Goal: Task Accomplishment & Management: Complete application form

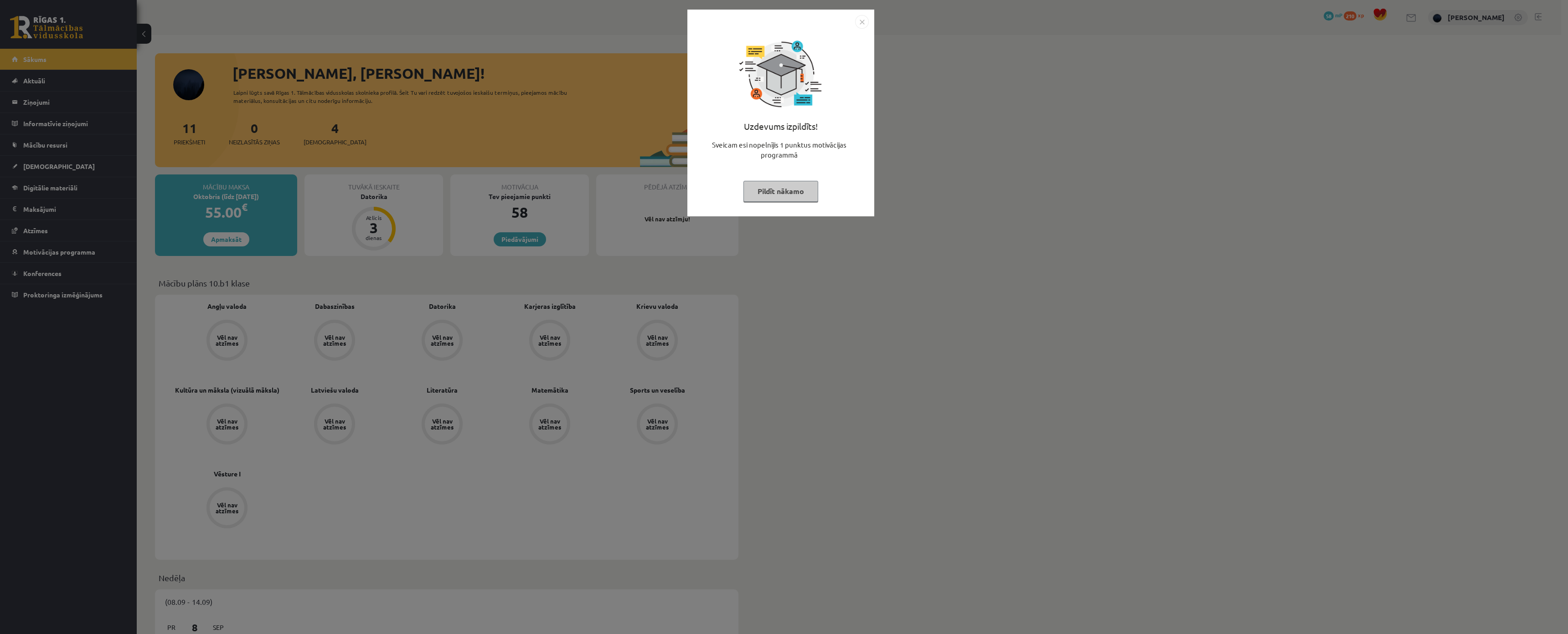
click at [764, 194] on button "Pildīt nākamo" at bounding box center [780, 192] width 74 height 21
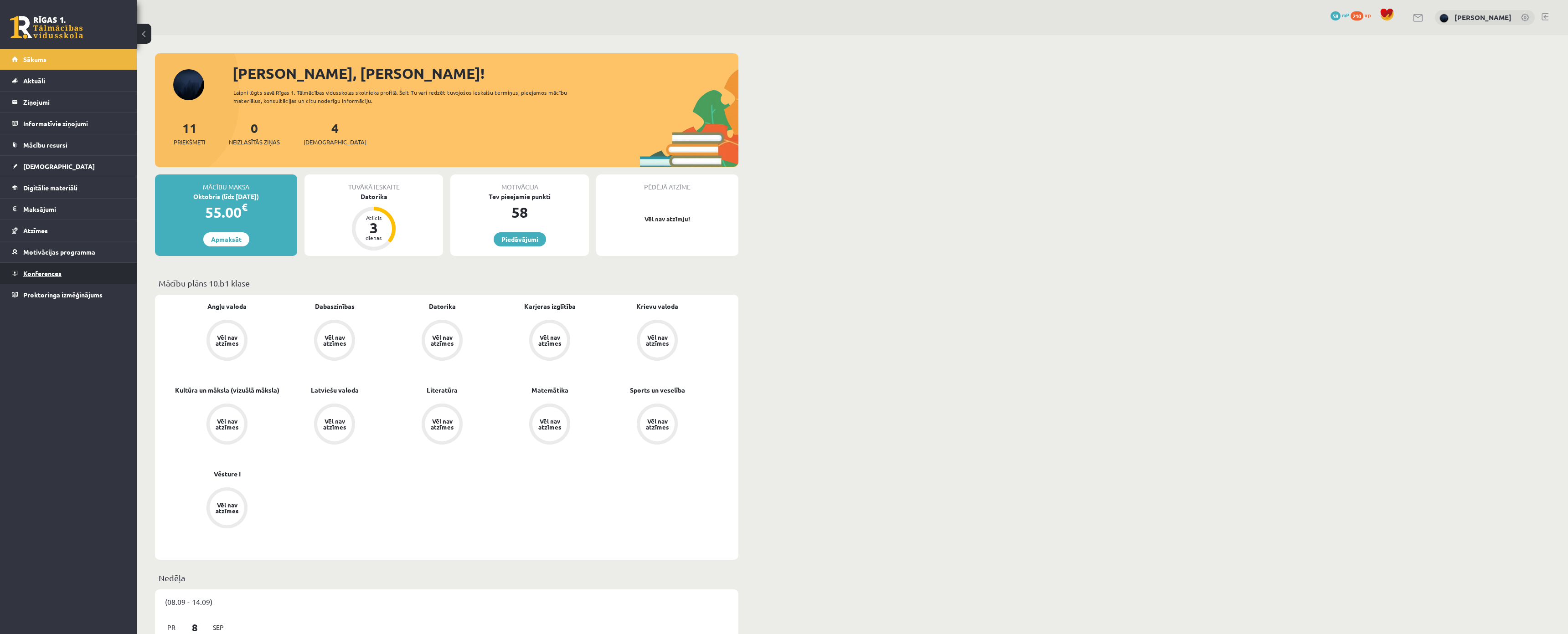
click at [69, 271] on link "Konferences" at bounding box center [69, 273] width 113 height 21
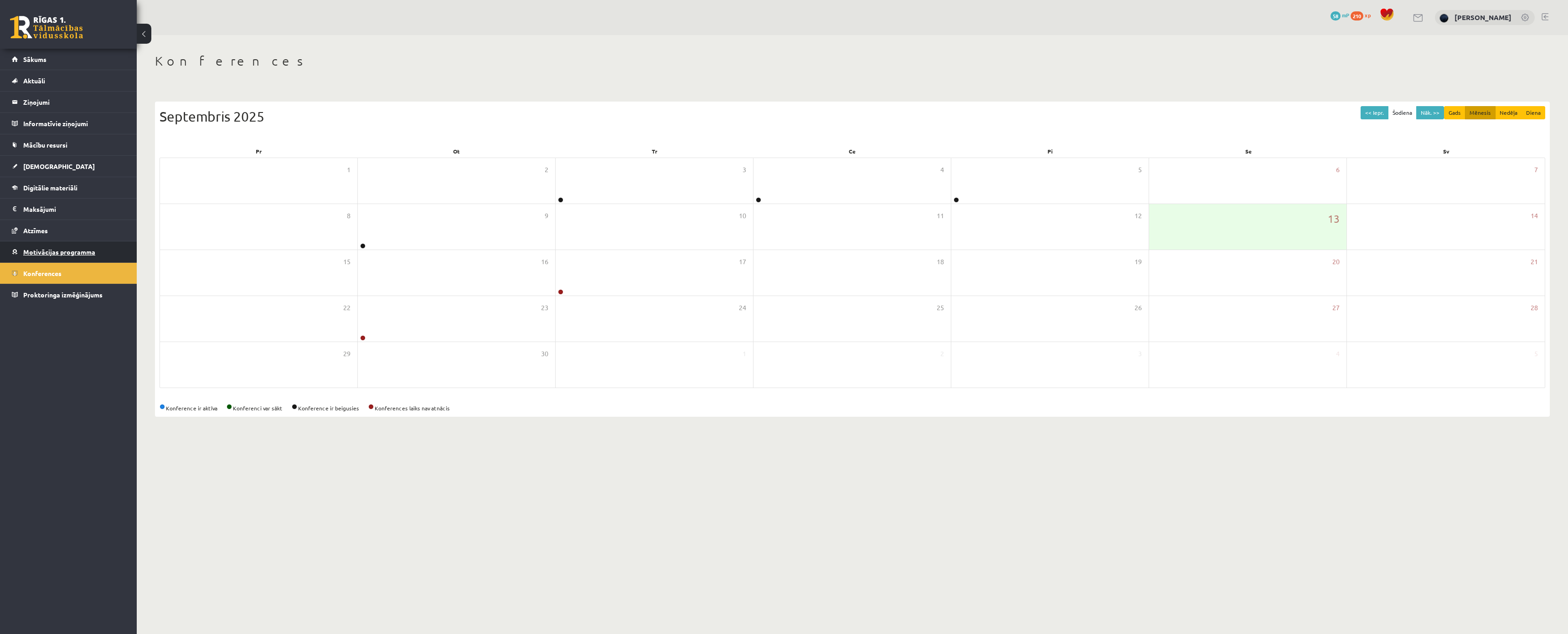
click at [70, 253] on span "Motivācijas programma" at bounding box center [59, 251] width 72 height 8
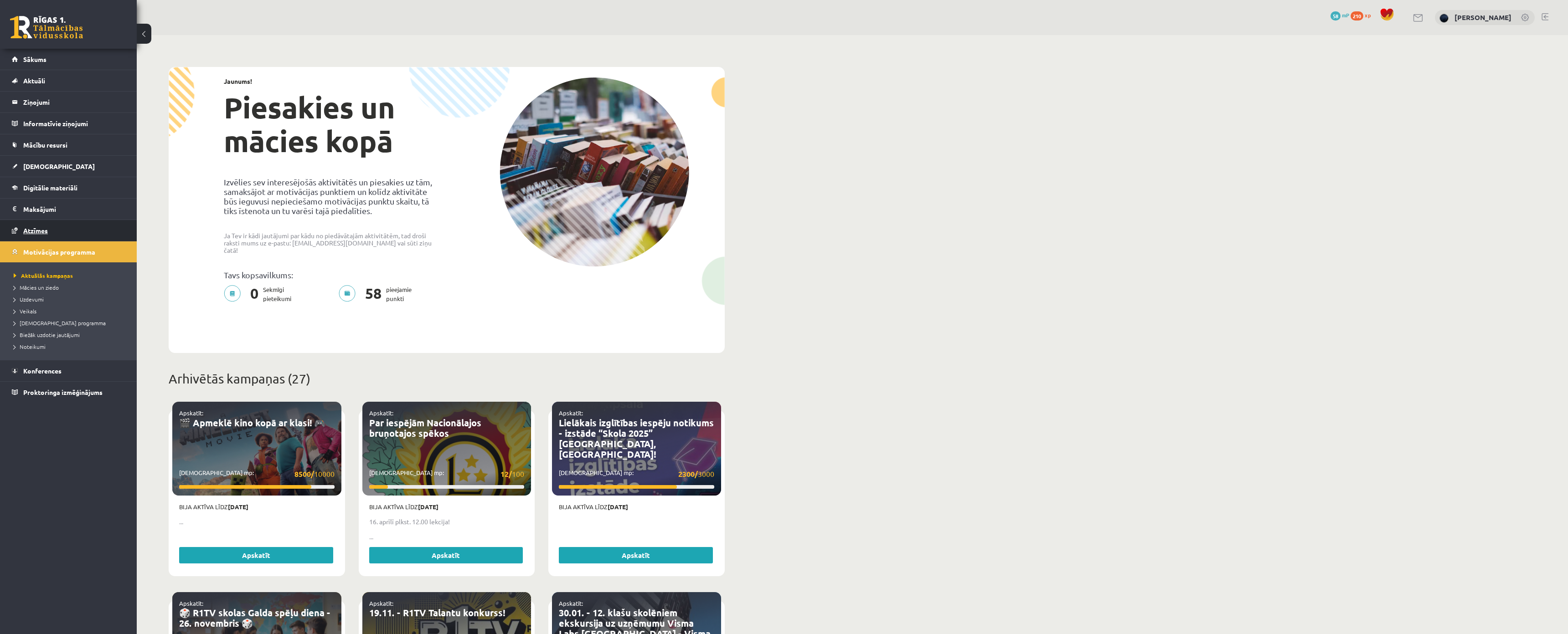
click at [61, 230] on link "Atzīmes" at bounding box center [69, 230] width 113 height 21
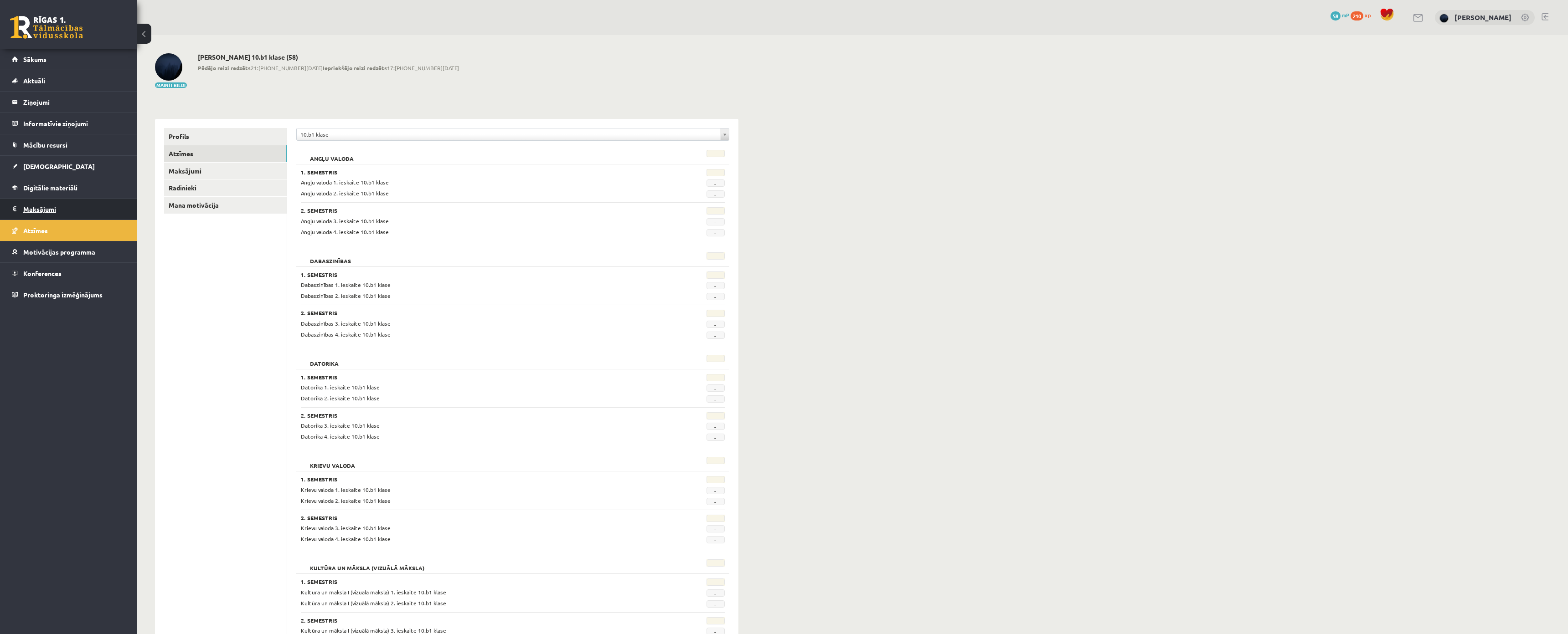
click at [51, 208] on legend "Maksājumi 0" at bounding box center [74, 209] width 102 height 21
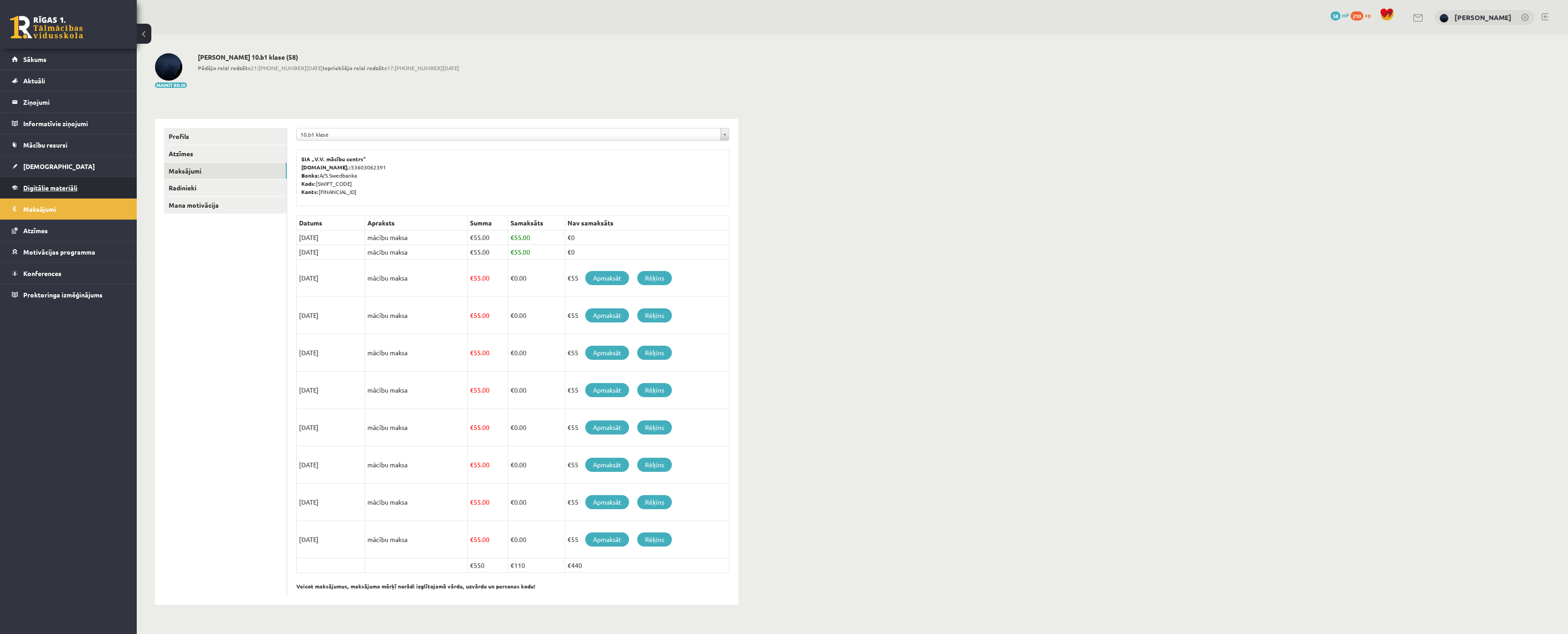
click at [59, 190] on span "Digitālie materiāli" at bounding box center [50, 188] width 54 height 8
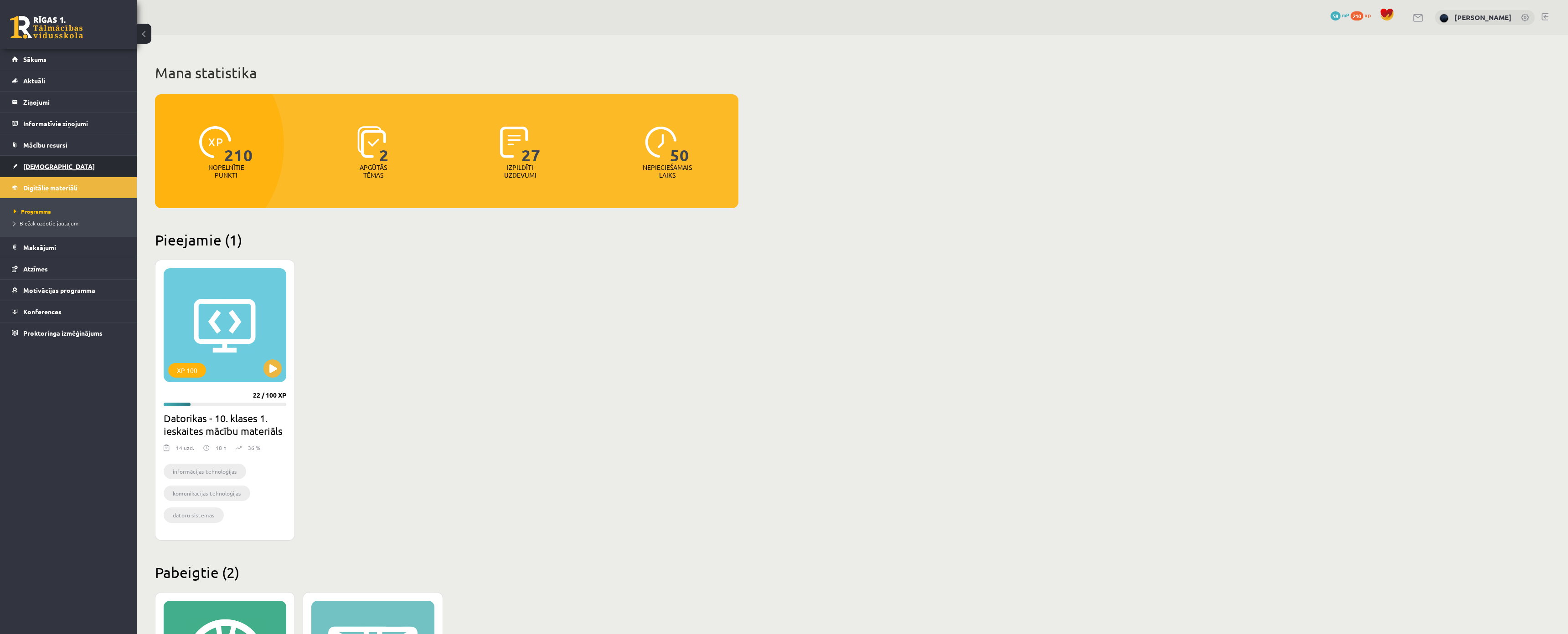
click at [64, 171] on link "[DEMOGRAPHIC_DATA]" at bounding box center [69, 167] width 113 height 21
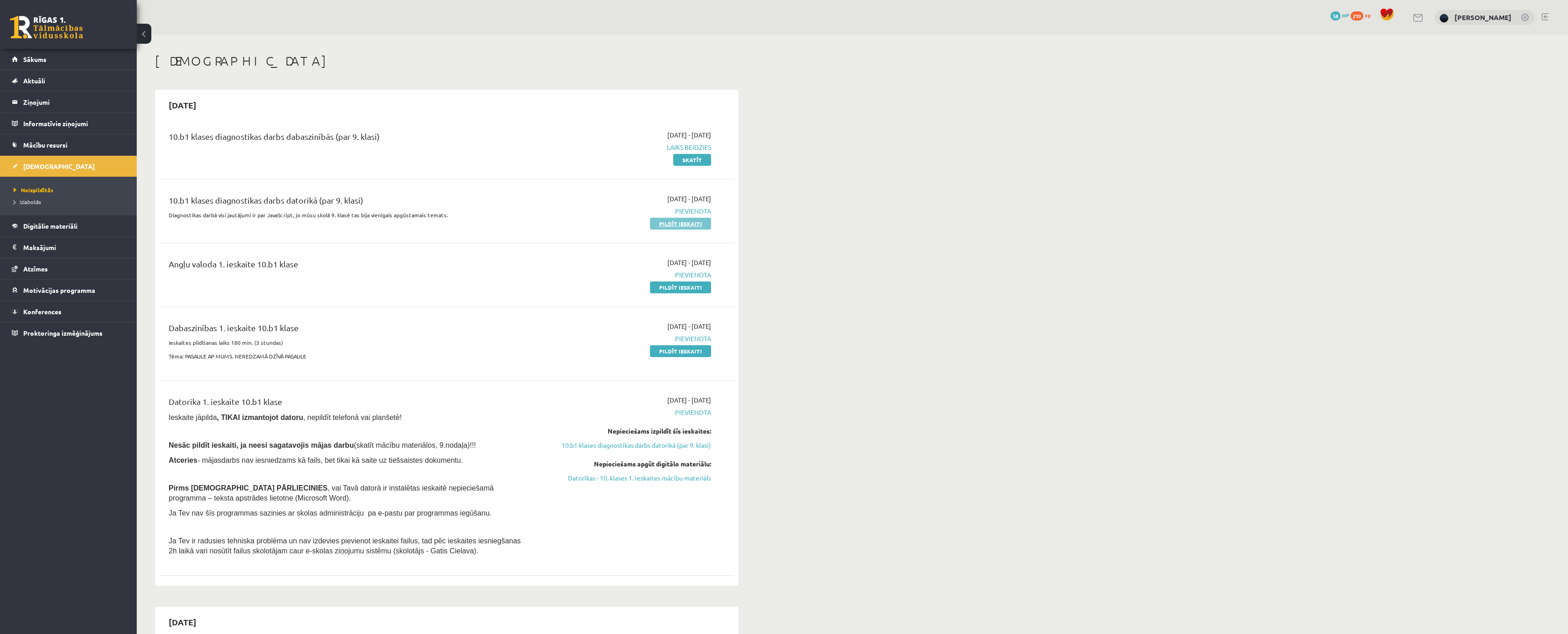
click at [658, 221] on link "Pildīt ieskaiti" at bounding box center [681, 224] width 61 height 12
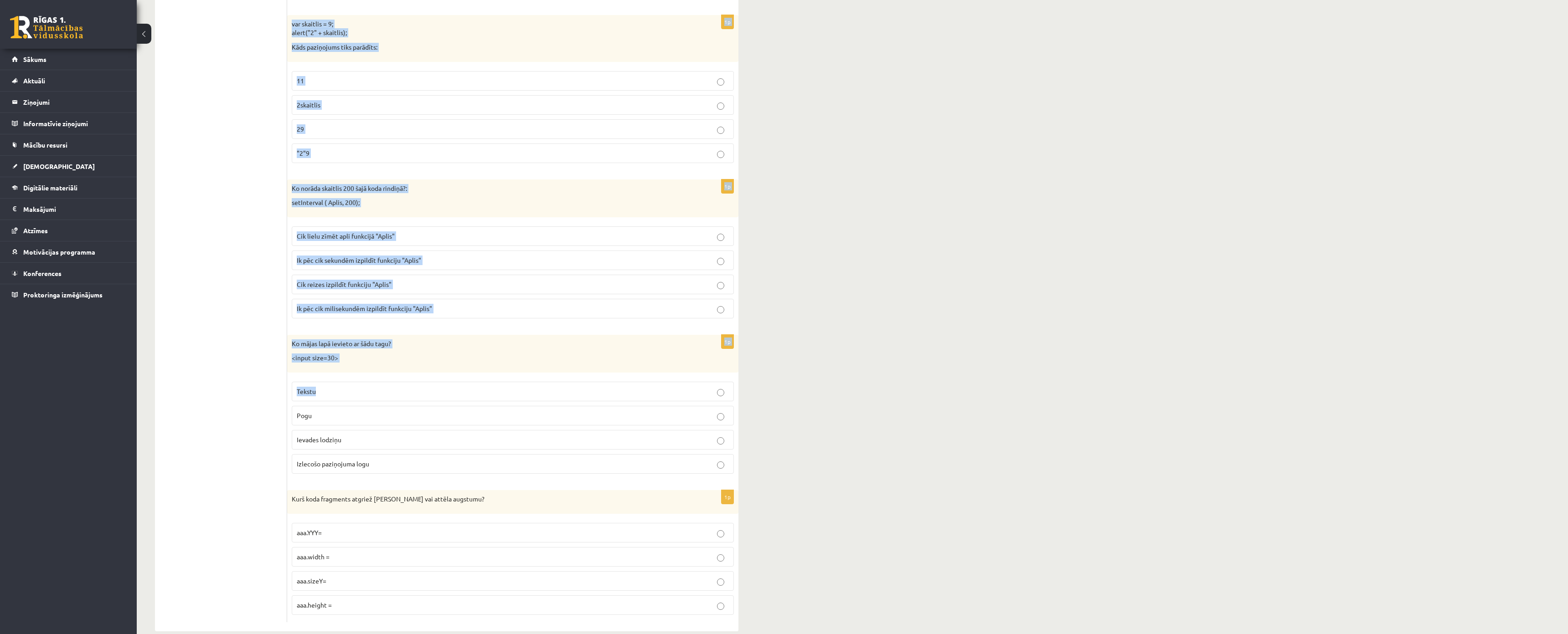
scroll to position [4373, 0]
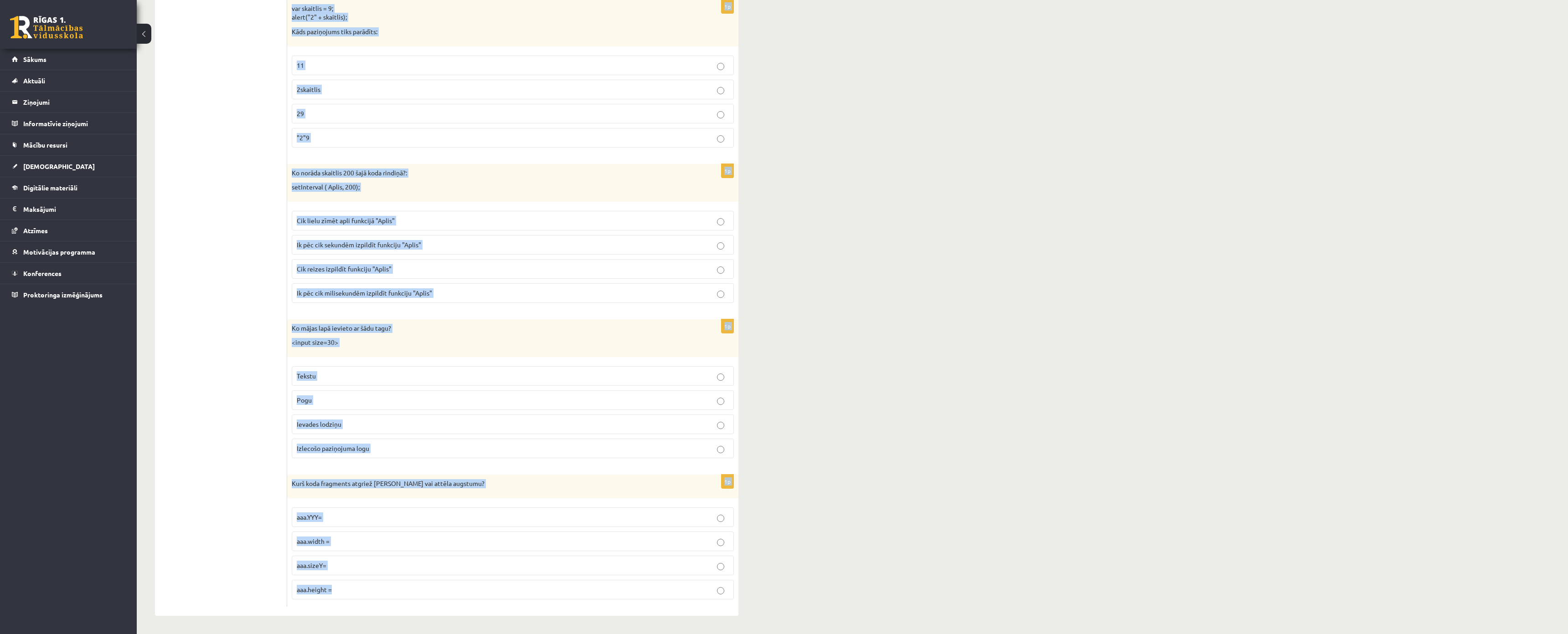
drag, startPoint x: 291, startPoint y: 147, endPoint x: 773, endPoint y: 548, distance: 627.0
copy form "A=15; B="15"; Kāda ir atšķirība starp A un B vērtībām? A ir 15, B ir aptuveni 1…"
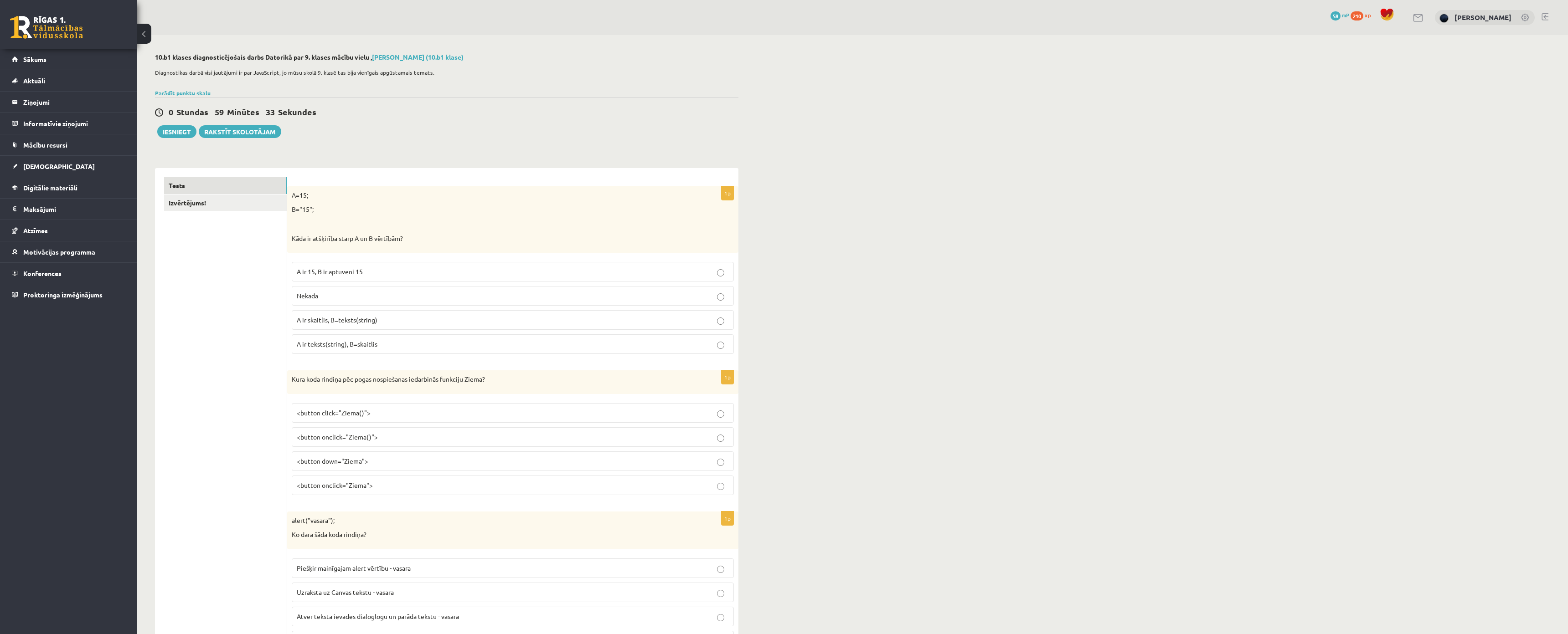
scroll to position [11, 0]
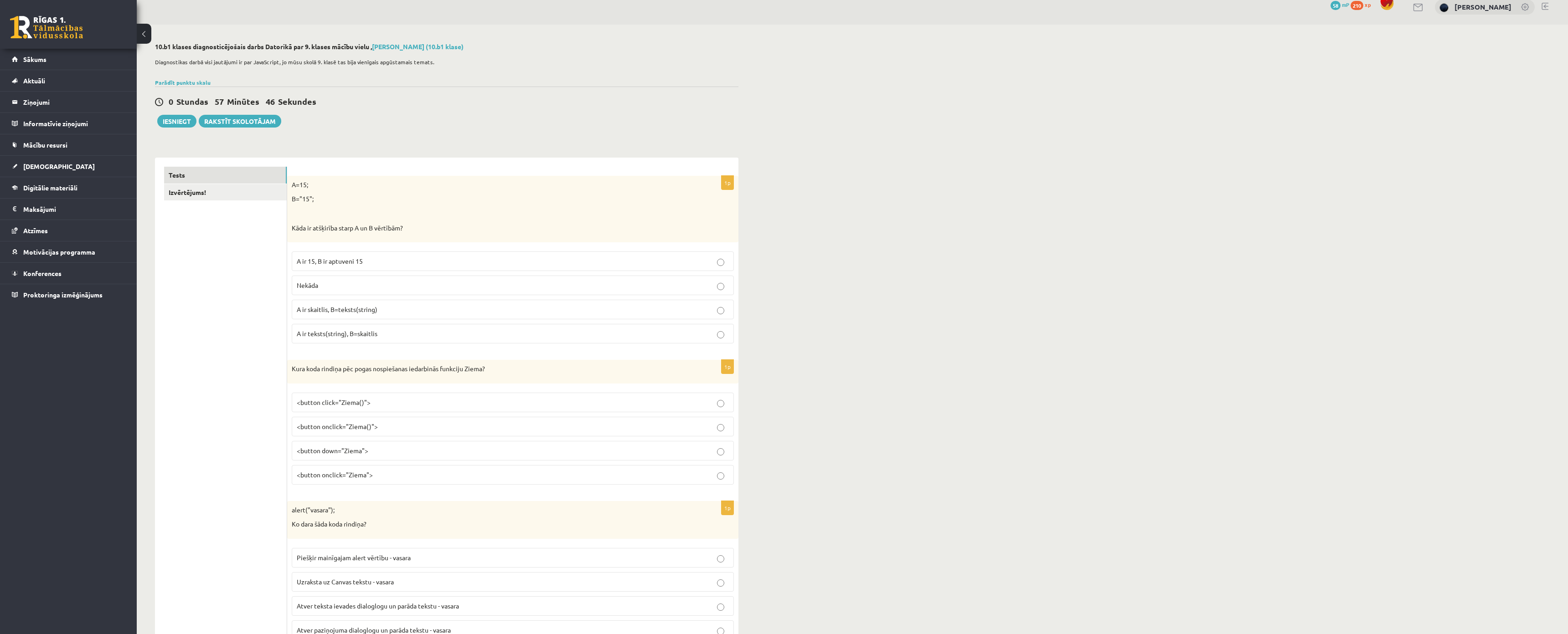
click at [340, 313] on span "A ir skaitlis, B=teksts(string)" at bounding box center [337, 309] width 80 height 8
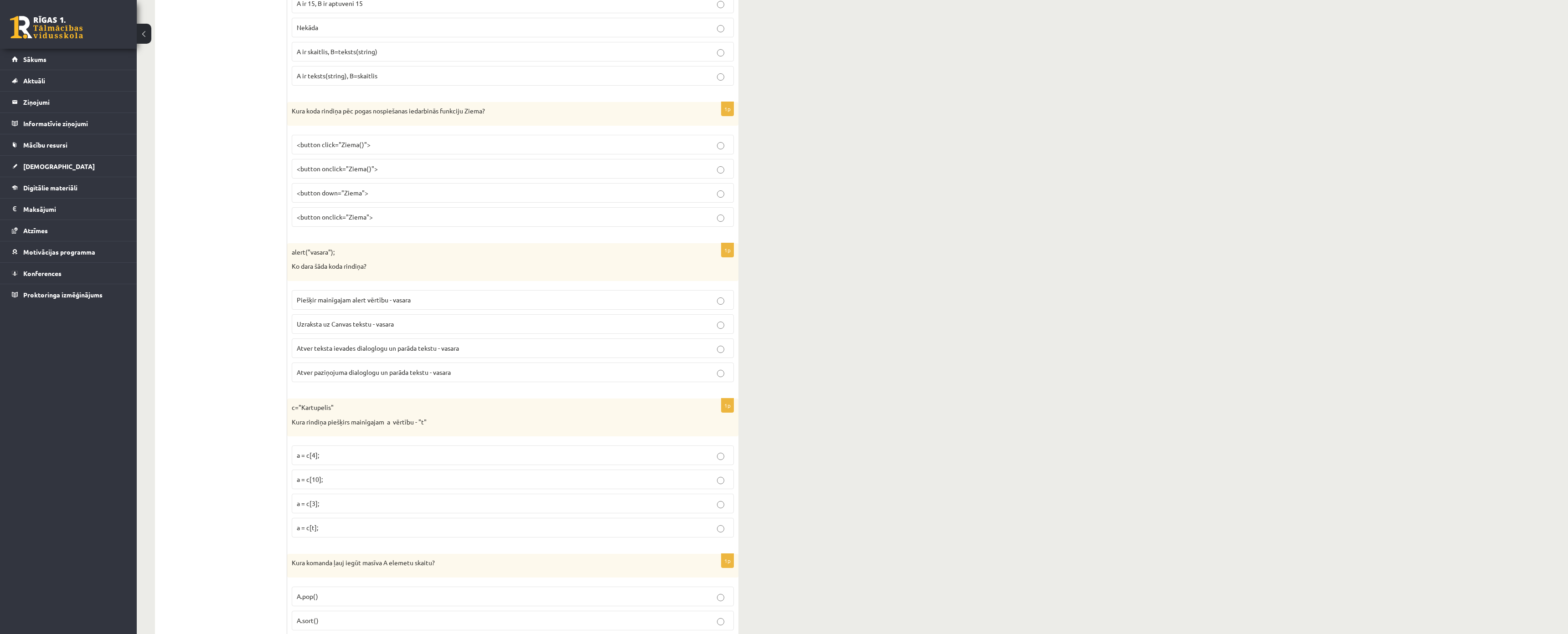
scroll to position [284, 0]
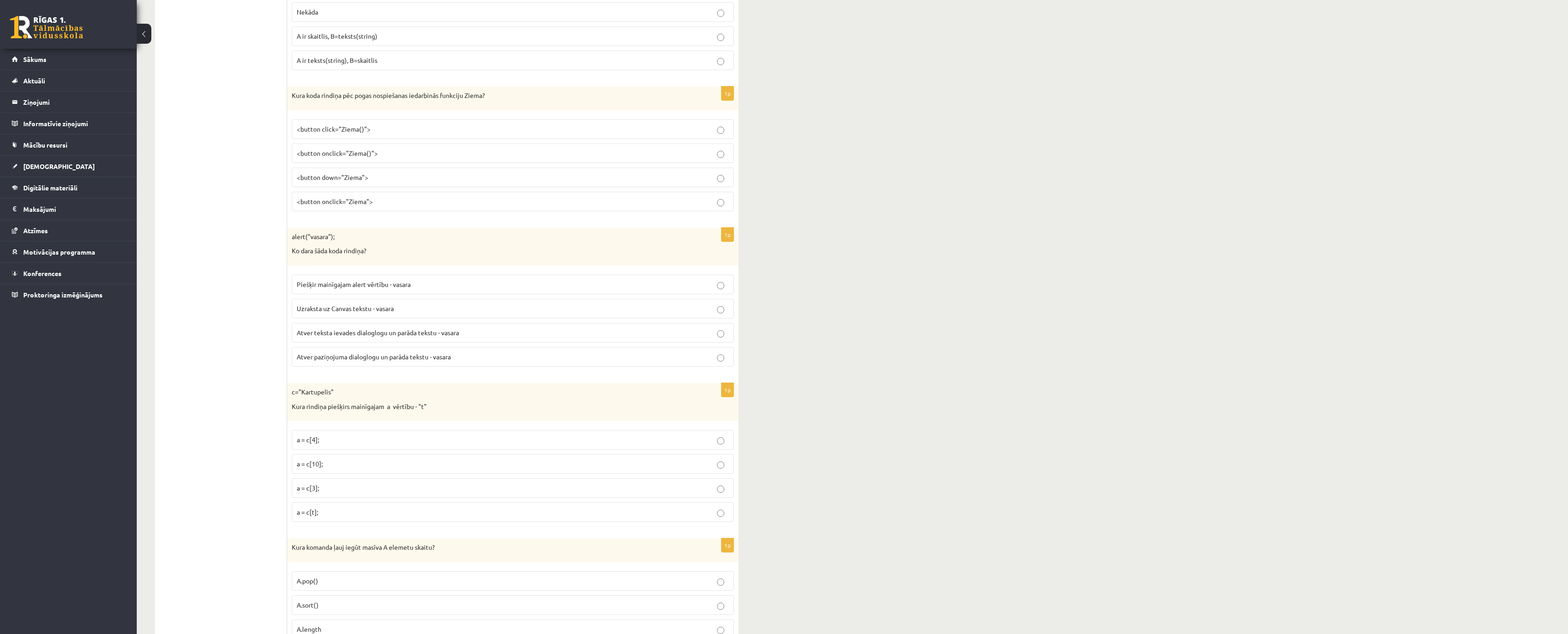
click at [376, 151] on span "<button onclick="Ziema()">" at bounding box center [337, 153] width 81 height 8
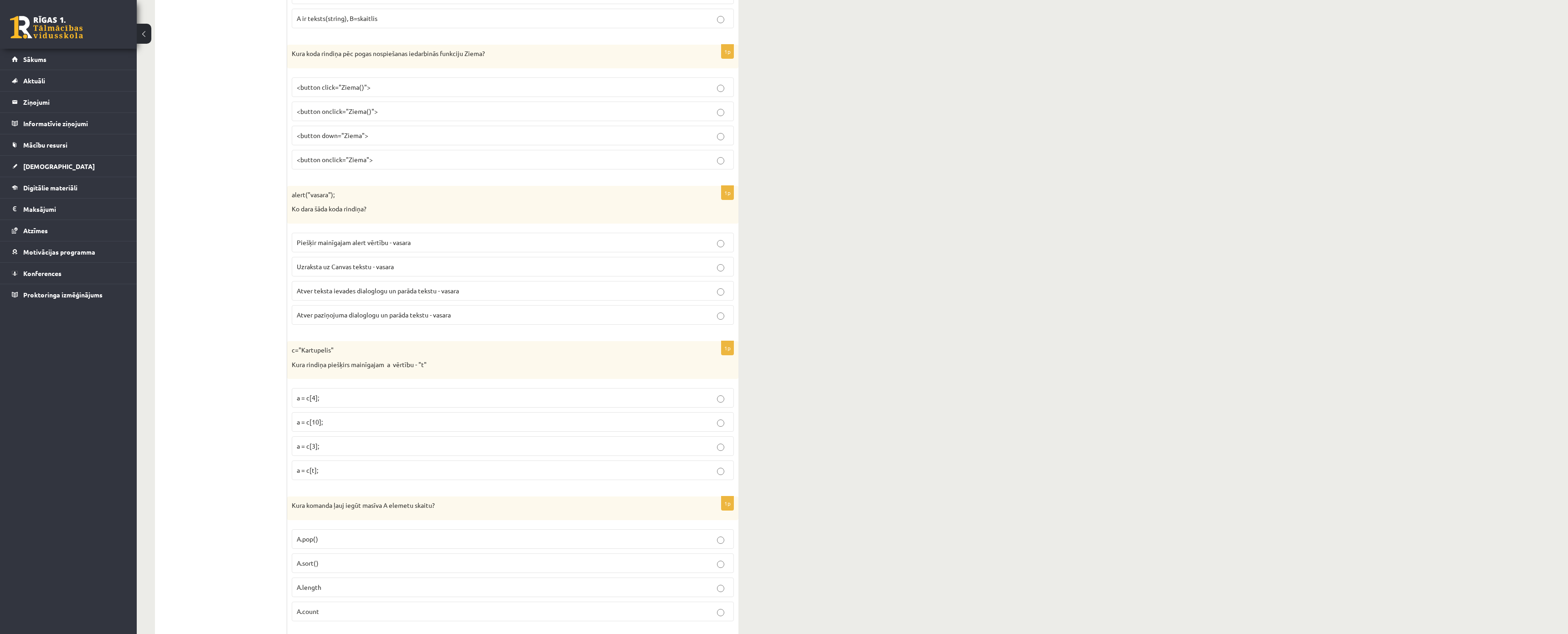
scroll to position [375, 0]
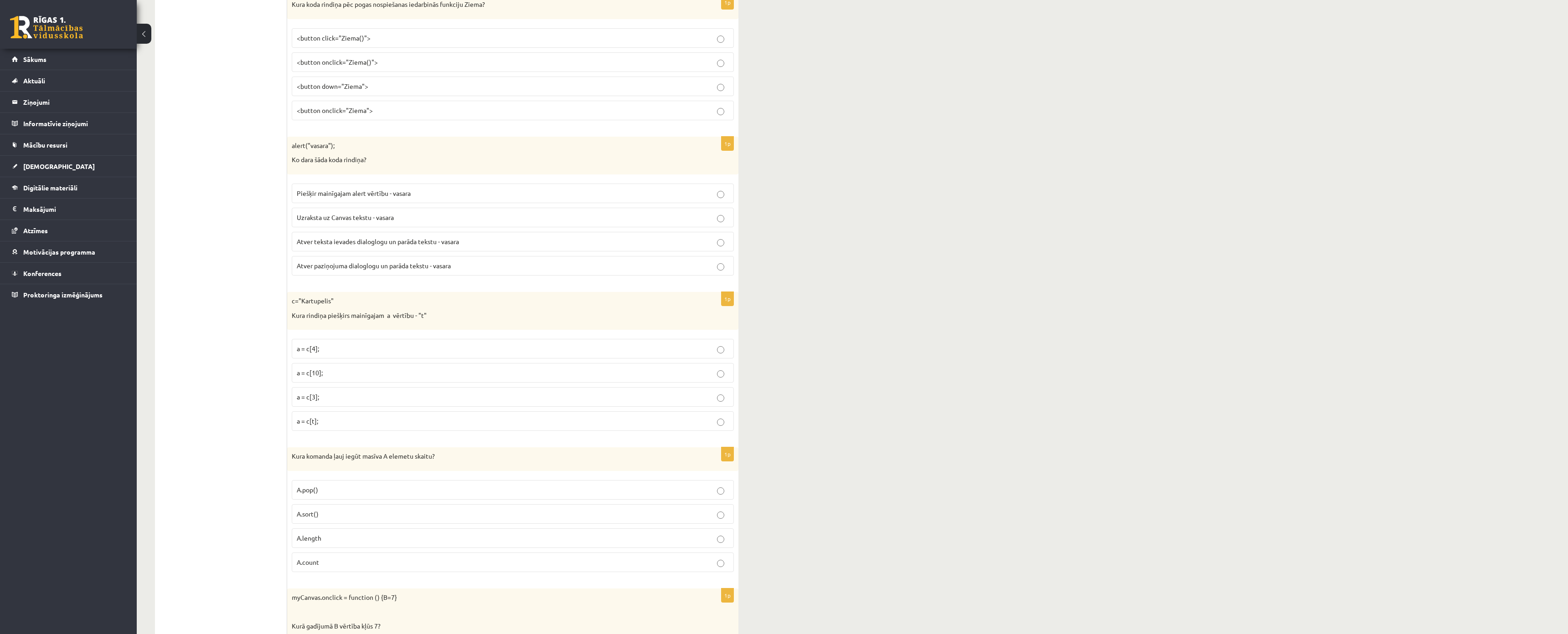
click at [408, 273] on label "Atver paziņojuma dialoglogu un parāda tekstu - vasara" at bounding box center [513, 266] width 442 height 20
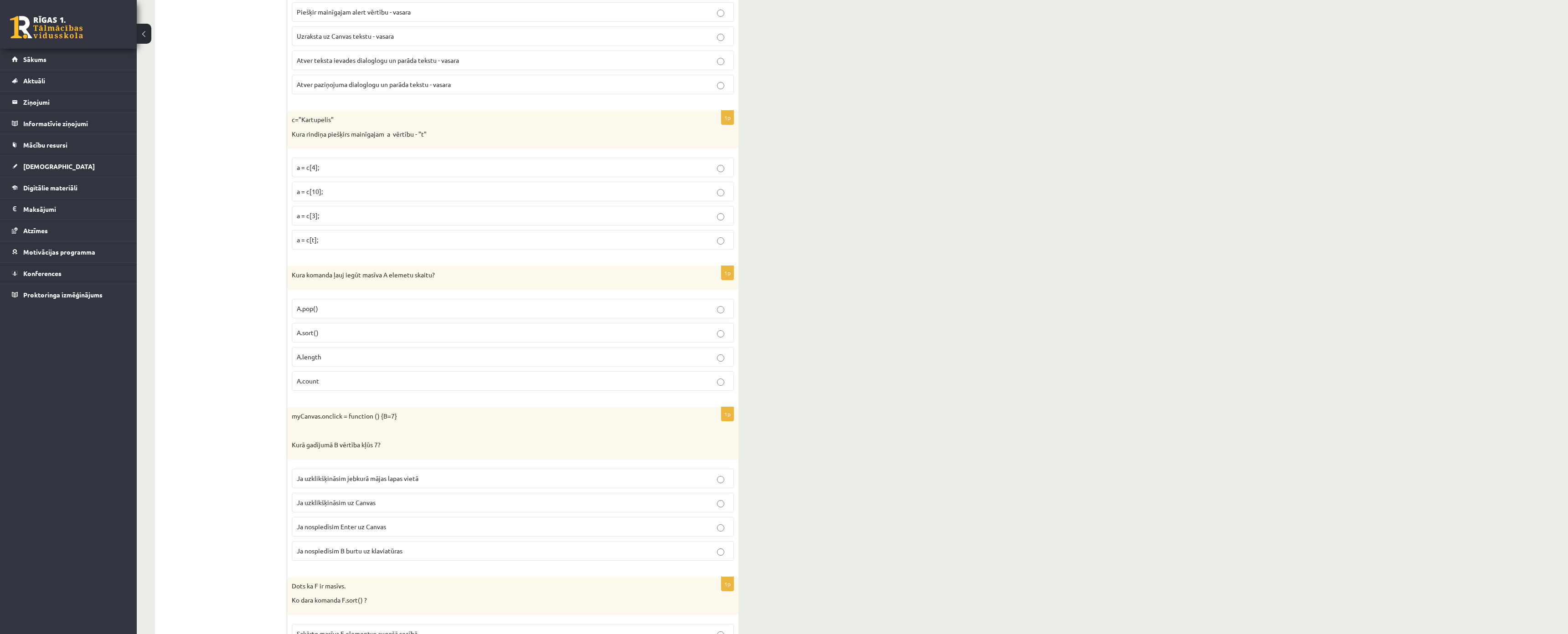
scroll to position [557, 0]
click at [352, 215] on p "a = c[3];" at bounding box center [513, 215] width 432 height 10
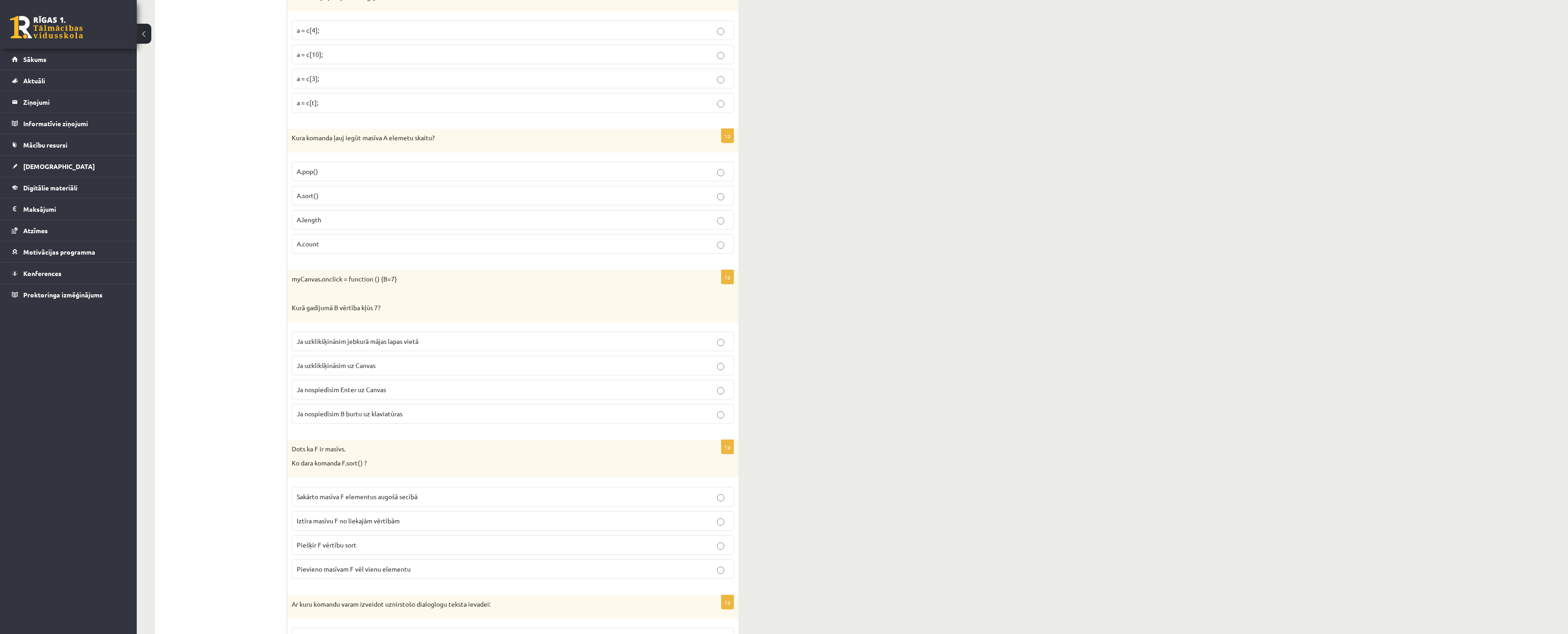
scroll to position [694, 0]
click at [333, 223] on p "A.length" at bounding box center [513, 219] width 432 height 10
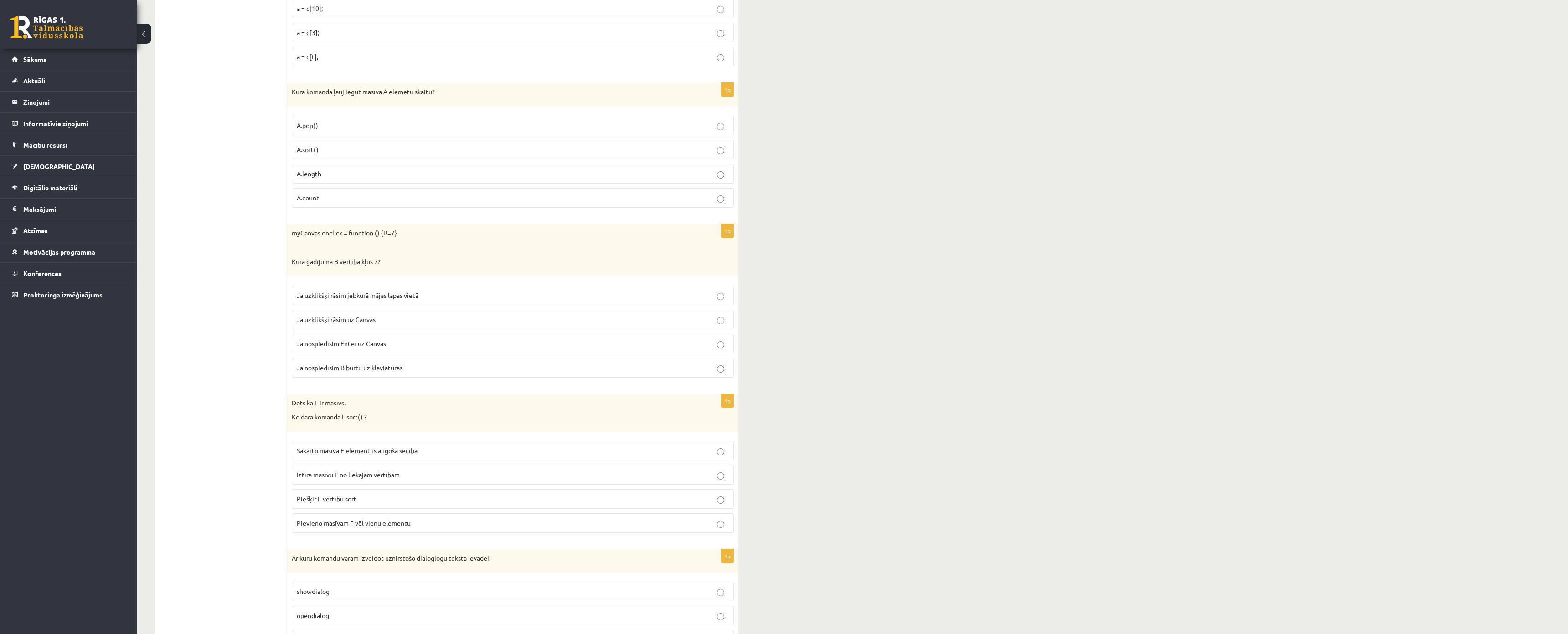
drag, startPoint x: 256, startPoint y: 177, endPoint x: 261, endPoint y: 174, distance: 5.8
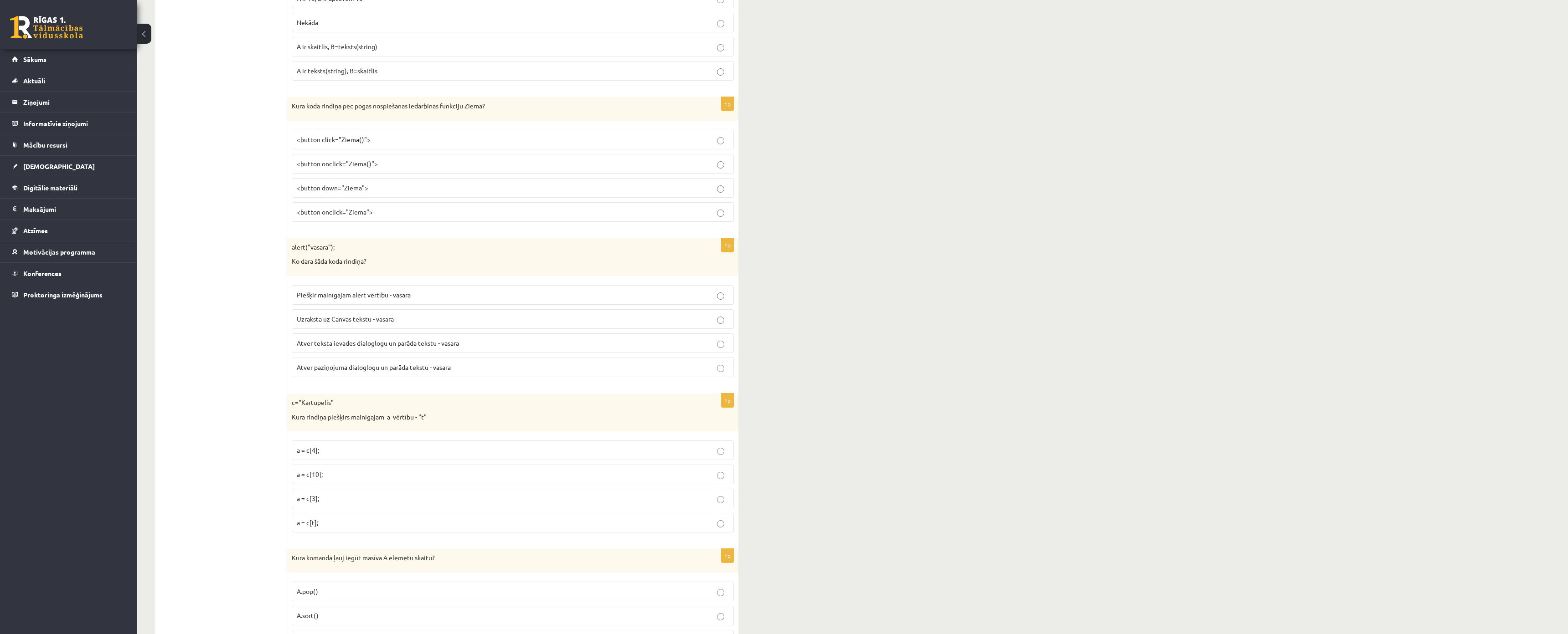
scroll to position [0, 0]
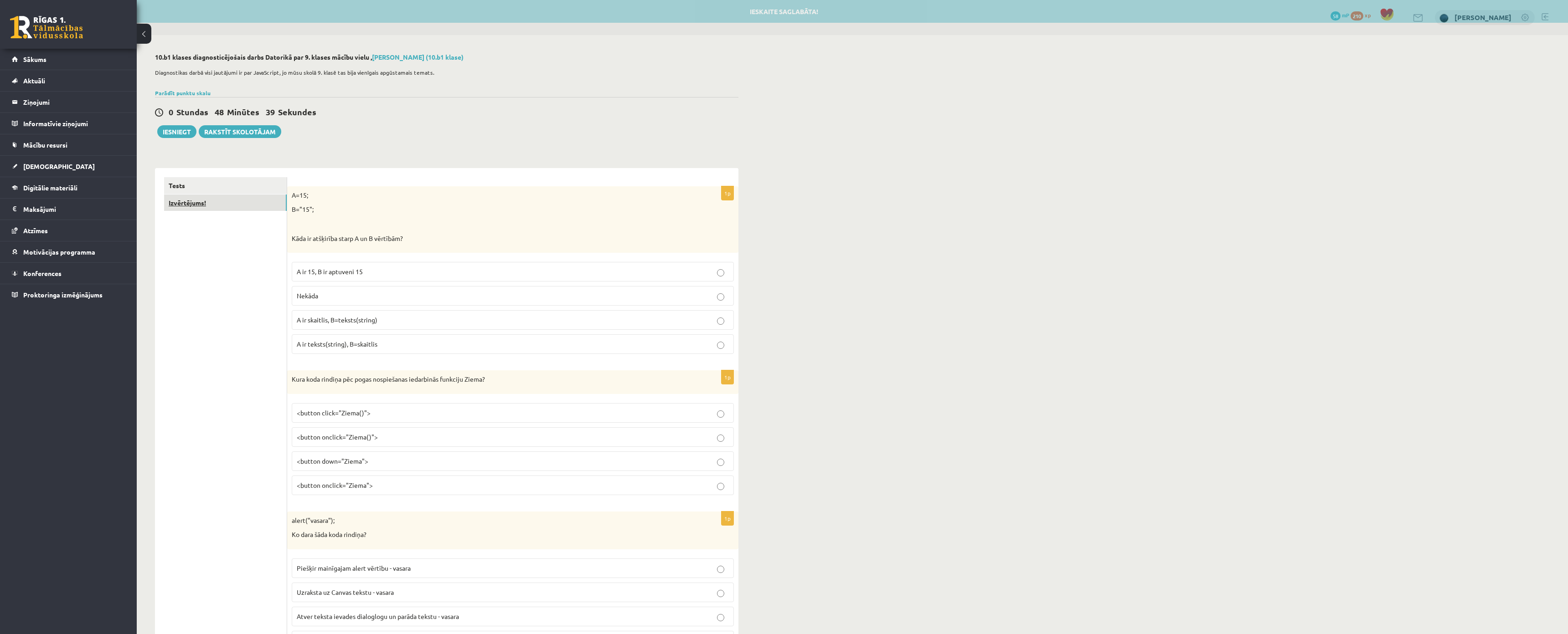
click at [218, 200] on link "Izvērtējums!" at bounding box center [225, 203] width 123 height 17
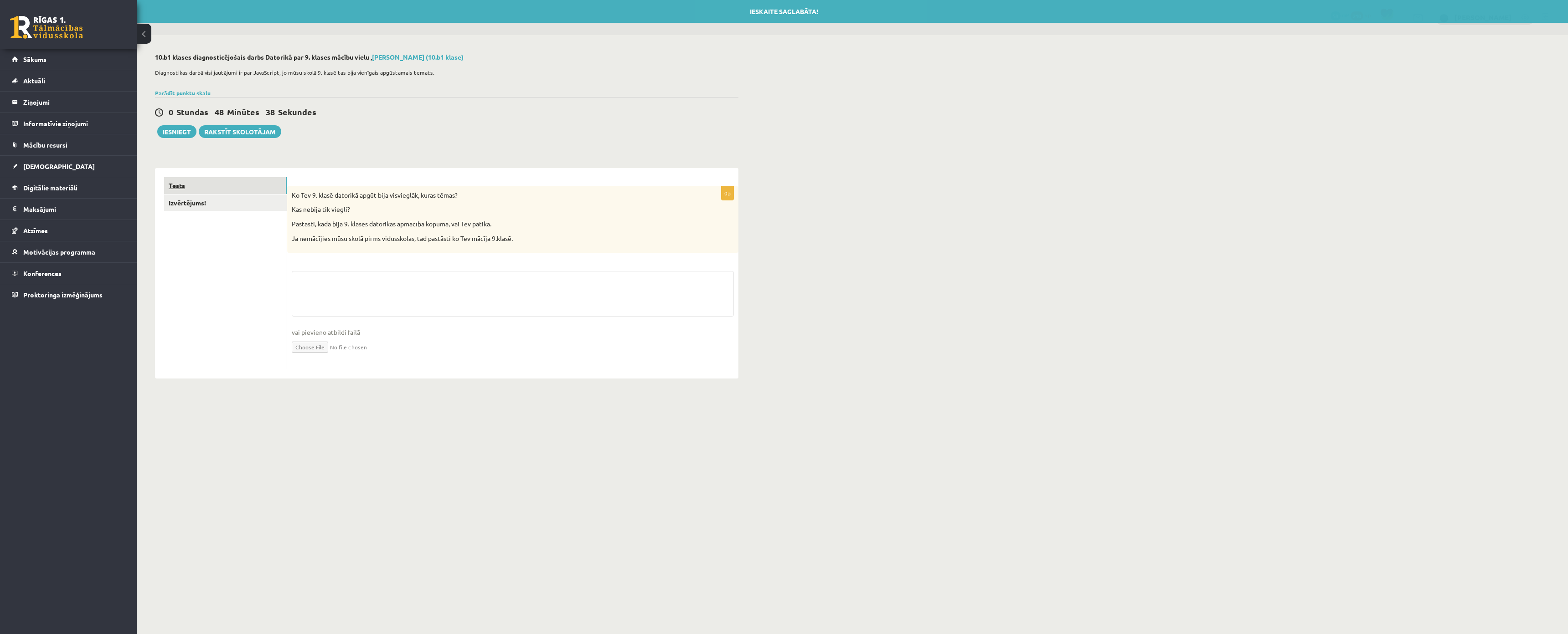
click at [211, 184] on link "Tests" at bounding box center [225, 186] width 123 height 17
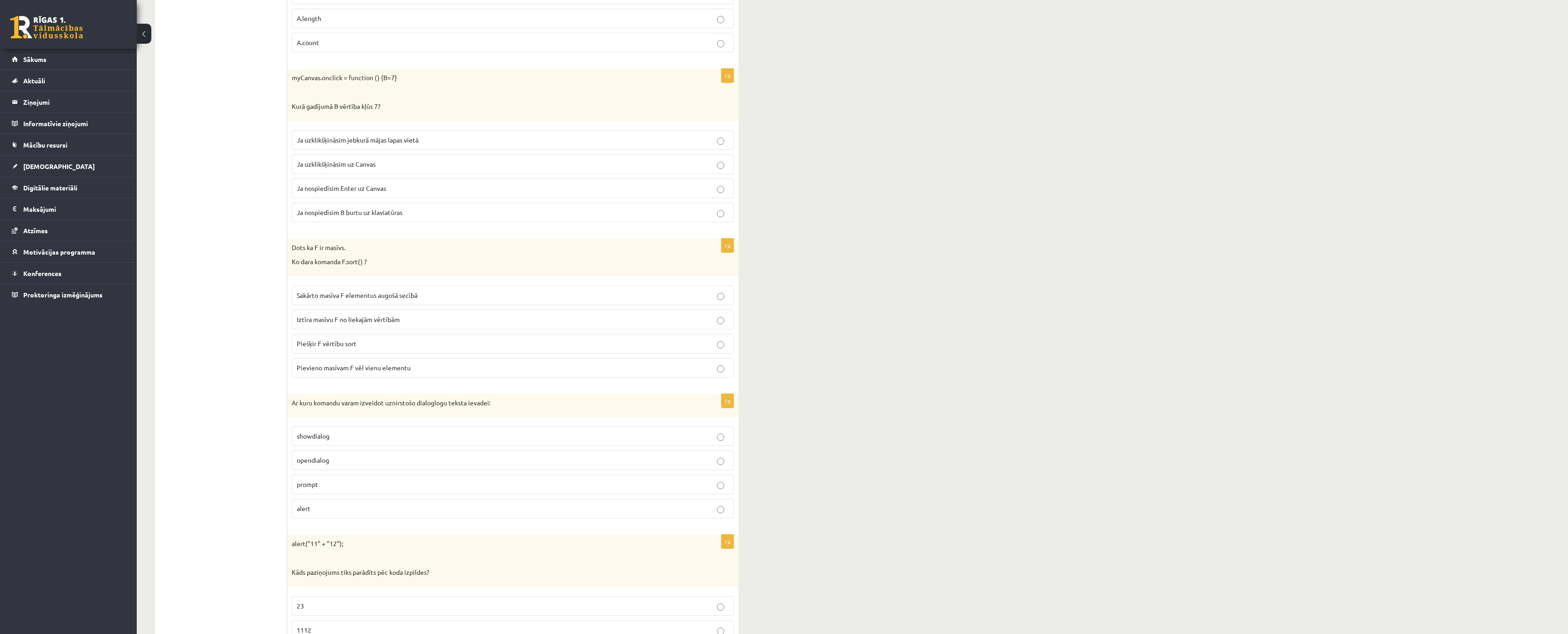
scroll to position [911, 0]
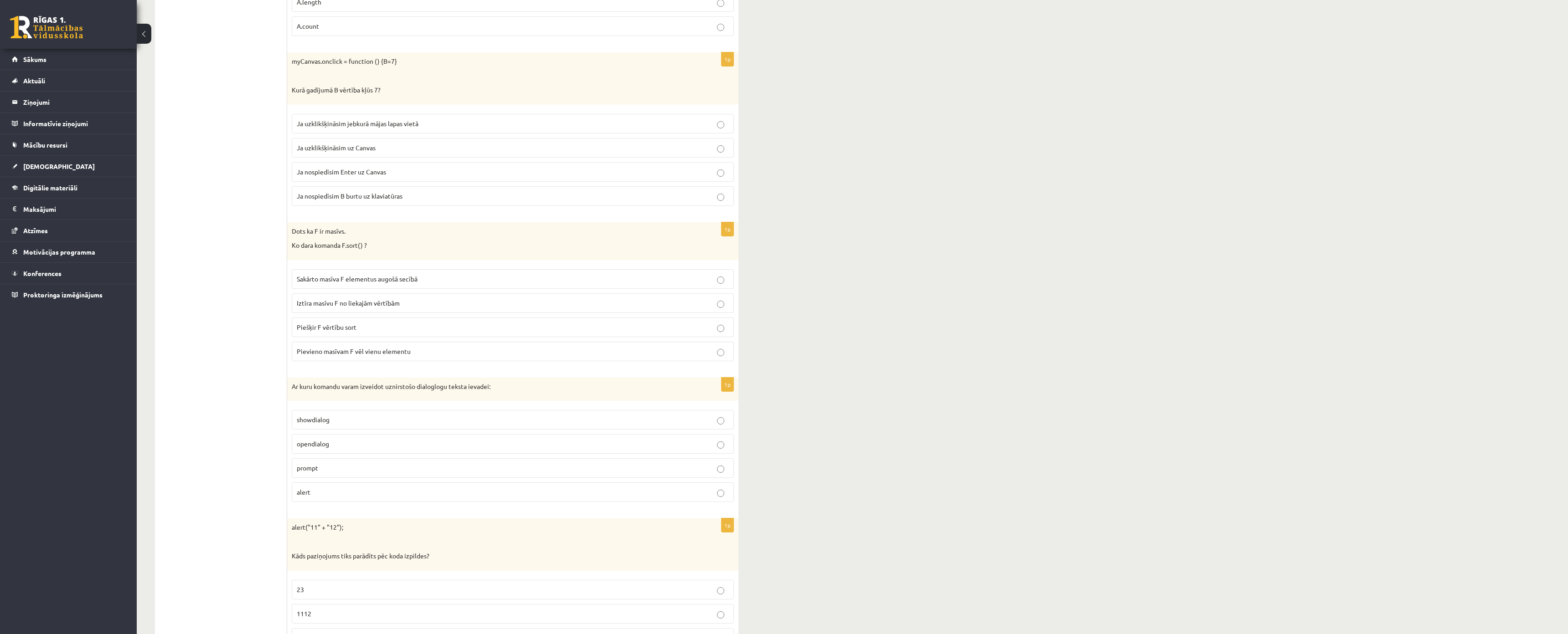
click at [354, 145] on span "Ja uzklikšķināsim uz Canvas" at bounding box center [336, 147] width 79 height 8
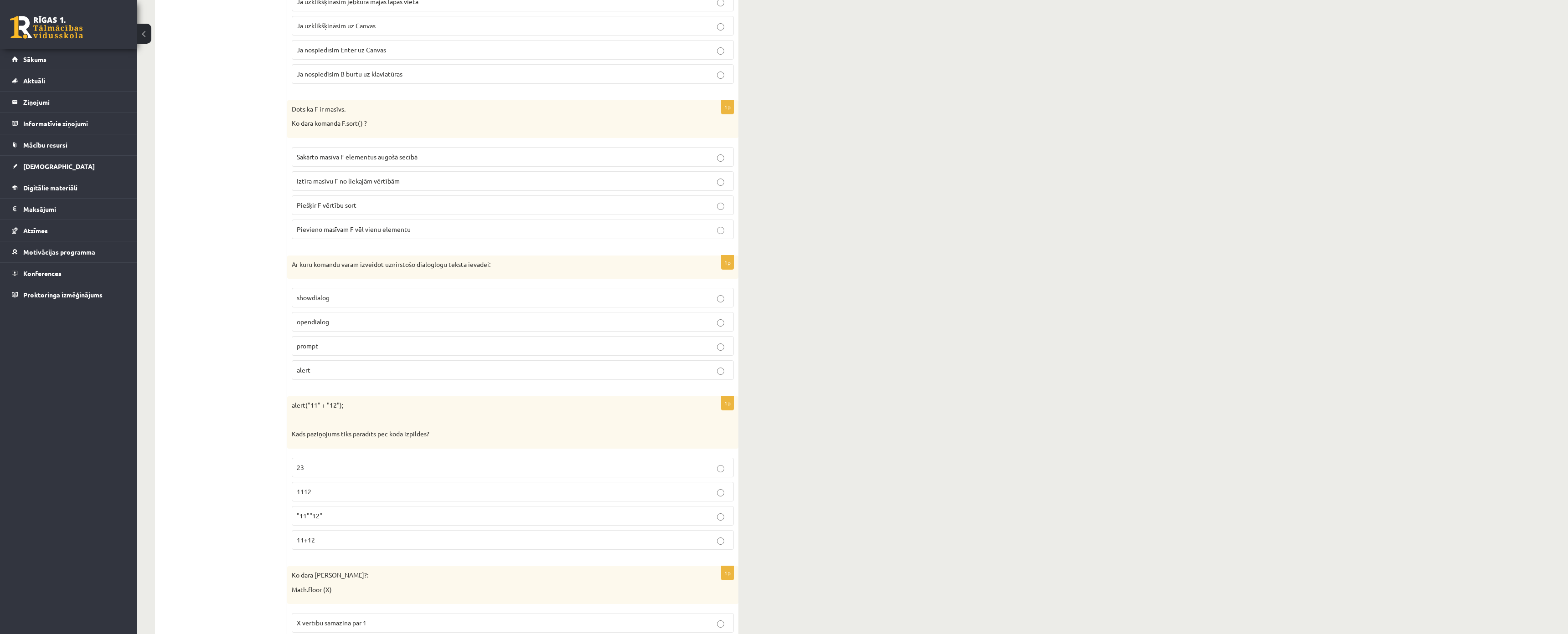
scroll to position [1047, 0]
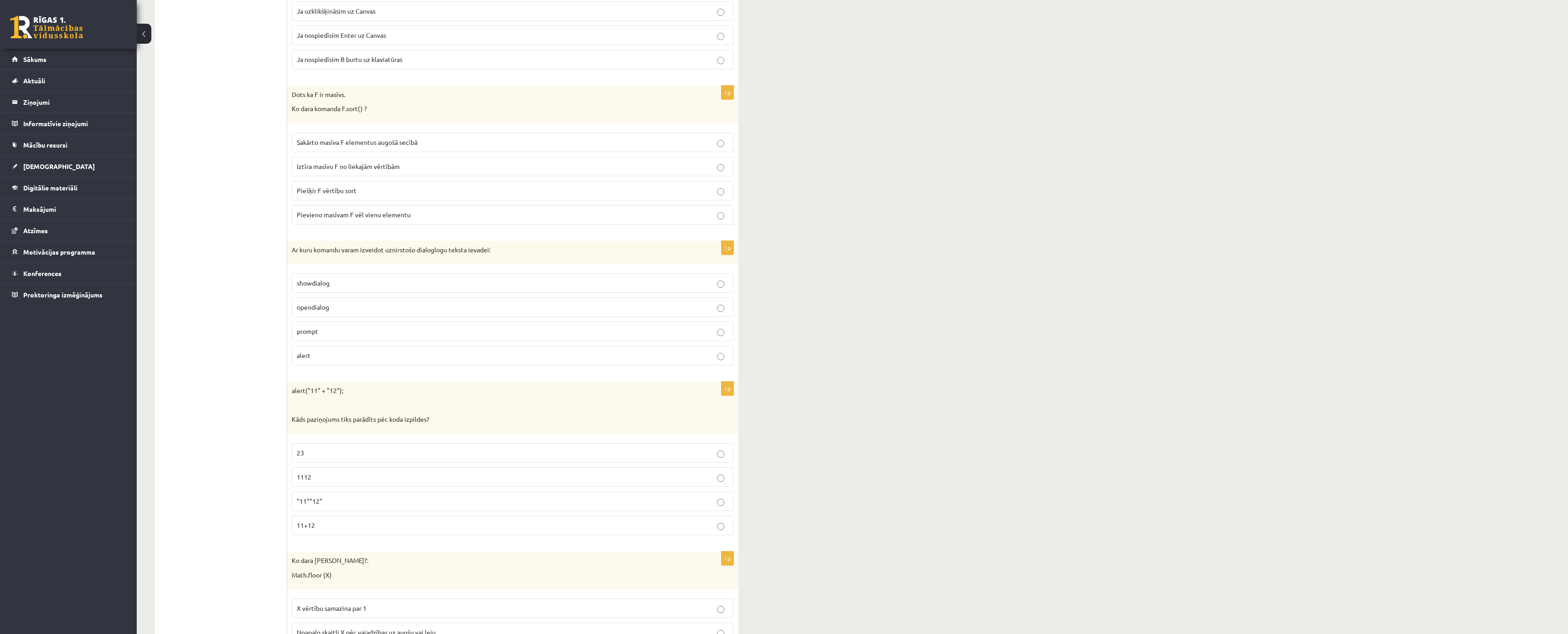
click at [327, 142] on span "Sakārto masīva F elementus augošā secībā" at bounding box center [356, 142] width 121 height 8
click at [326, 330] on p "prompt" at bounding box center [513, 331] width 432 height 10
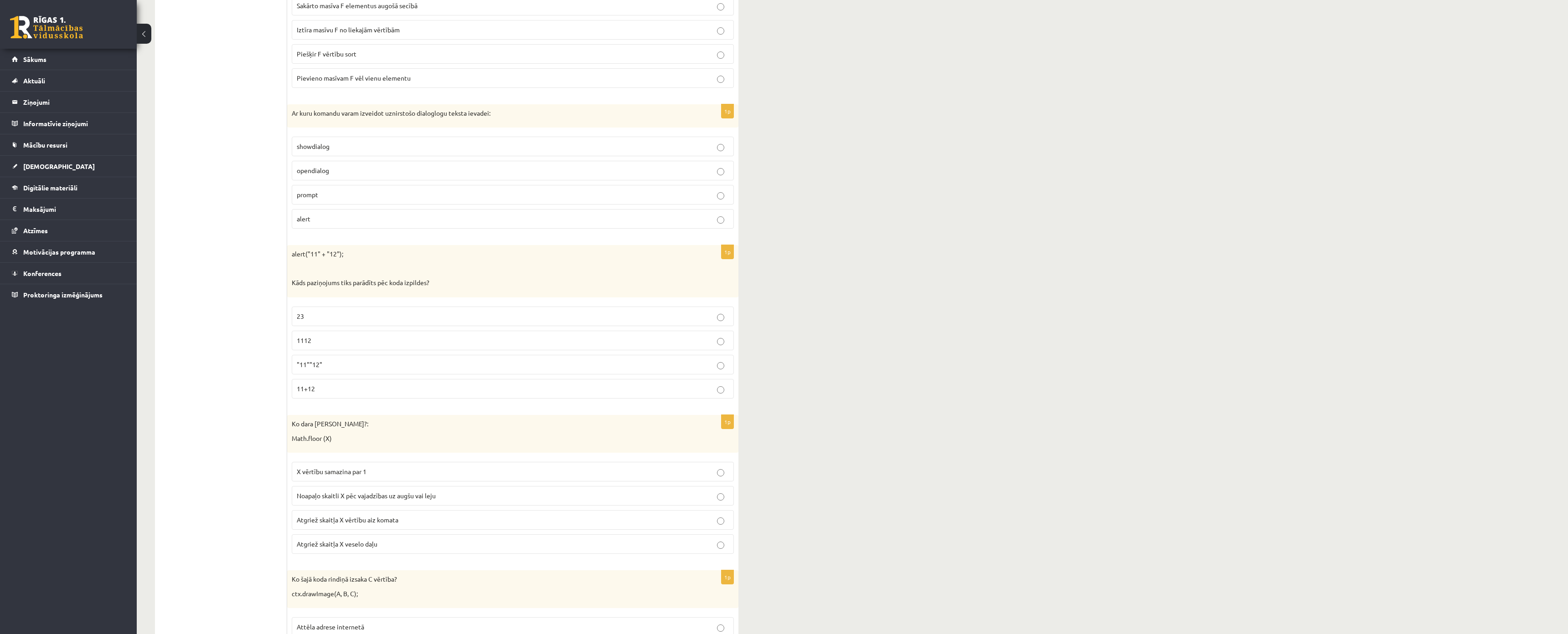
click at [316, 344] on p "1112" at bounding box center [513, 340] width 432 height 10
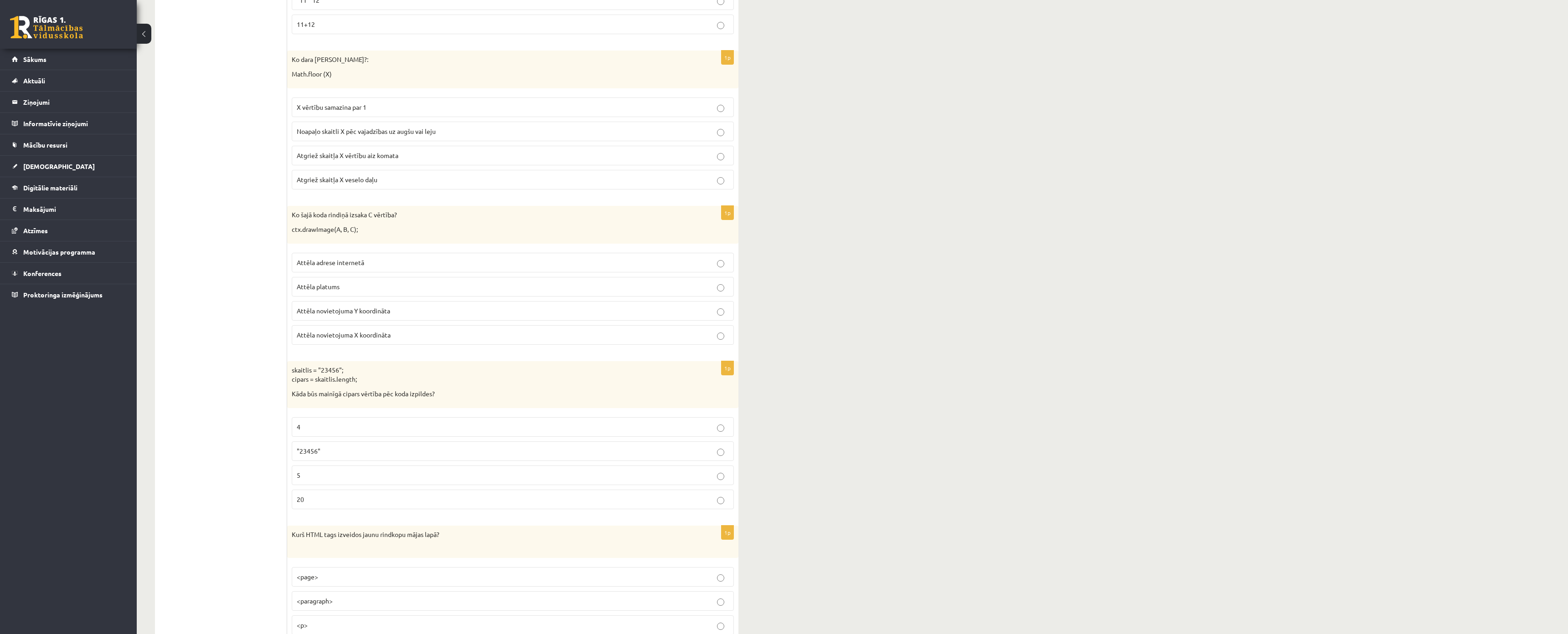
click at [310, 157] on span "Atgriež skaitļa X vērtību aiz komata" at bounding box center [347, 155] width 101 height 8
click at [322, 178] on span "Atgriež skaitļa X veselo daļu" at bounding box center [337, 179] width 80 height 8
click at [356, 332] on span "Attēla novietojuma X koordināta" at bounding box center [343, 334] width 94 height 8
click at [304, 471] on p "5" at bounding box center [513, 475] width 432 height 10
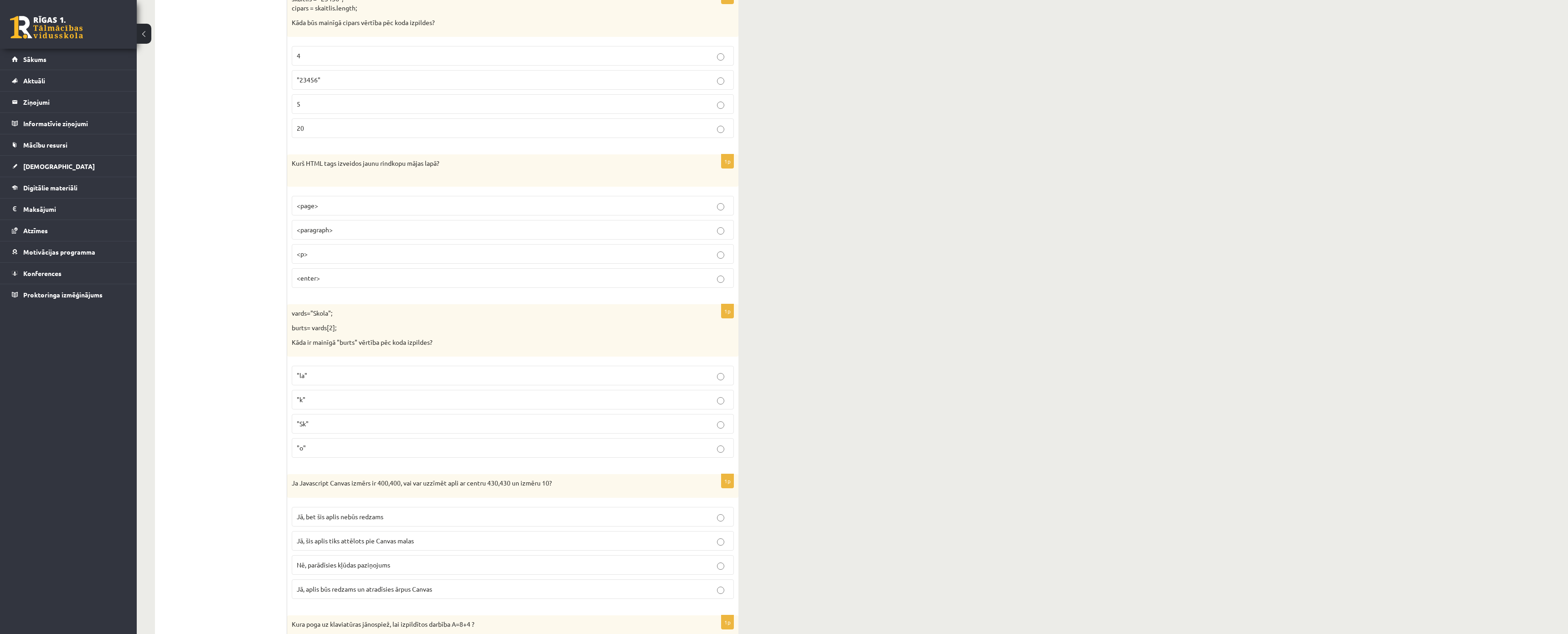
scroll to position [2004, 0]
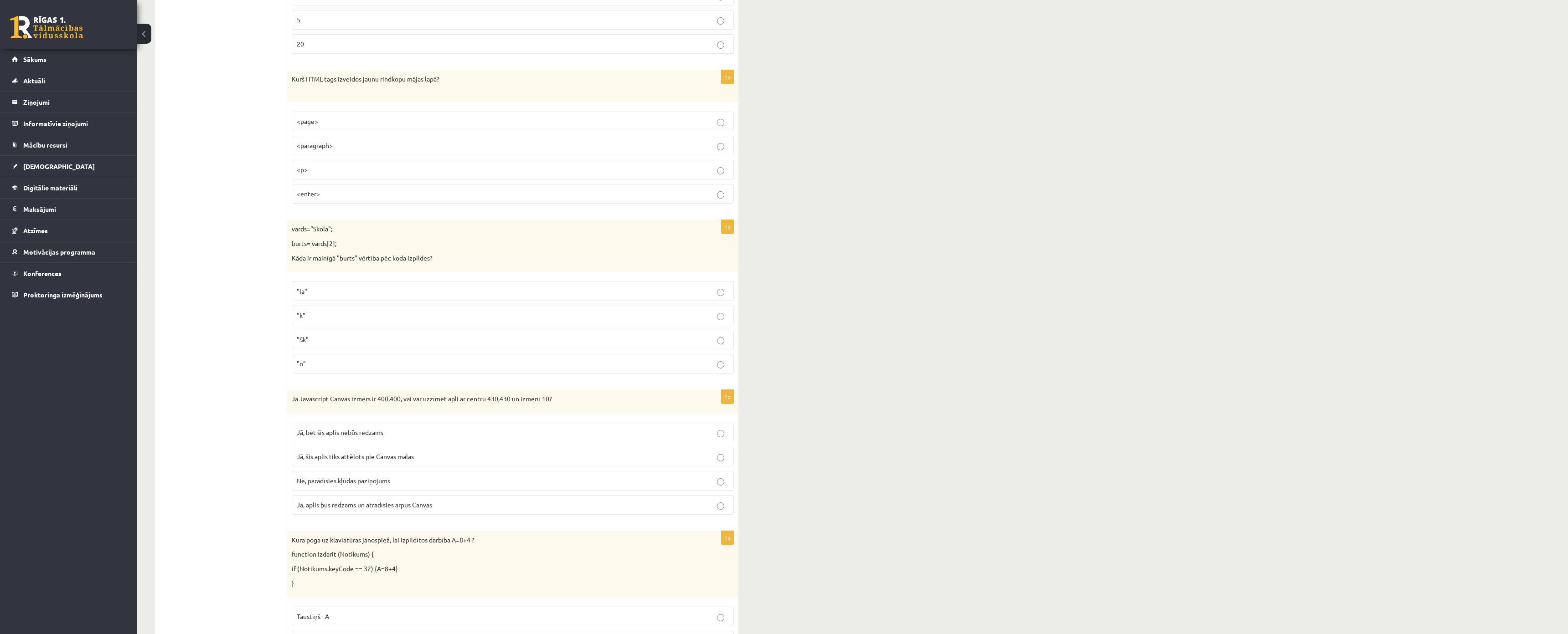
click at [335, 172] on p "<p>" at bounding box center [513, 169] width 432 height 10
click at [317, 371] on label ""o"" at bounding box center [513, 364] width 442 height 20
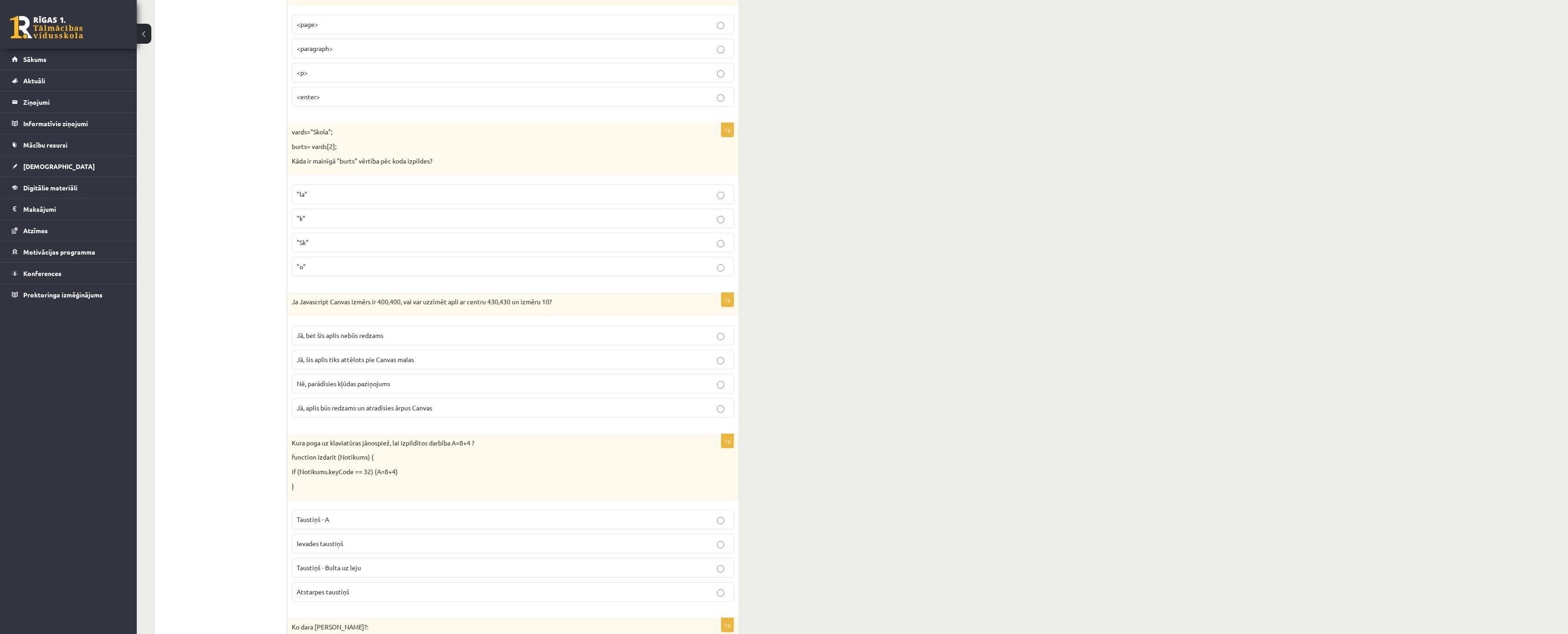
scroll to position [2186, 0]
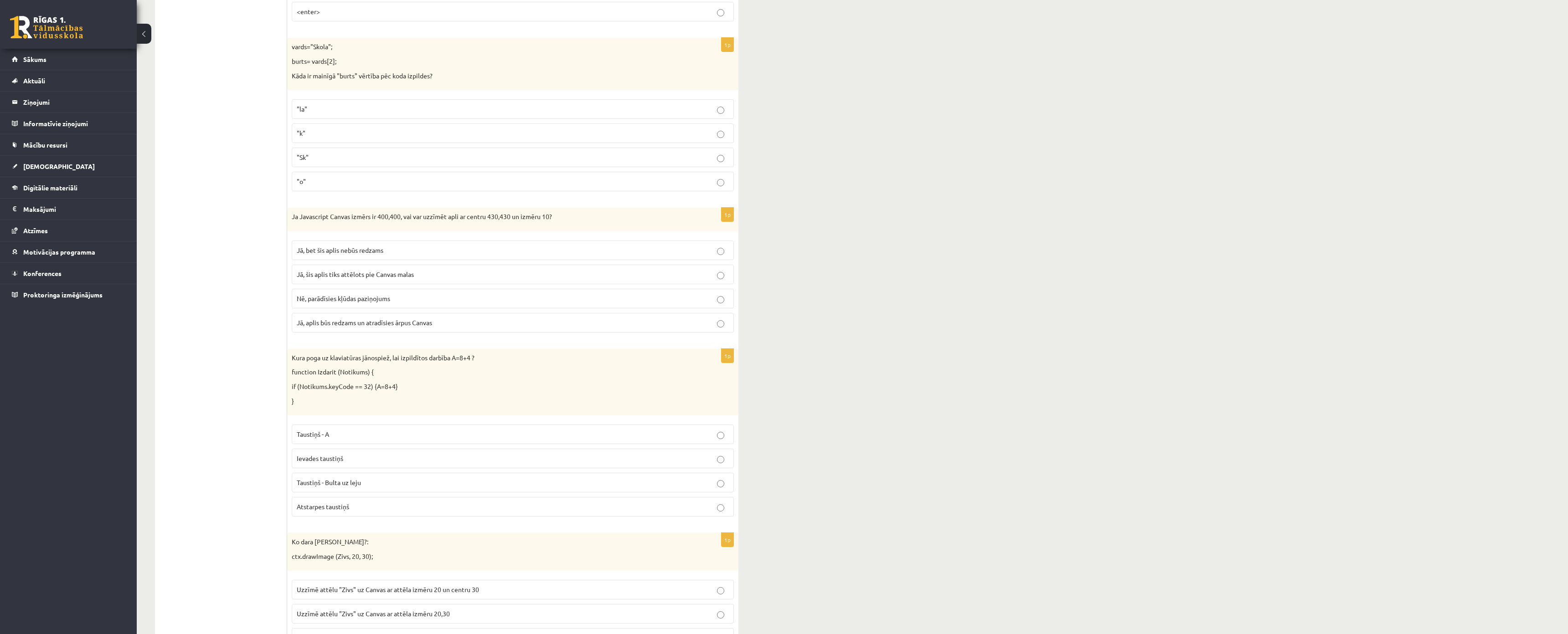
click at [327, 246] on p "Jā, bet šis aplis nebūs redzams" at bounding box center [513, 250] width 432 height 10
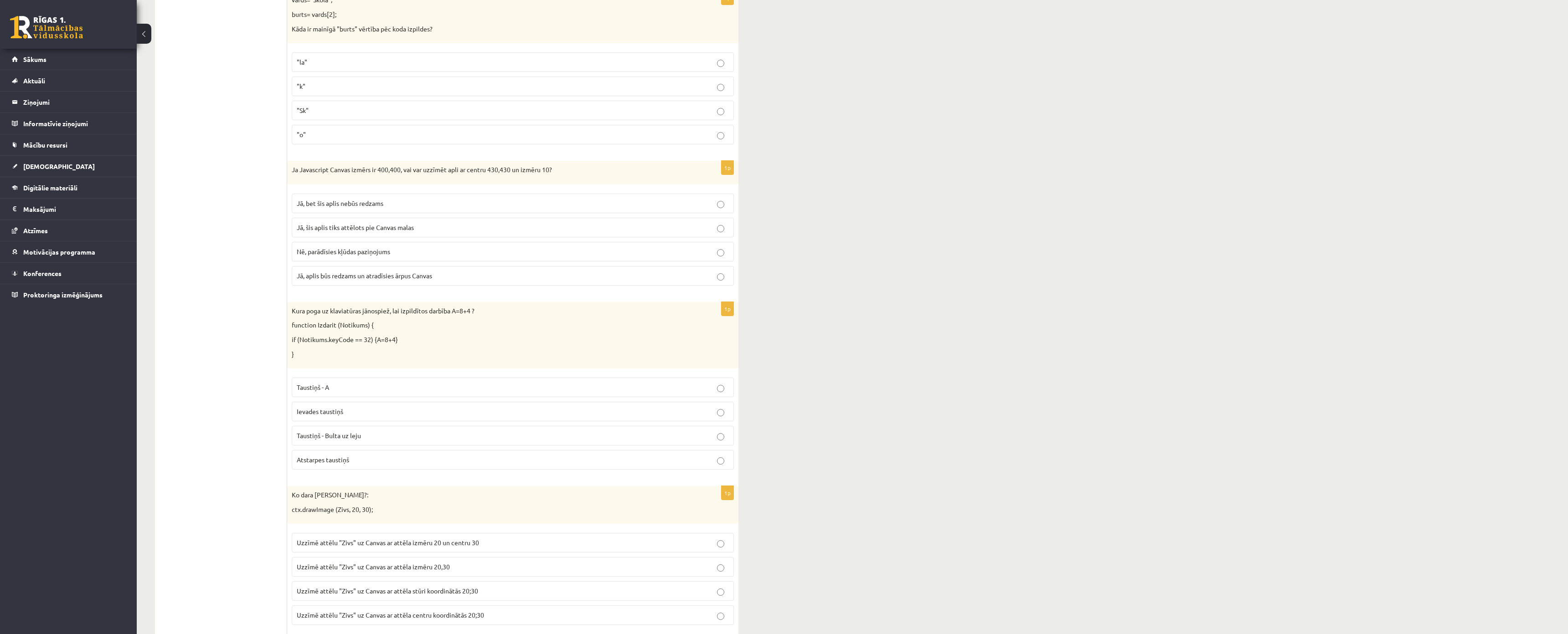
scroll to position [2277, 0]
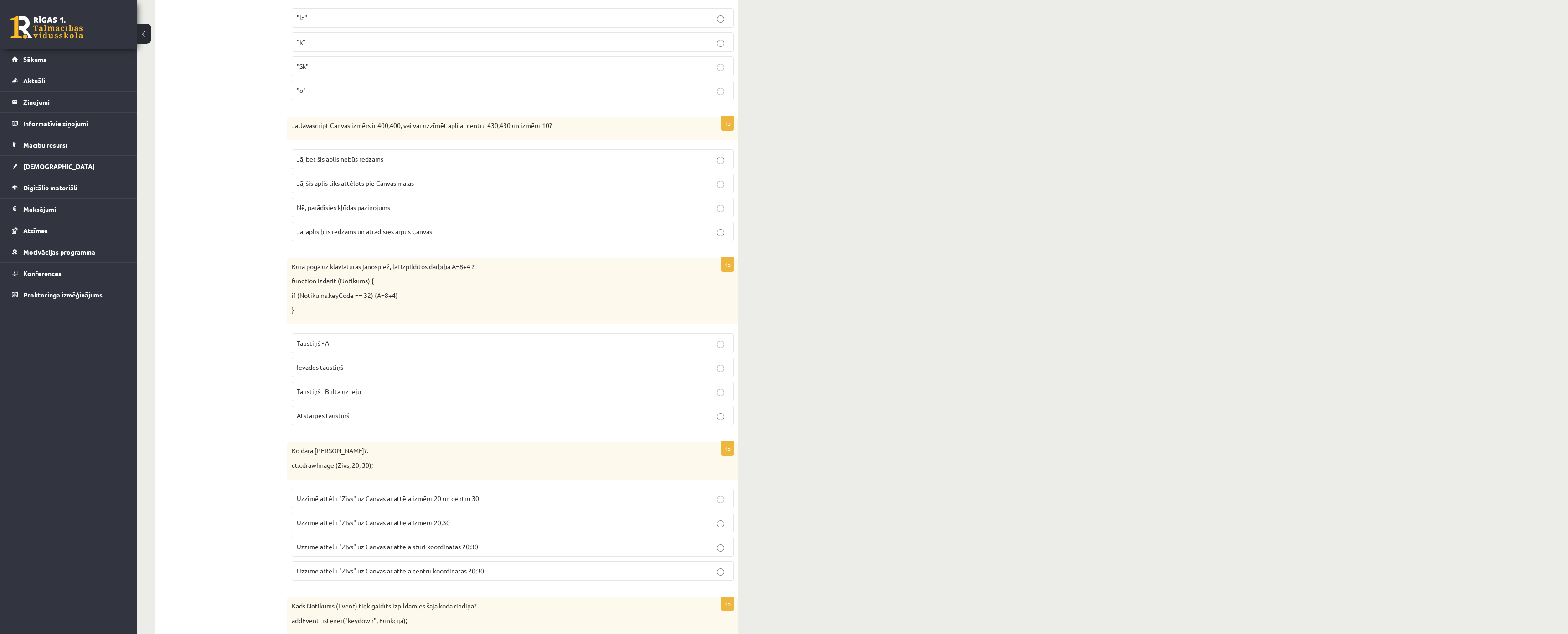
click at [339, 419] on span "Atstarpes taustiņš" at bounding box center [323, 415] width 53 height 8
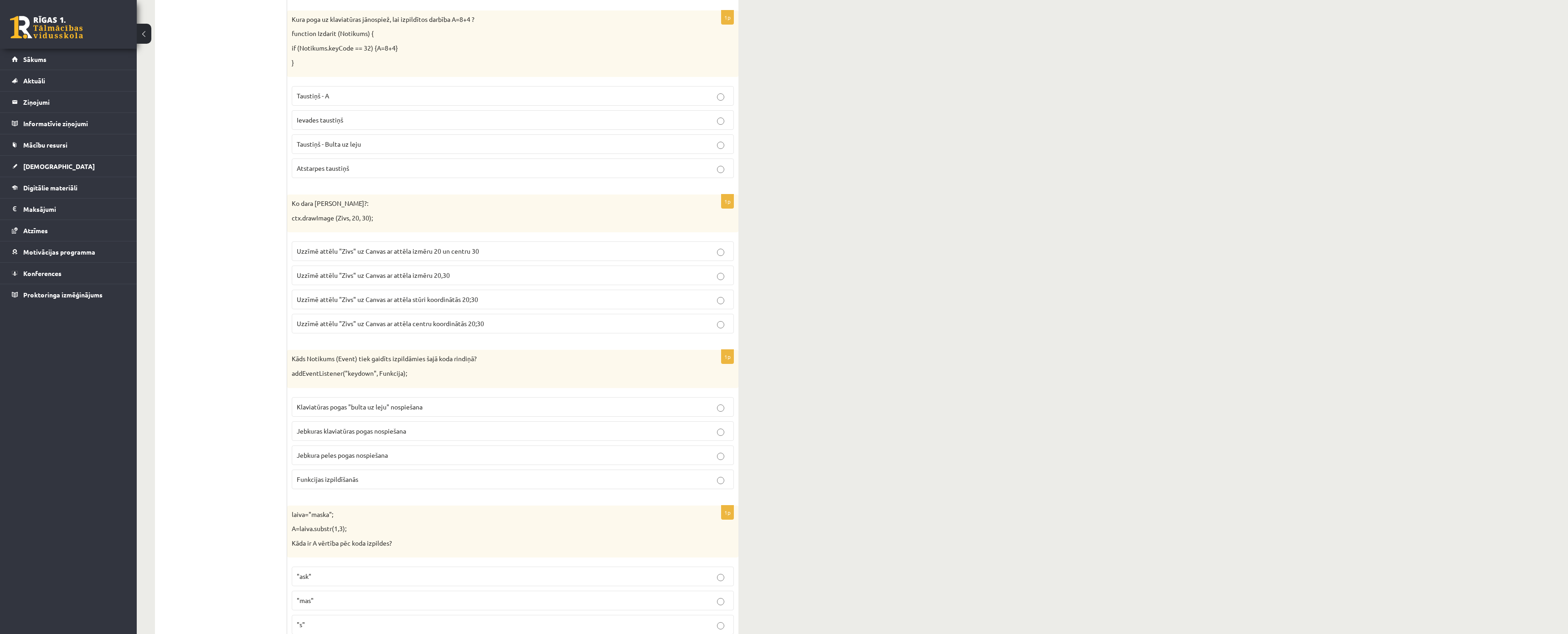
scroll to position [2522, 0]
click at [372, 305] on span "Uzzīmē attēlu "Zivs" uz Canvas ar attēla stūri koordinātās 20;30" at bounding box center [387, 302] width 181 height 8
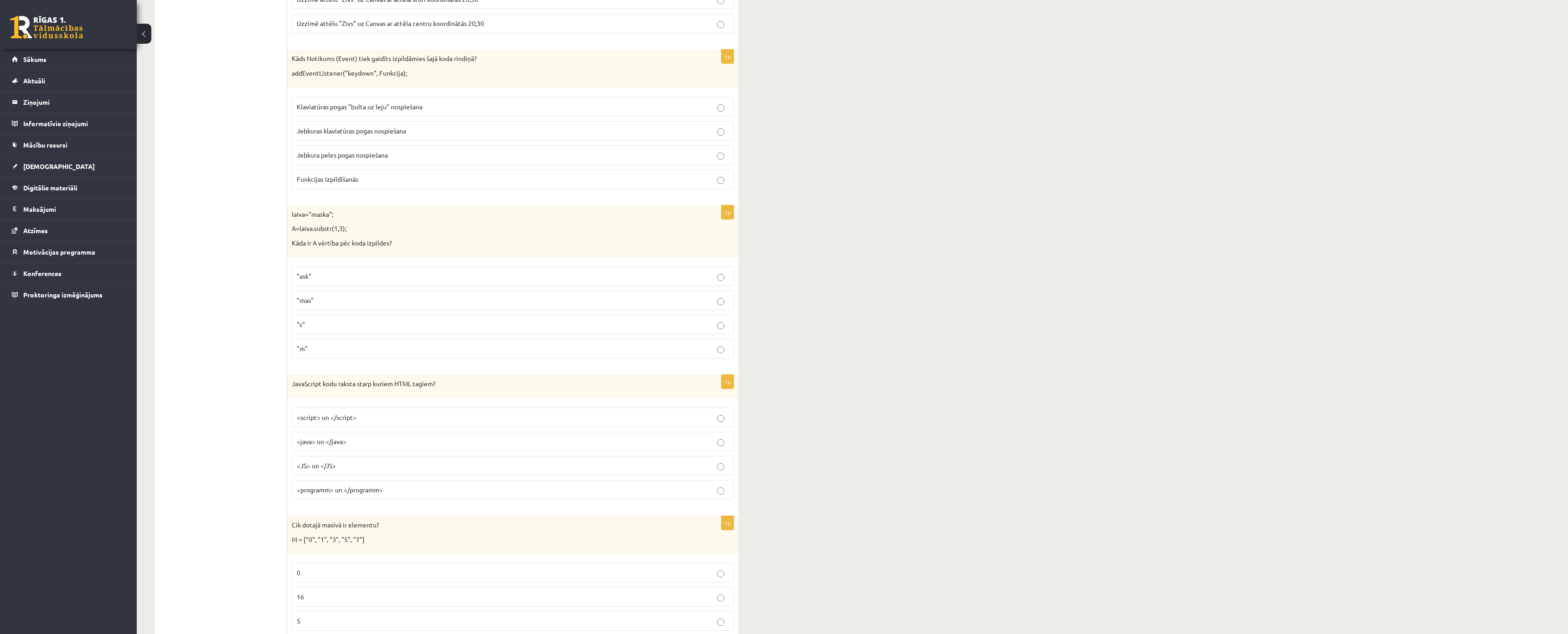
scroll to position [2886, 0]
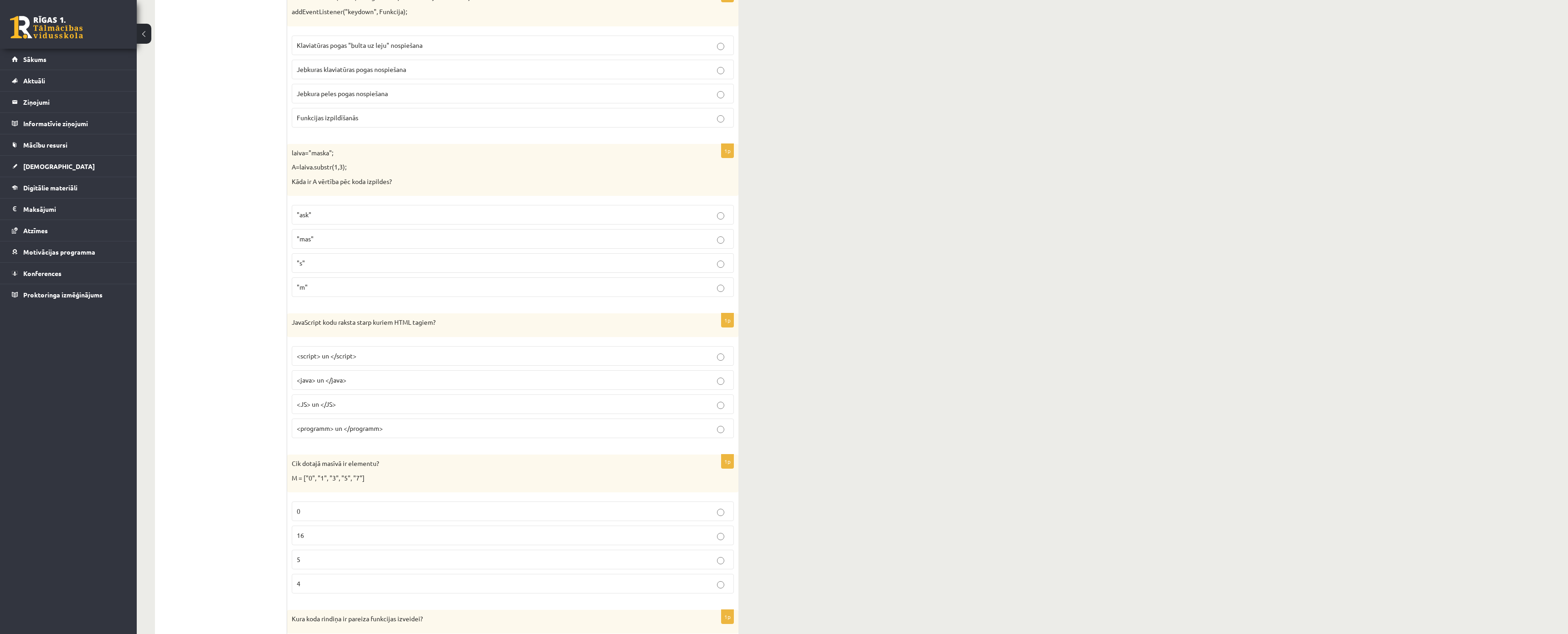
click at [354, 70] on span "Jebkuras klaviatūras pogas nospiešana" at bounding box center [351, 69] width 109 height 8
click at [326, 78] on label "Jebkuras klaviatūras pogas nospiešana" at bounding box center [513, 70] width 442 height 20
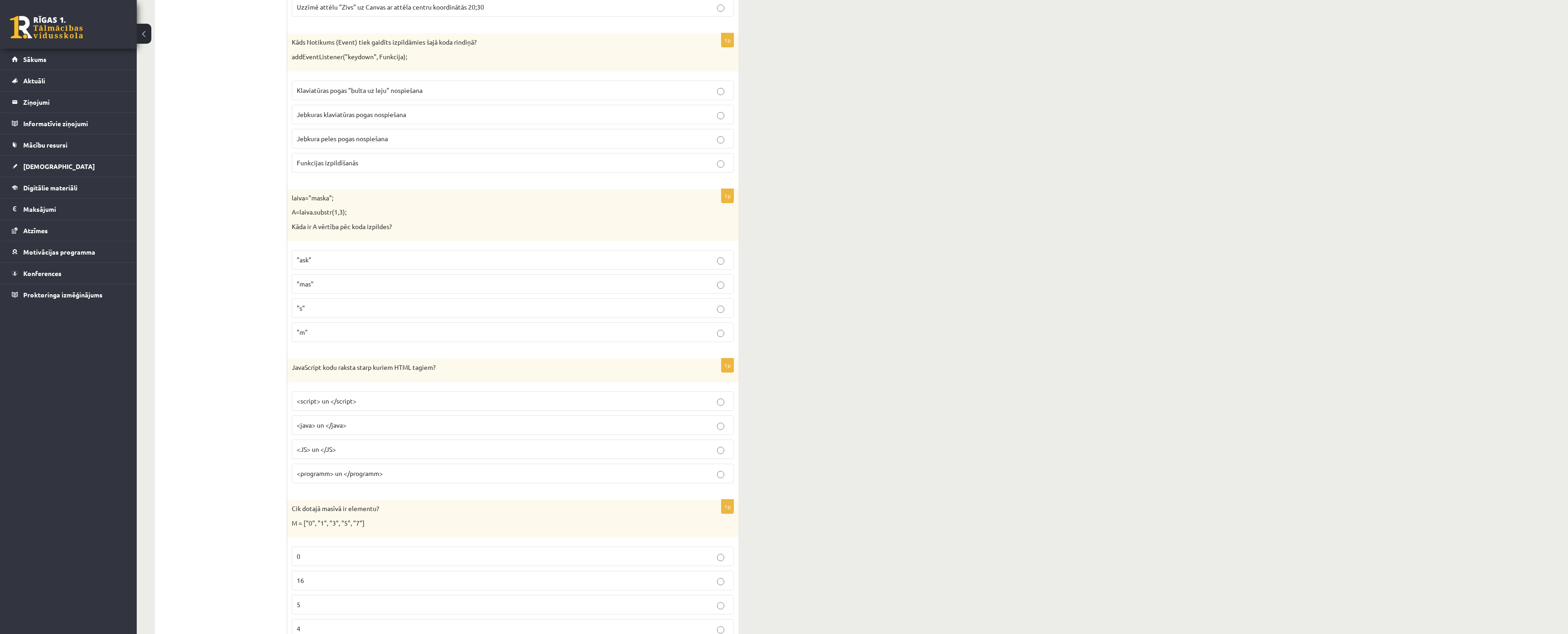
scroll to position [2841, 0]
click at [312, 263] on span ""ask"" at bounding box center [304, 260] width 14 height 8
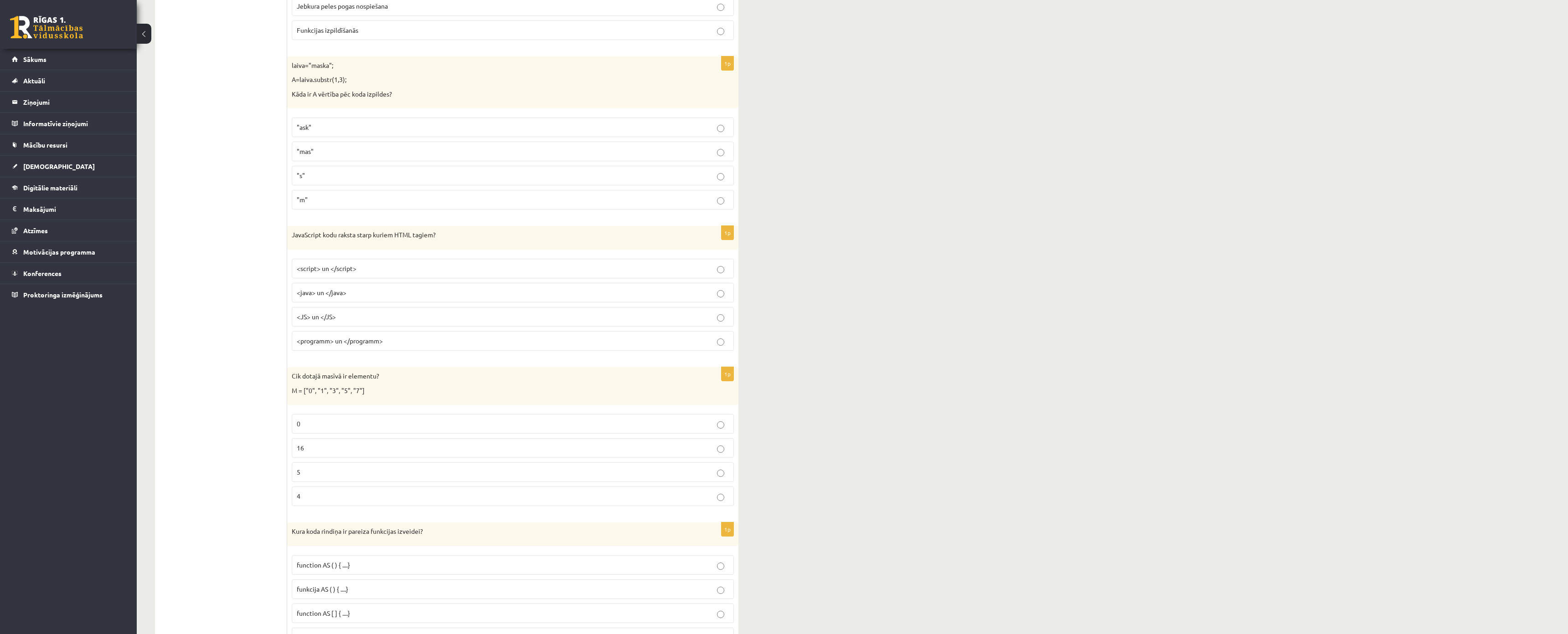
scroll to position [3069, 0]
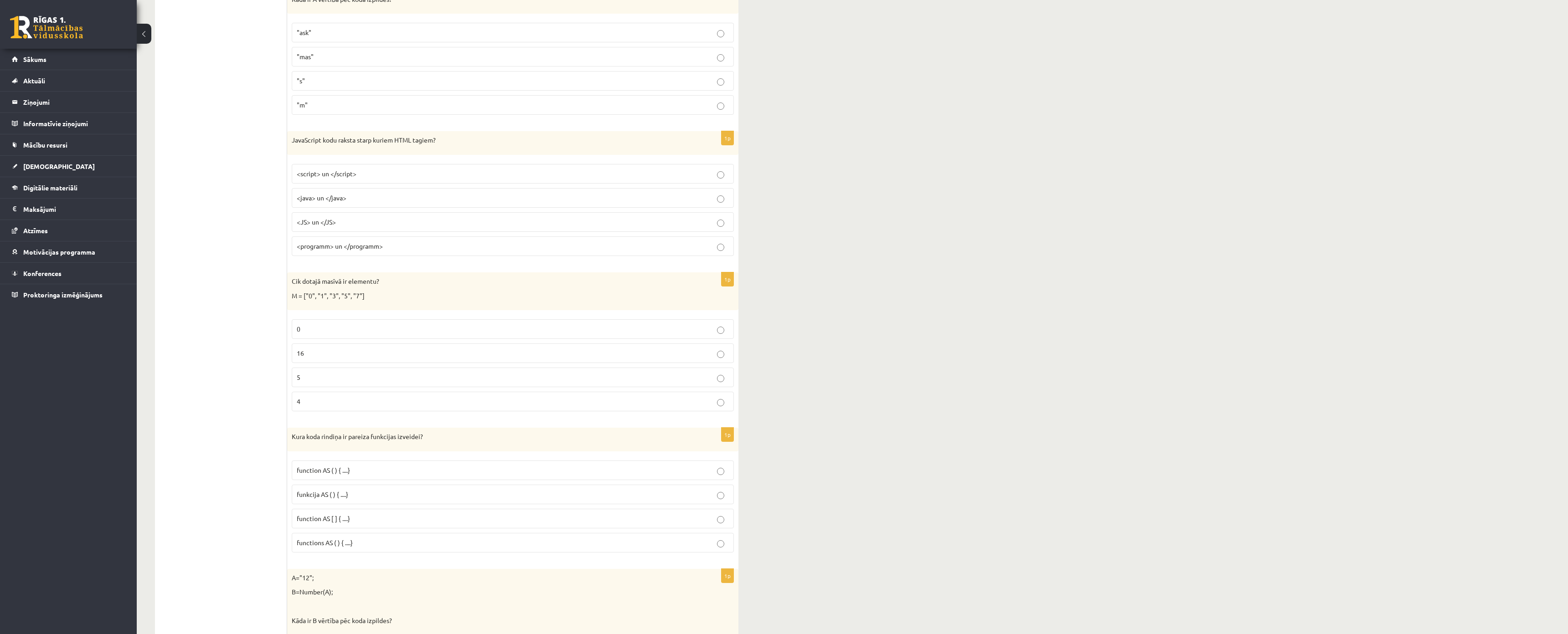
click at [362, 172] on p "<script> un </script>" at bounding box center [513, 174] width 432 height 10
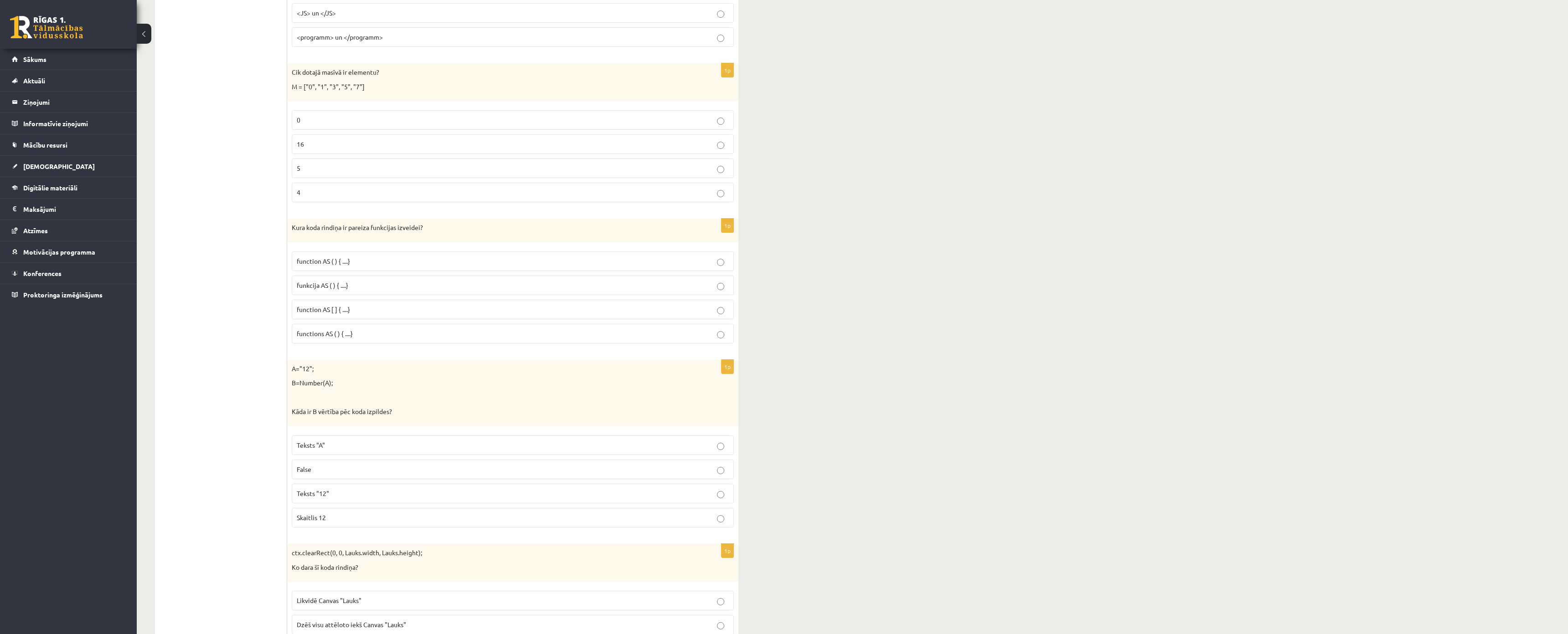
scroll to position [3280, 0]
click at [308, 167] on p "5" at bounding box center [513, 166] width 432 height 10
click at [376, 260] on p "function AS ( ) { ....}" at bounding box center [513, 259] width 432 height 10
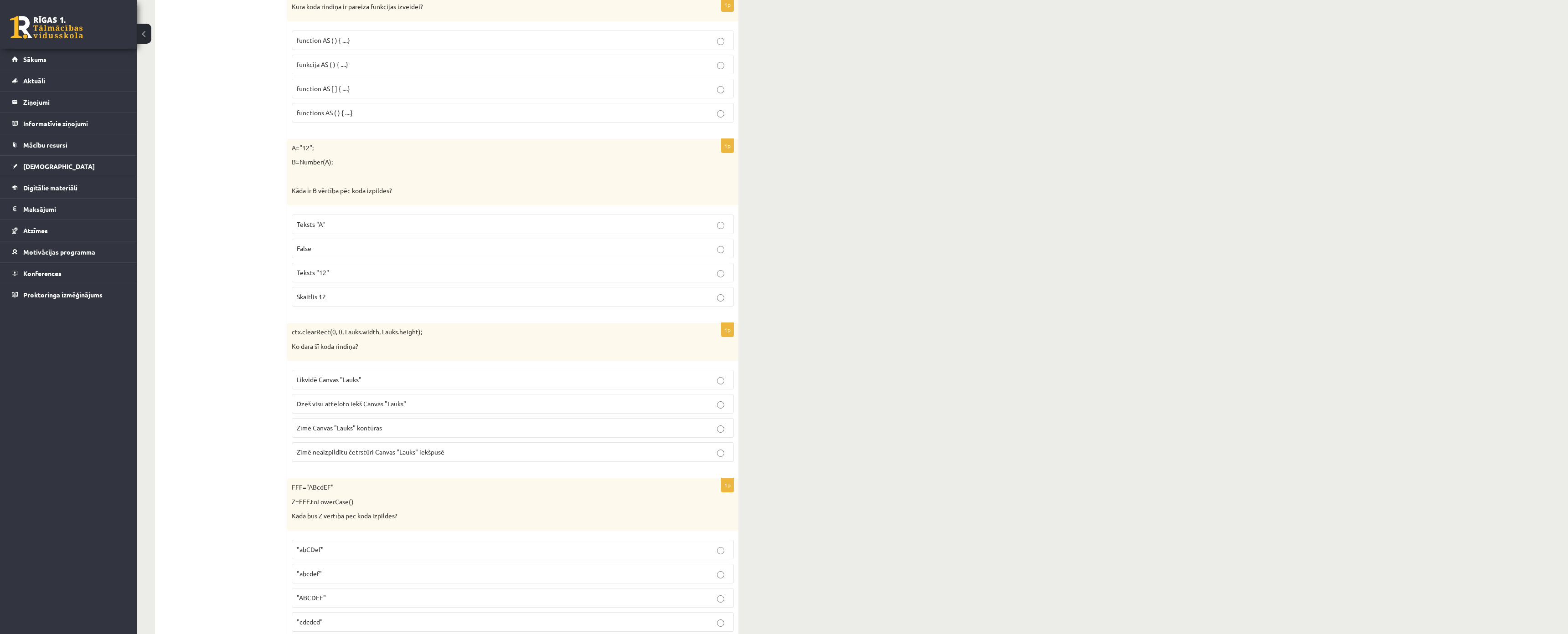
scroll to position [3508, 0]
click at [366, 269] on p "Teksts "12"" at bounding box center [513, 263] width 432 height 10
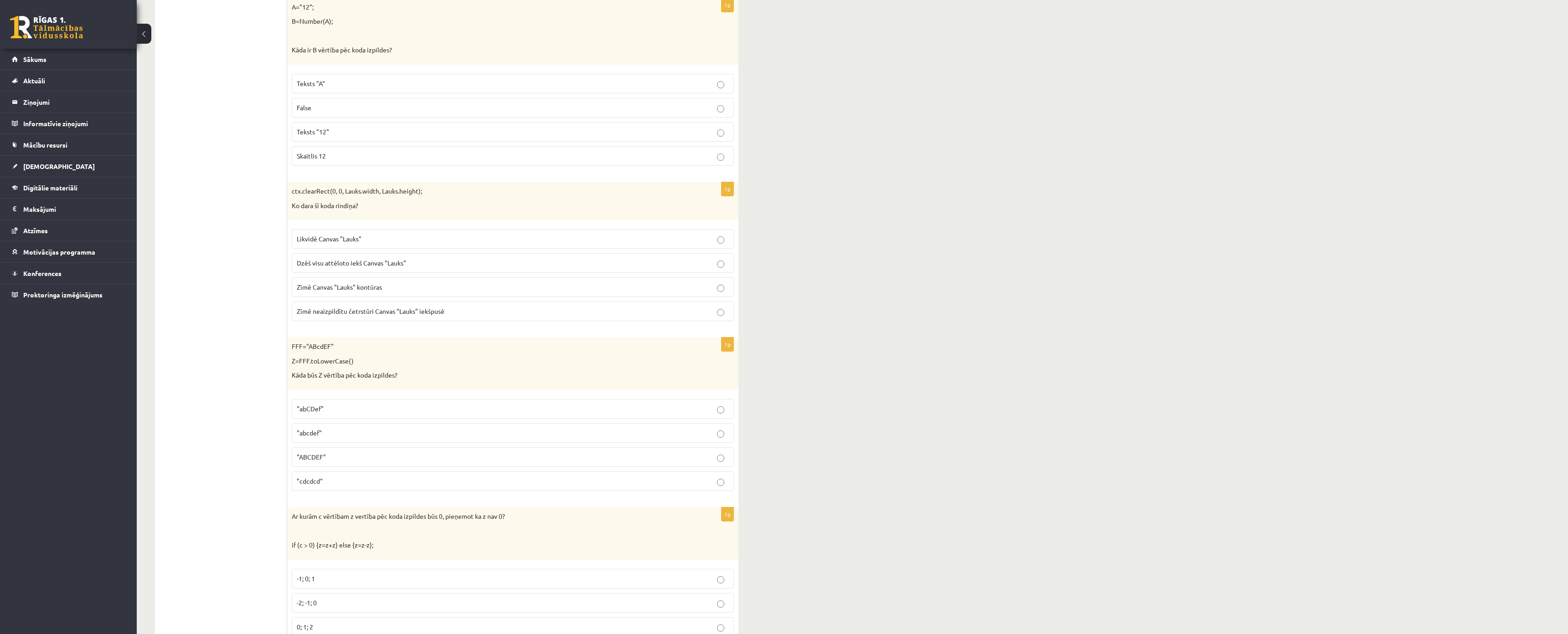
scroll to position [3645, 0]
click at [339, 285] on span "Zīmē Canvas "Lauks" kontūras" at bounding box center [339, 282] width 85 height 8
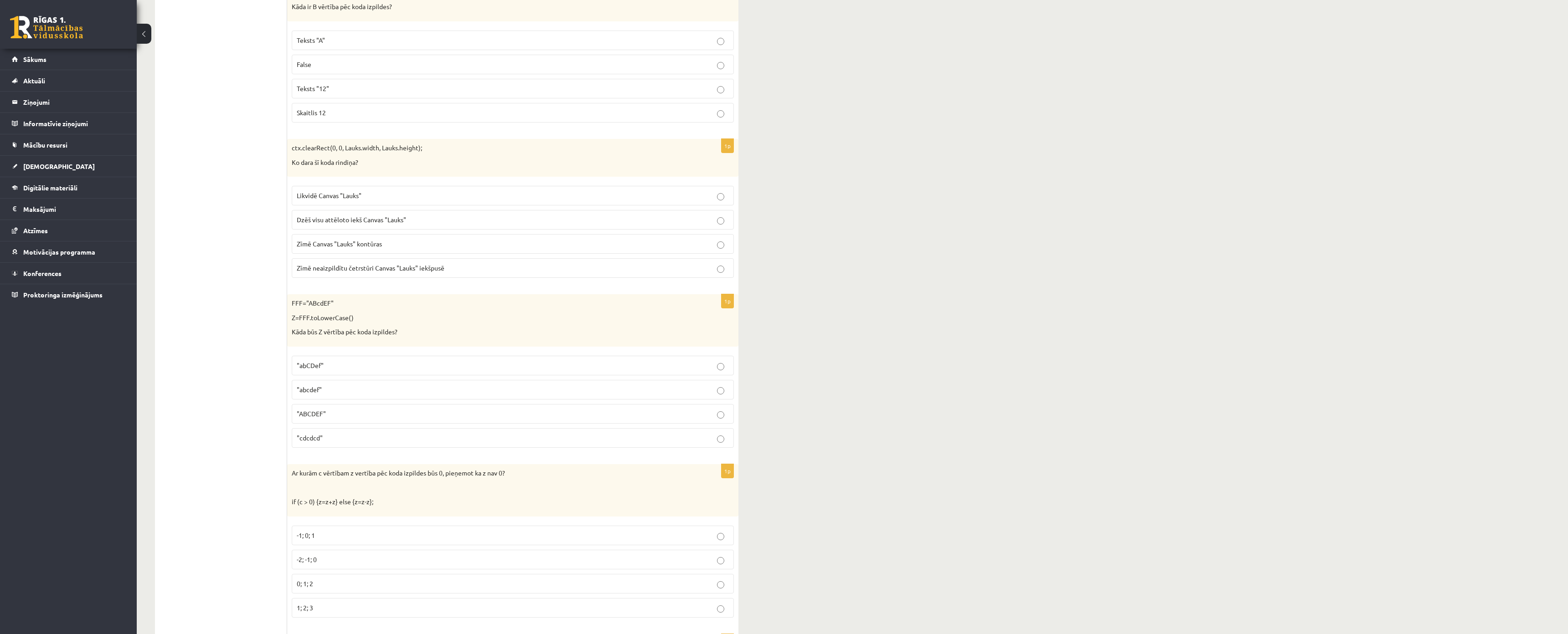
scroll to position [3736, 0]
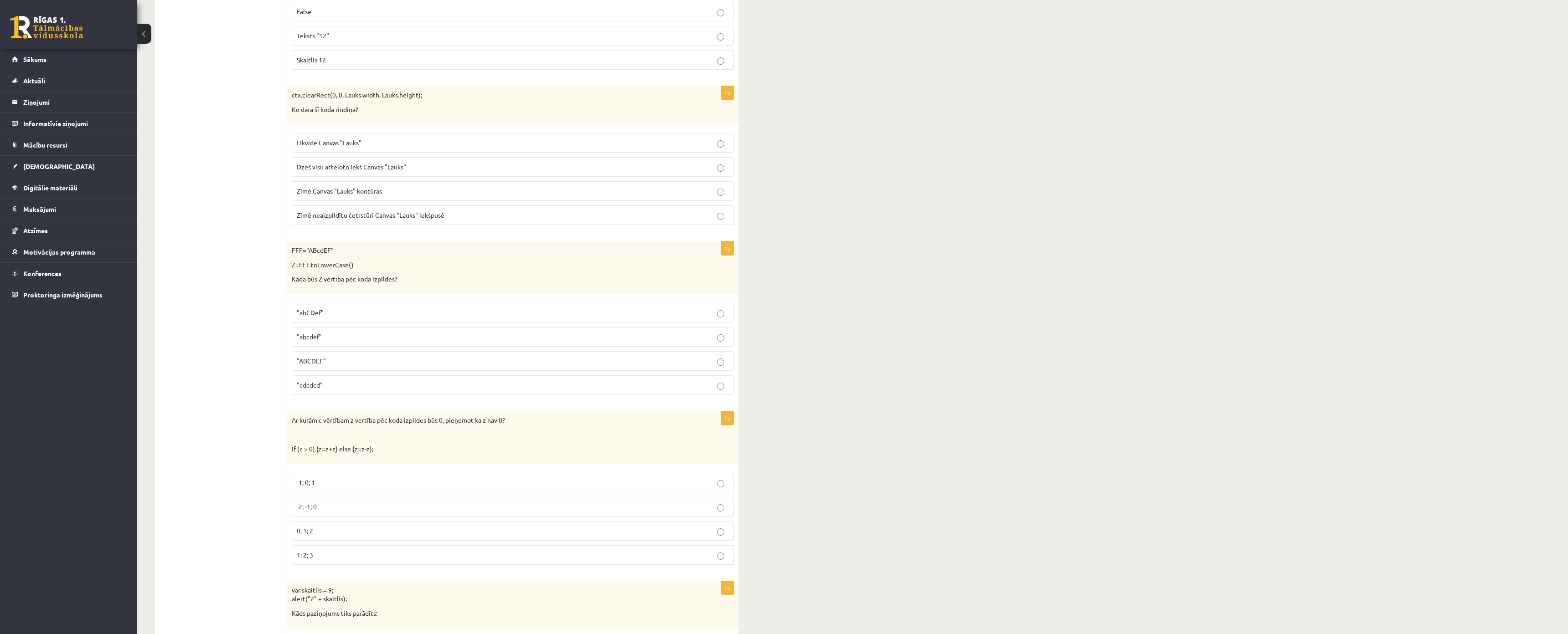
click at [331, 337] on p ""abcdef"" at bounding box center [513, 336] width 432 height 10
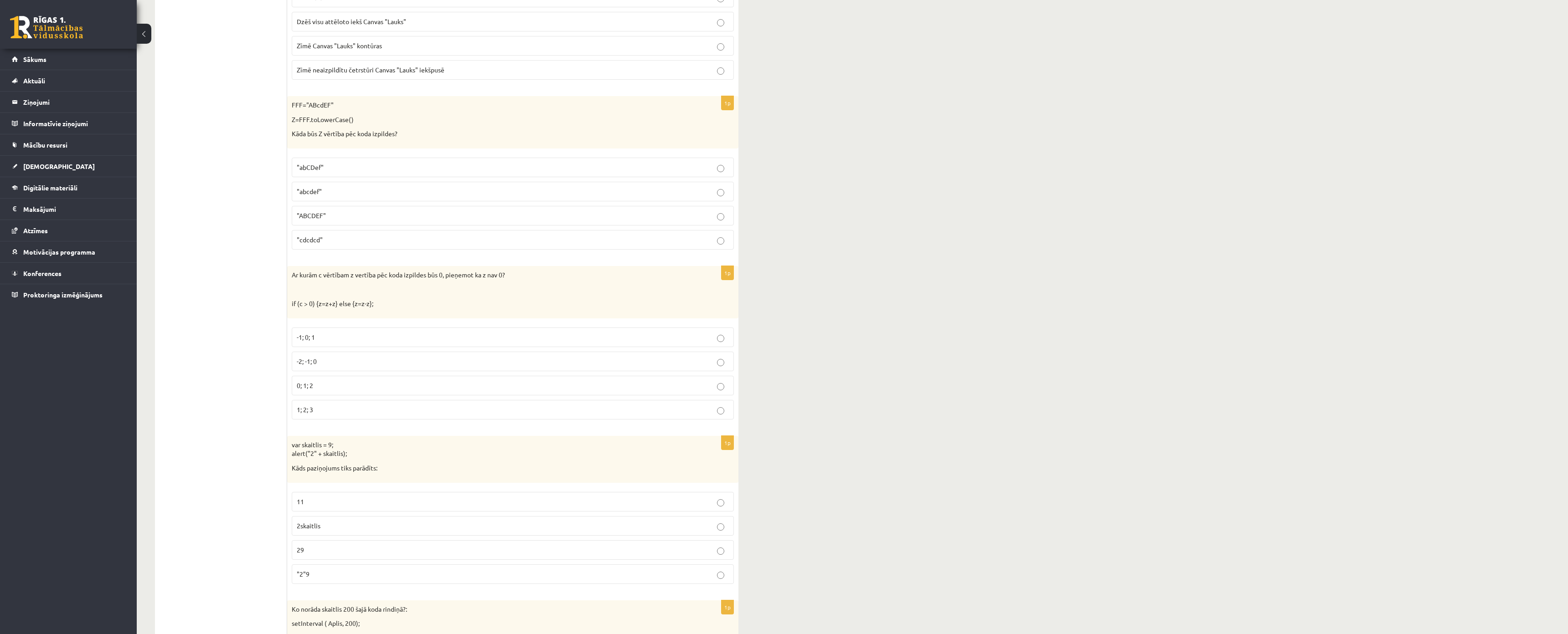
scroll to position [3963, 0]
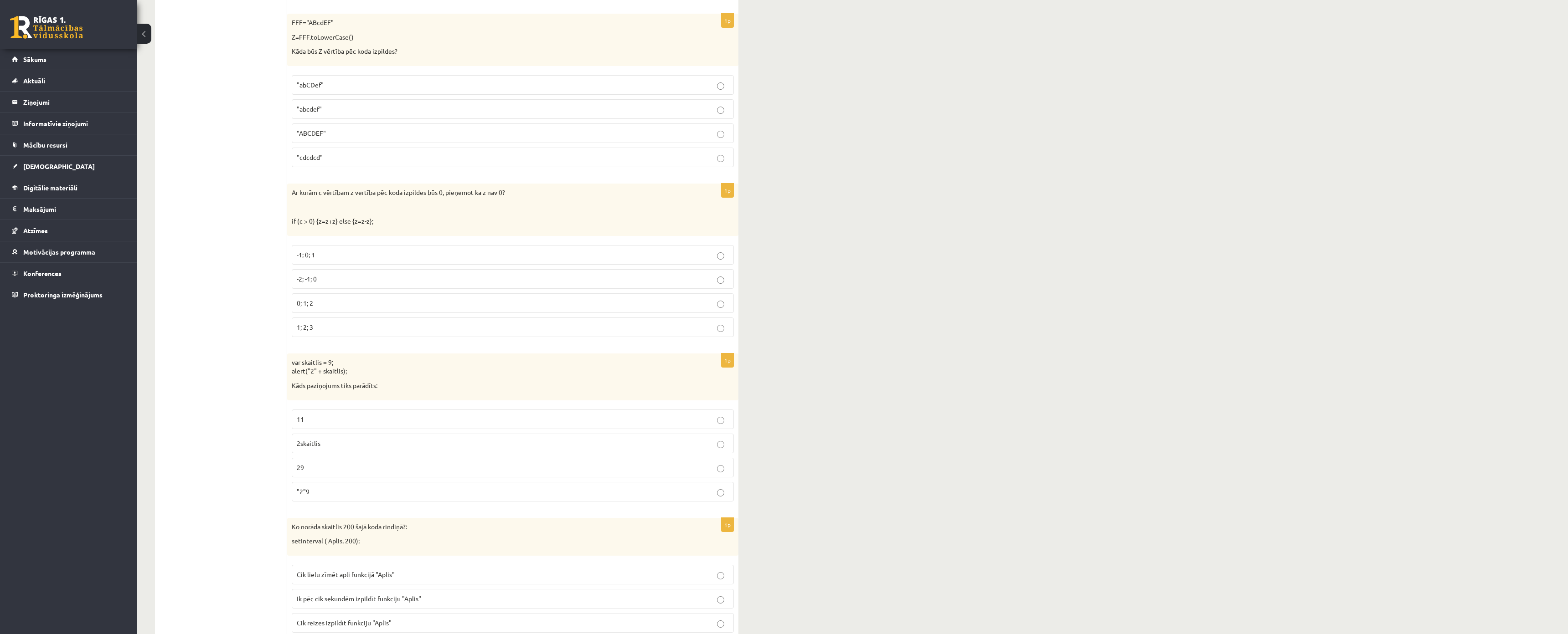
click at [316, 280] on span "-2; -1; 0" at bounding box center [306, 278] width 20 height 8
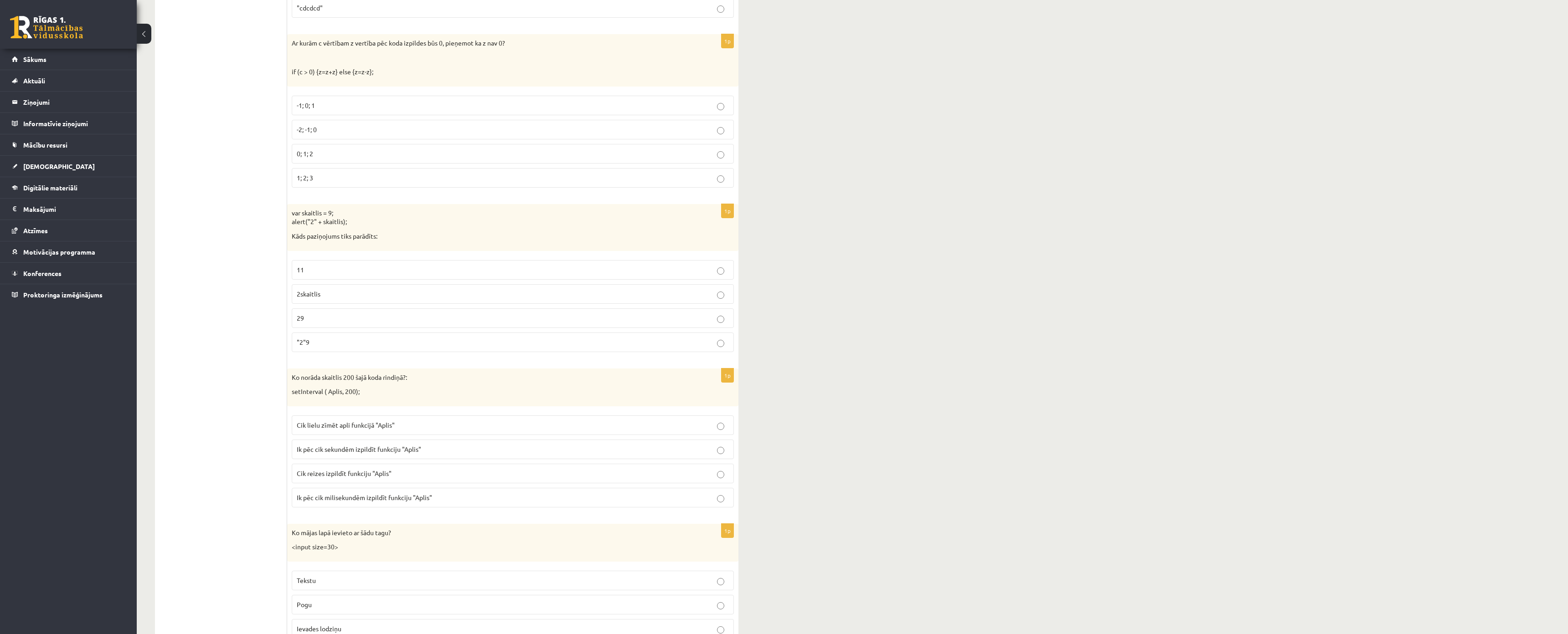
scroll to position [4191, 0]
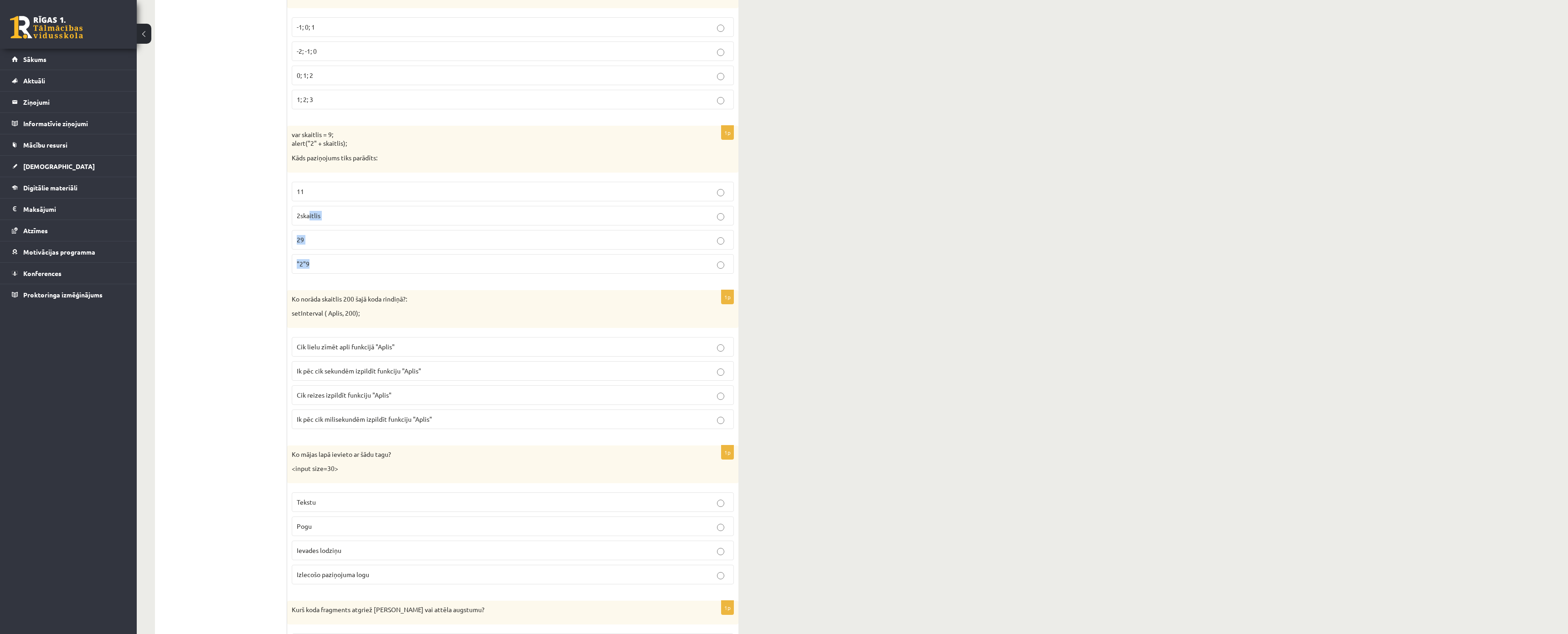
drag, startPoint x: 309, startPoint y: 217, endPoint x: 314, endPoint y: 262, distance: 45.3
click at [313, 261] on fieldset "11 2skaitlis 29 "2"9" at bounding box center [513, 226] width 442 height 99
click at [349, 264] on p ""2"9" at bounding box center [513, 264] width 432 height 10
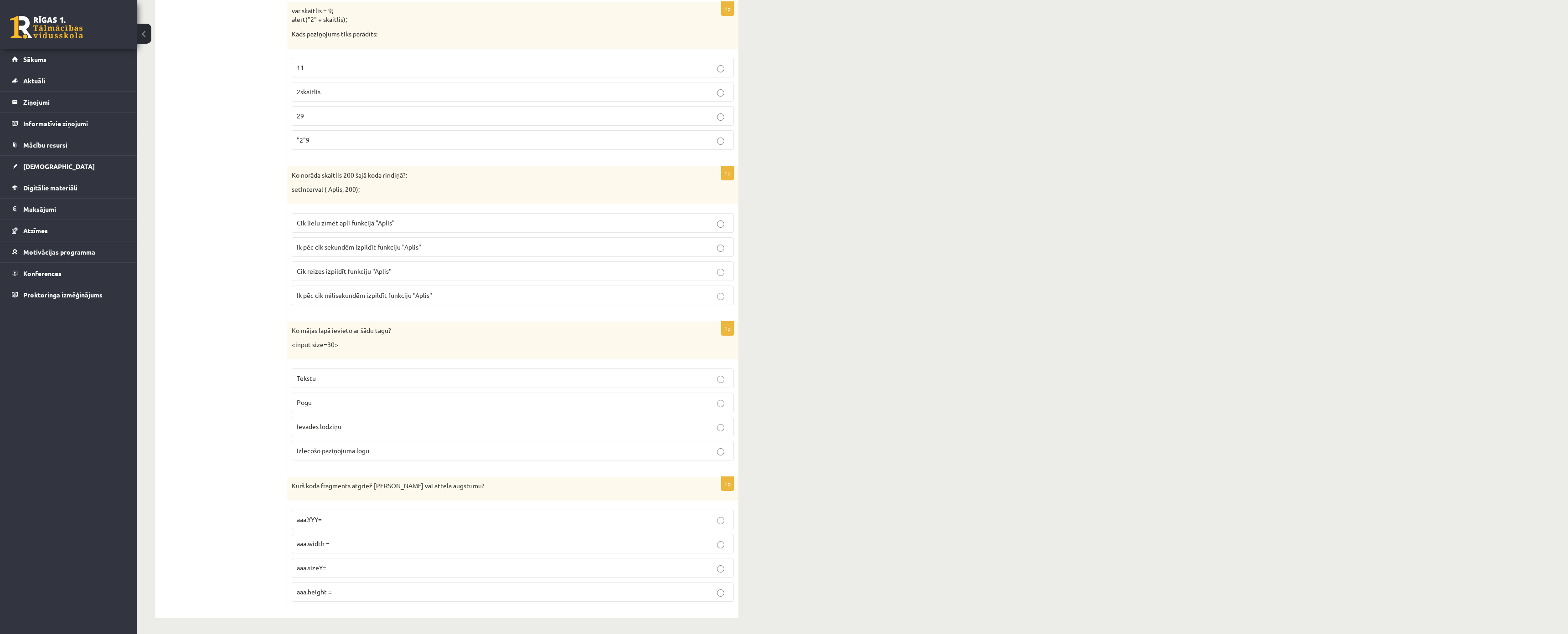
scroll to position [4328, 0]
click at [362, 240] on p "Ik pēc cik sekundēm izpildīt funkciju "Aplis"" at bounding box center [513, 244] width 432 height 10
click at [350, 414] on label "Ievades lodziņu" at bounding box center [513, 424] width 442 height 20
click at [339, 585] on p "aaa.height =" at bounding box center [513, 589] width 432 height 10
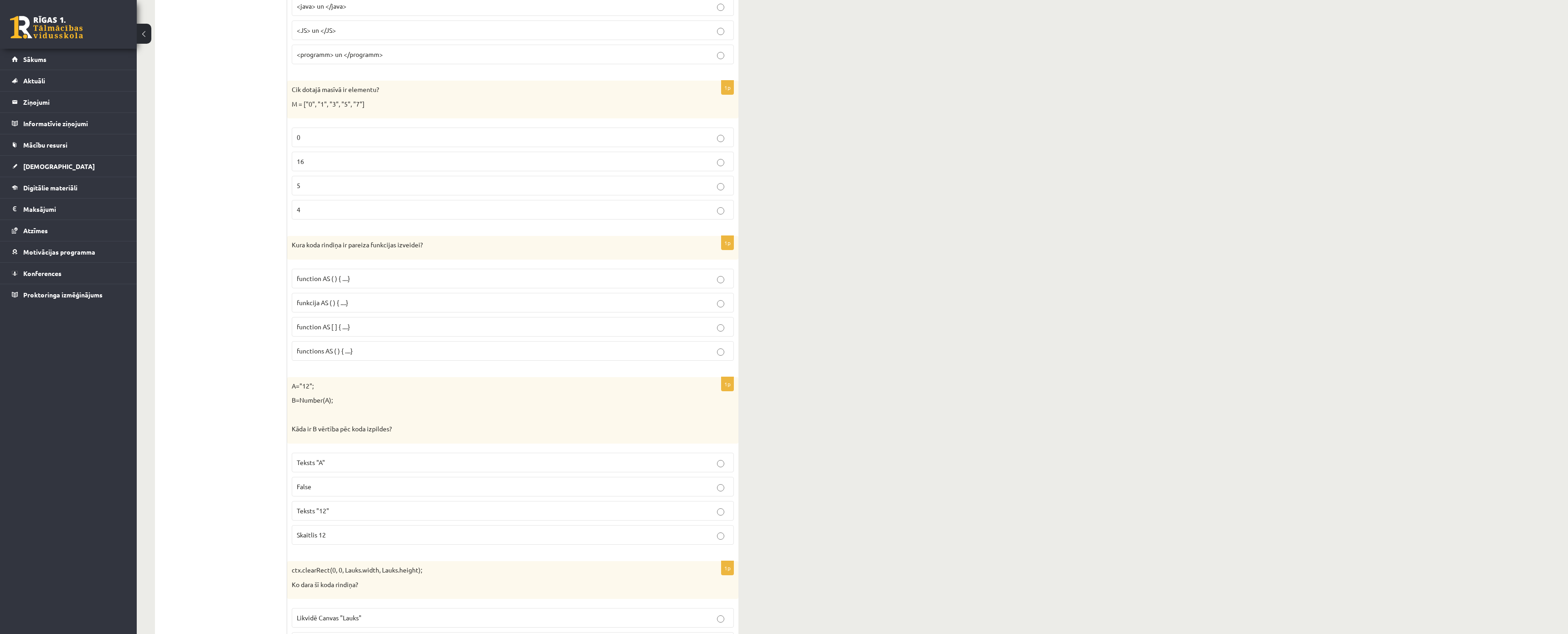
scroll to position [0, 0]
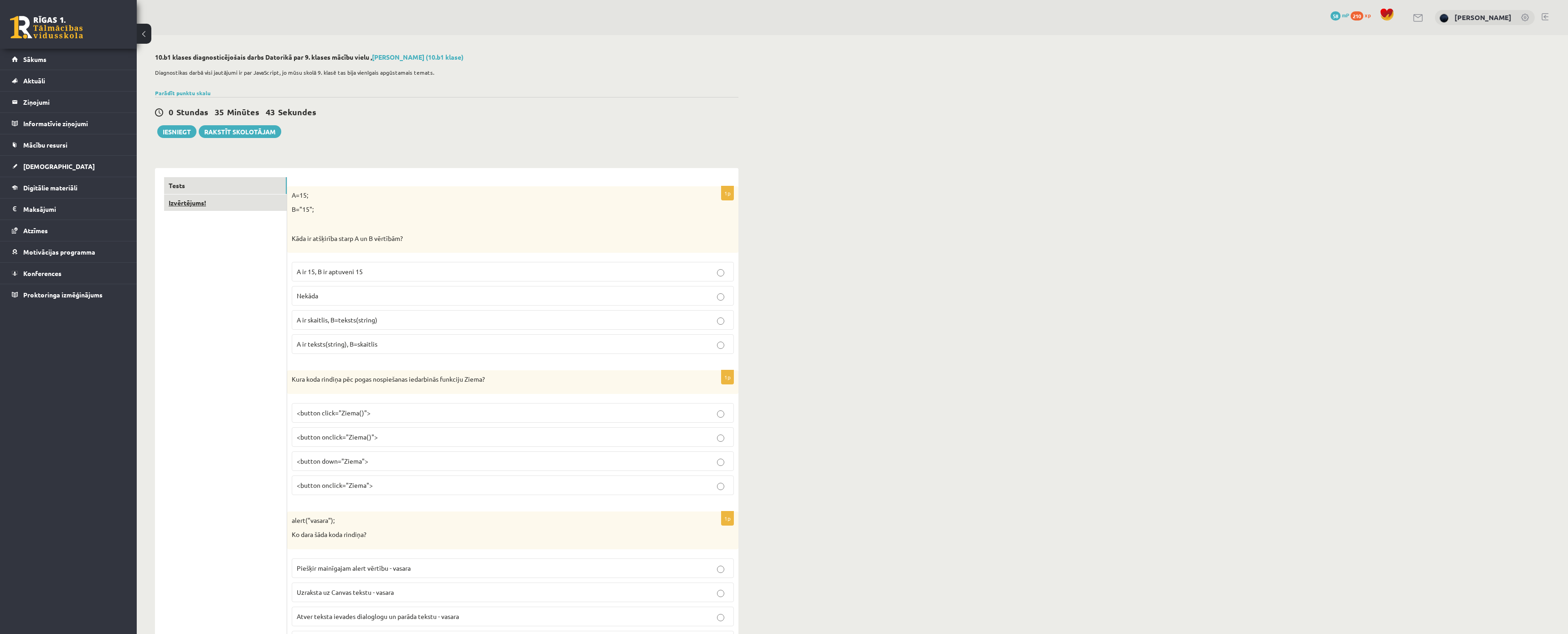
click at [175, 198] on link "Izvērtējums!" at bounding box center [225, 203] width 123 height 17
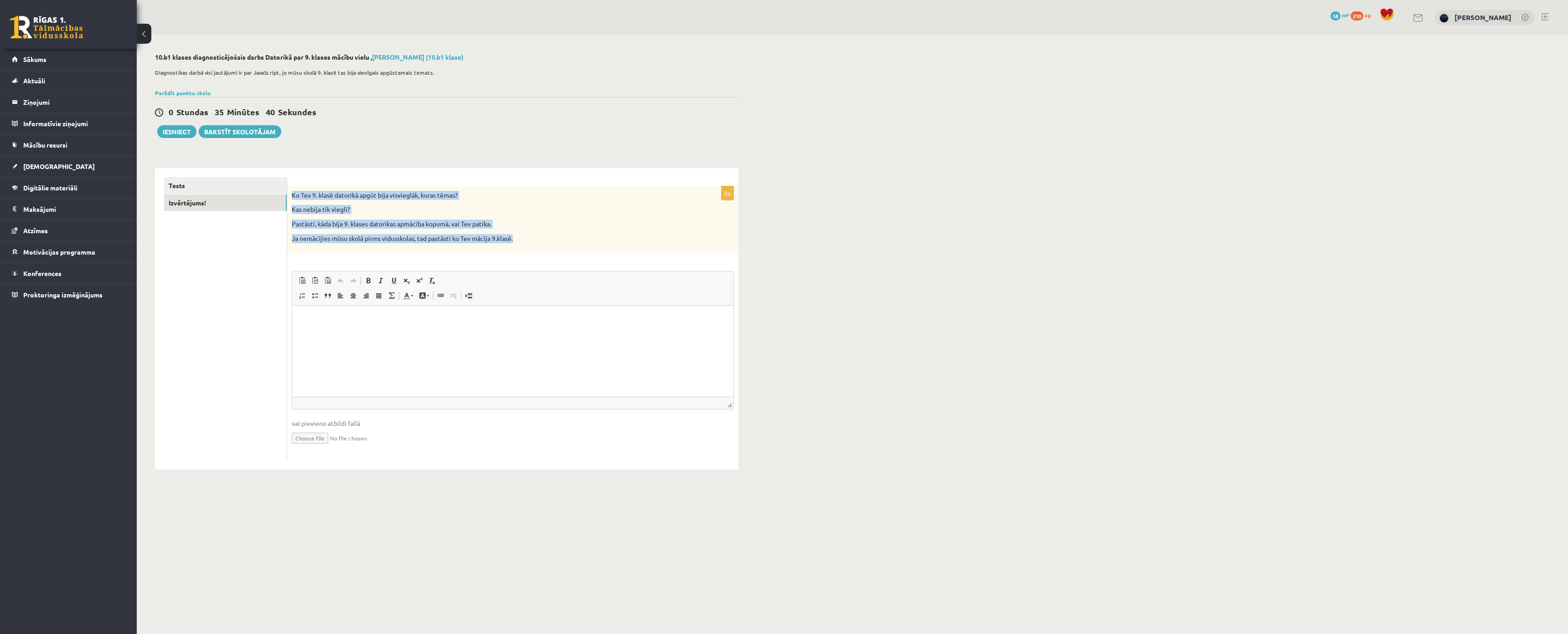
drag, startPoint x: 292, startPoint y: 195, endPoint x: 526, endPoint y: 251, distance: 240.6
click at [526, 251] on div "Ko Tev 9. klasē datorikā apgūt bija visvieglāk, kuras tēmas? Kas nebija tik vie…" at bounding box center [513, 219] width 451 height 66
click at [722, 283] on span "Вставить Комбинация клавиш Ctrl+V Вставить только текст Комбинация клавиш Ctrl+…" at bounding box center [513, 282] width 434 height 15
click at [727, 288] on span "Вставить Комбинация клавиш Ctrl+V Вставить только текст Комбинация клавиш Ctrl+…" at bounding box center [513, 282] width 434 height 15
click at [766, 267] on div "10.b1 klases diagnosticējošais darbs Datorikā par 9. klases mācību vielu , Niko…" at bounding box center [853, 261] width 1432 height 453
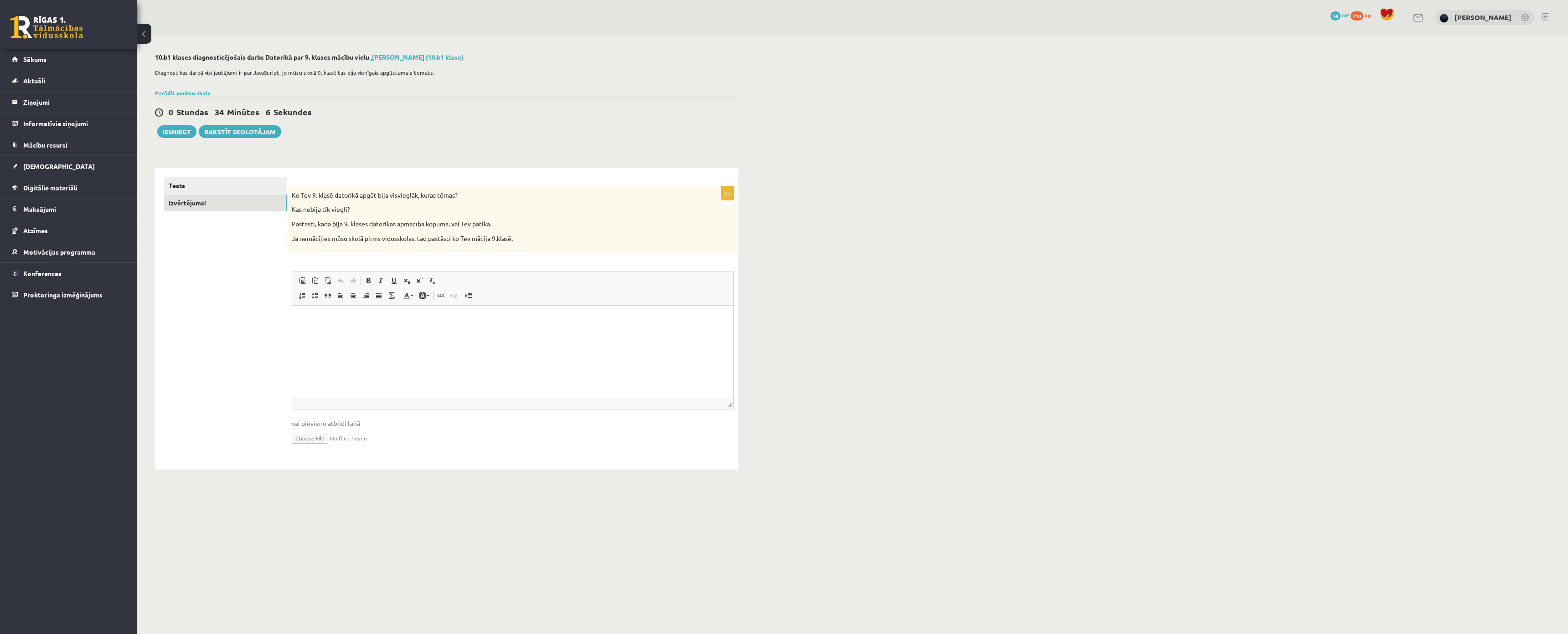
click at [360, 332] on html at bounding box center [513, 319] width 441 height 28
click at [202, 186] on link "Tests" at bounding box center [225, 186] width 123 height 17
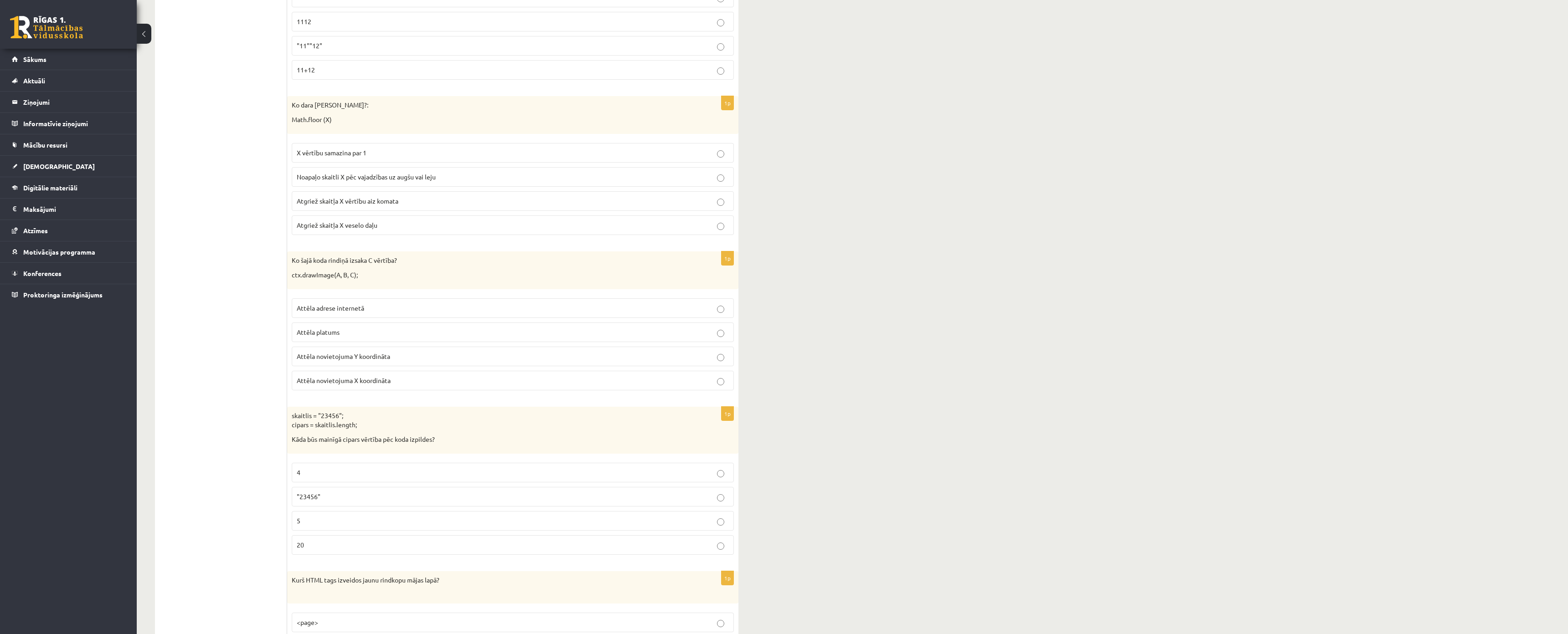
drag, startPoint x: 260, startPoint y: 150, endPoint x: 268, endPoint y: 205, distance: 55.6
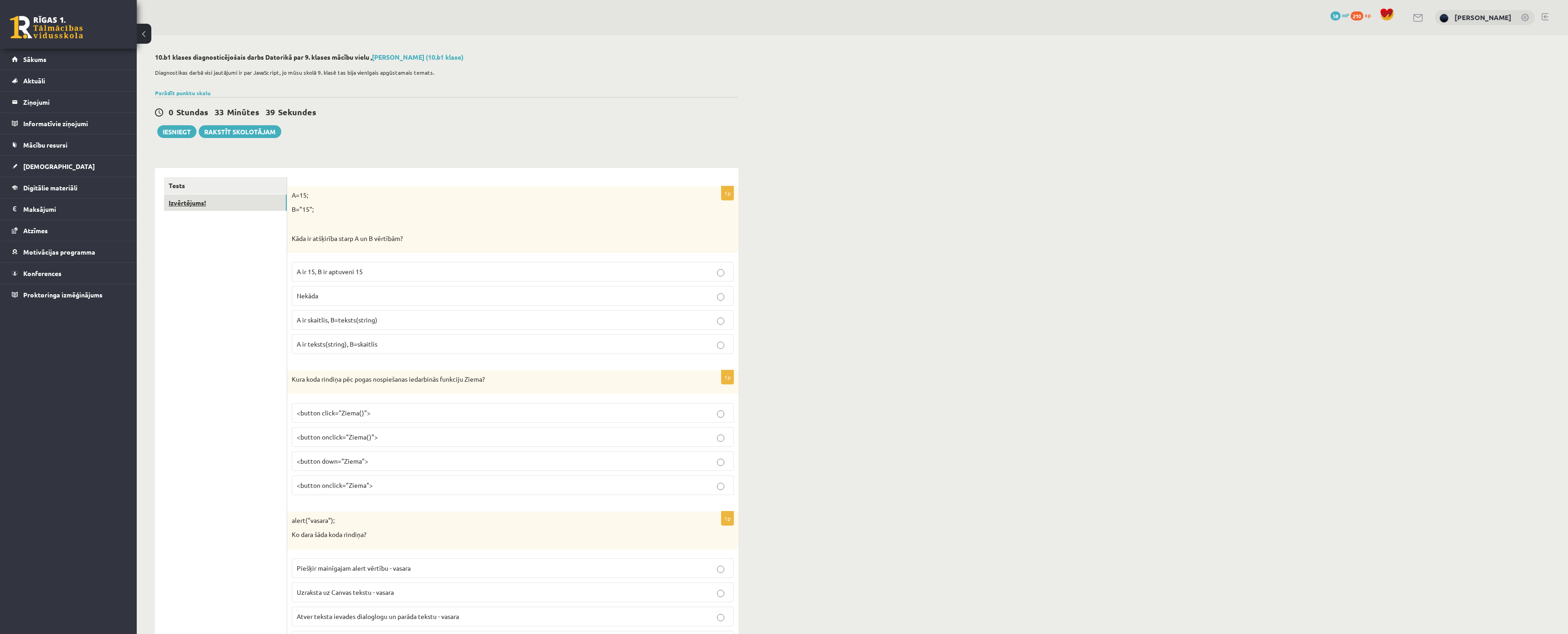
click at [194, 200] on link "Izvērtējums!" at bounding box center [225, 203] width 123 height 17
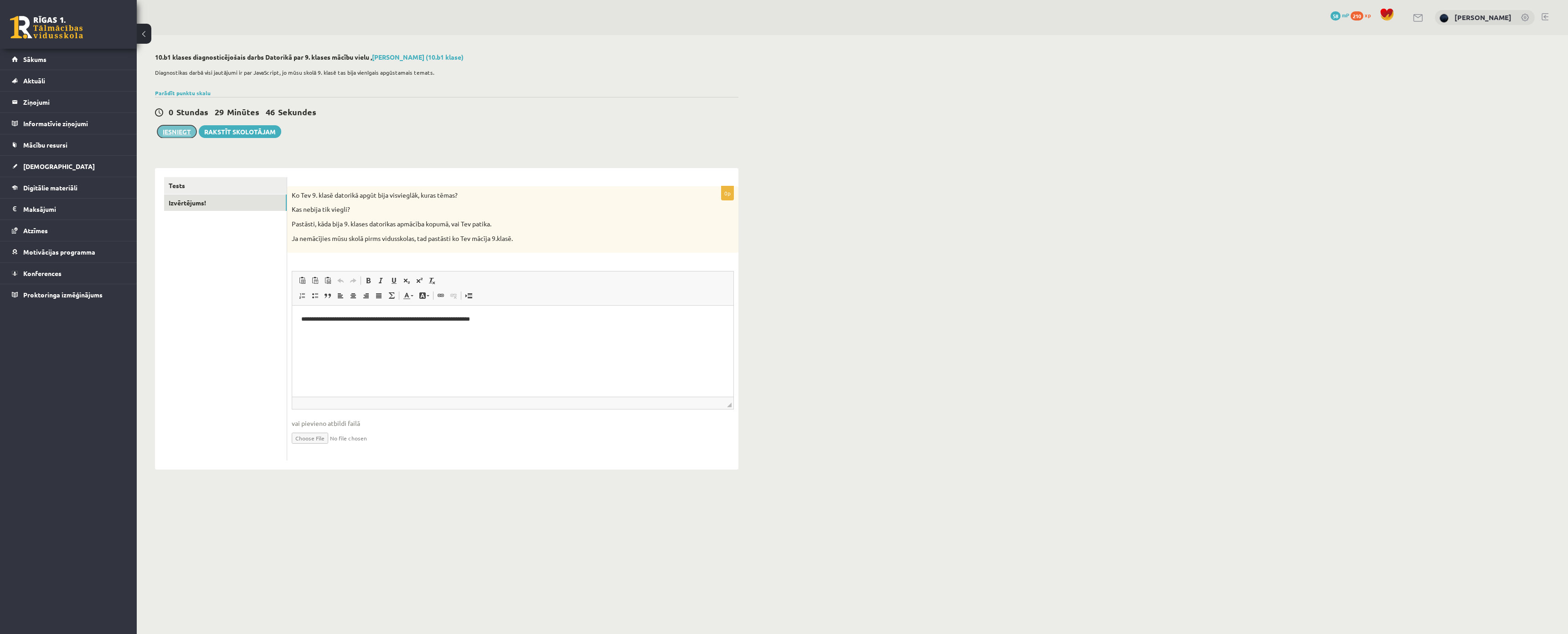
click at [182, 134] on button "Iesniegt" at bounding box center [177, 131] width 40 height 13
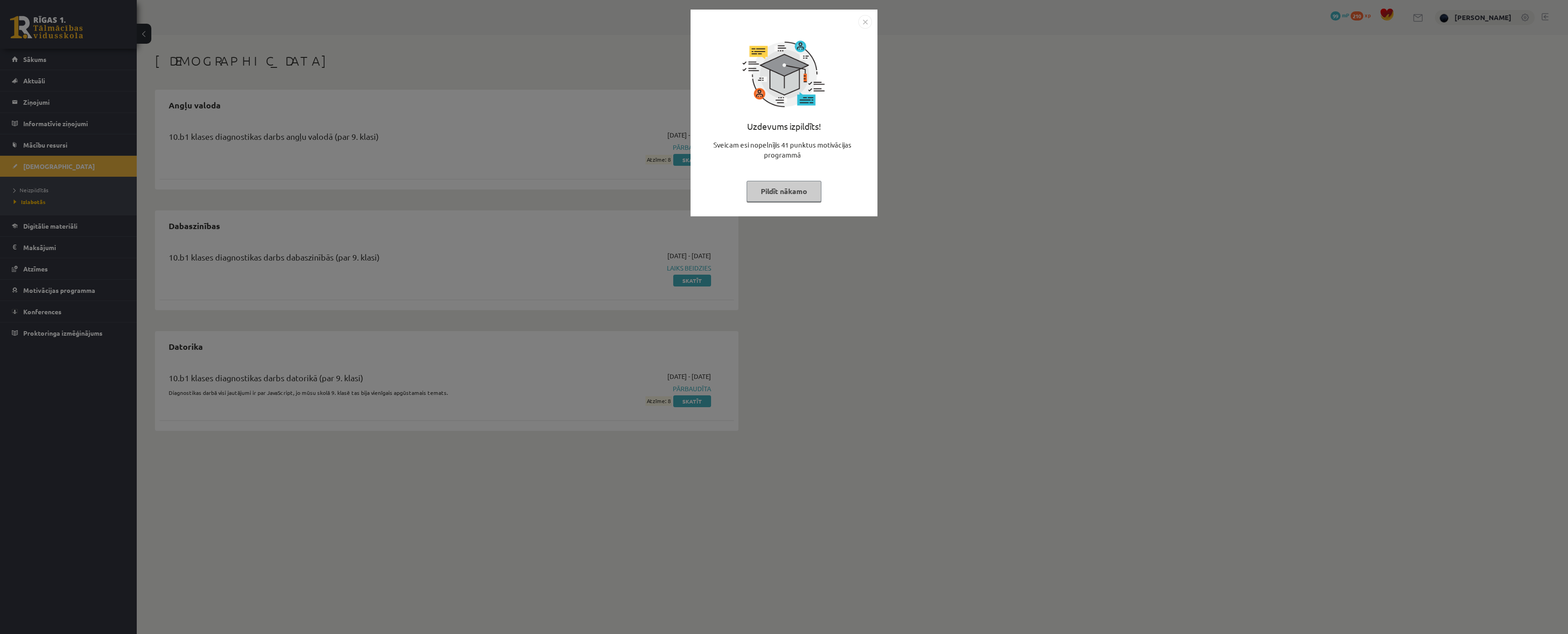
click at [762, 196] on button "Pildīt nākamo" at bounding box center [783, 192] width 74 height 21
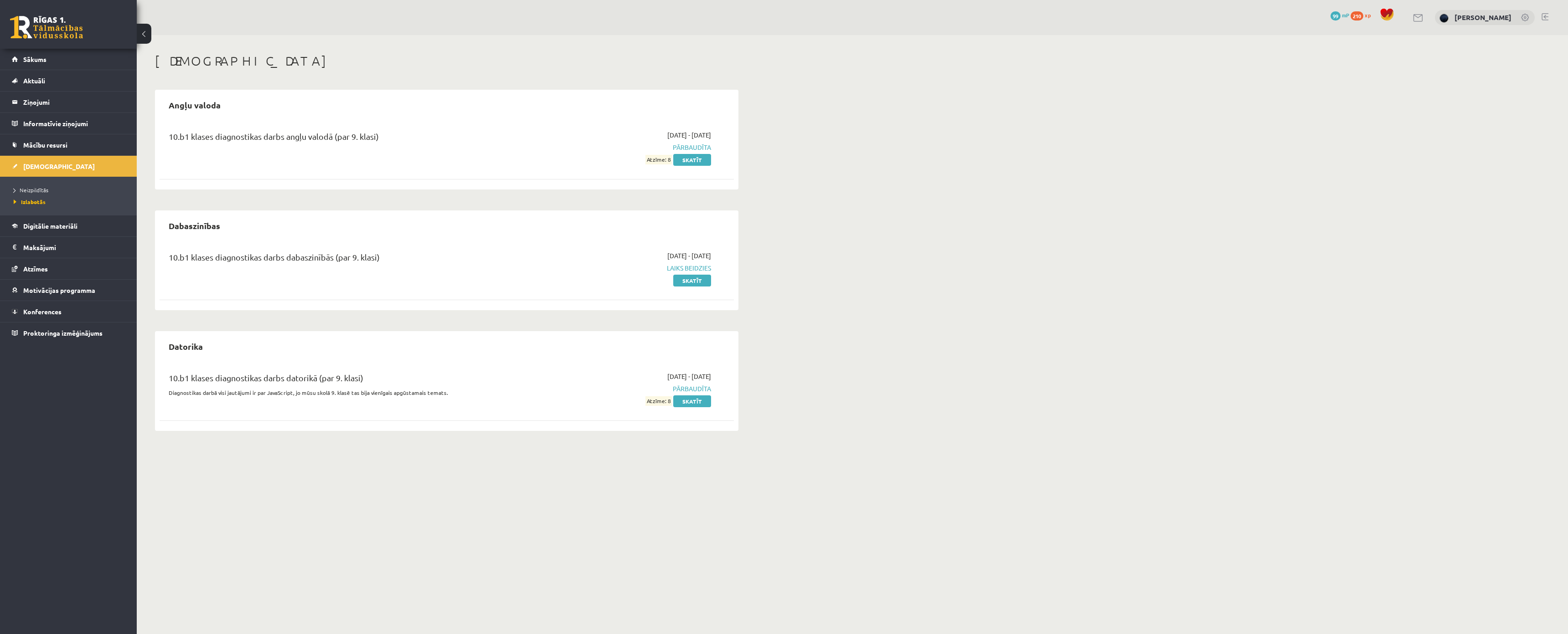
click at [680, 267] on span "Laiks beidzies" at bounding box center [625, 268] width 172 height 10
click at [683, 280] on link "Skatīt" at bounding box center [692, 280] width 38 height 12
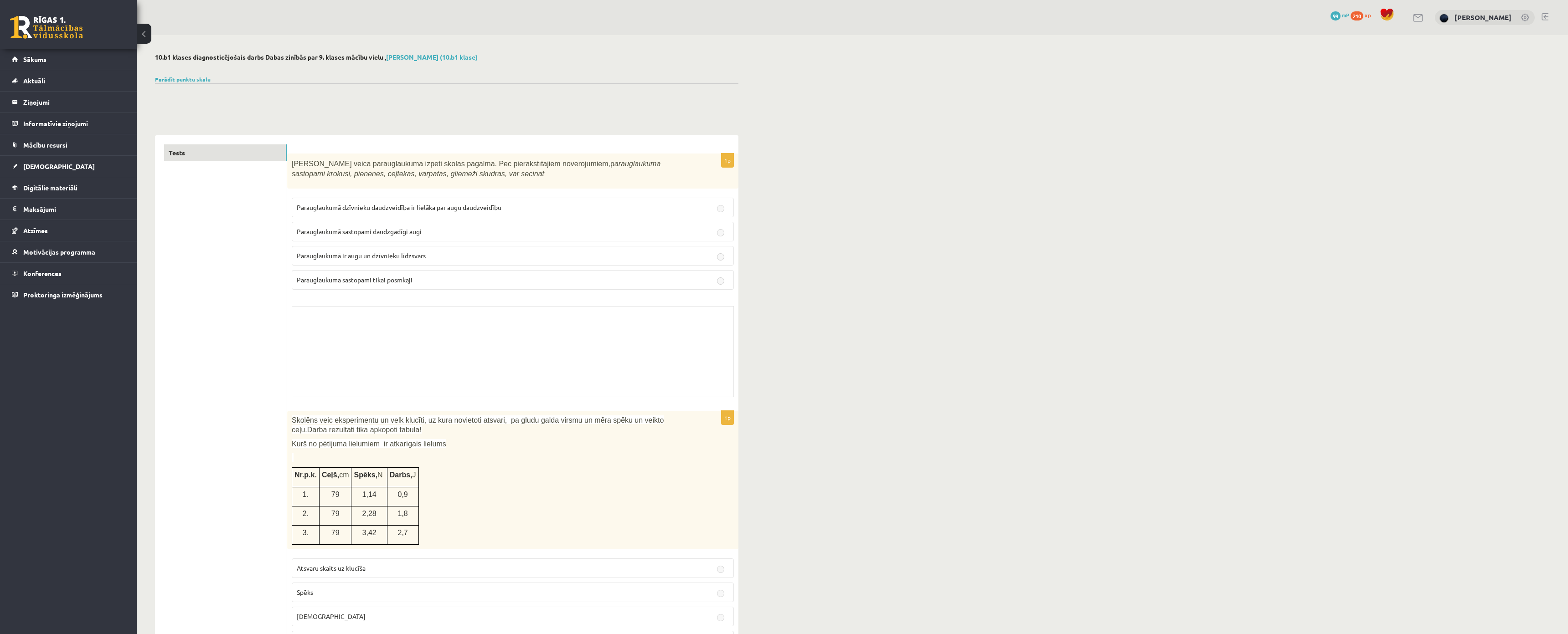
click at [590, 232] on p "Parauglaukumā sastopami daudzgadīgi augi" at bounding box center [513, 232] width 432 height 10
click at [63, 170] on link "[DEMOGRAPHIC_DATA]" at bounding box center [69, 167] width 113 height 21
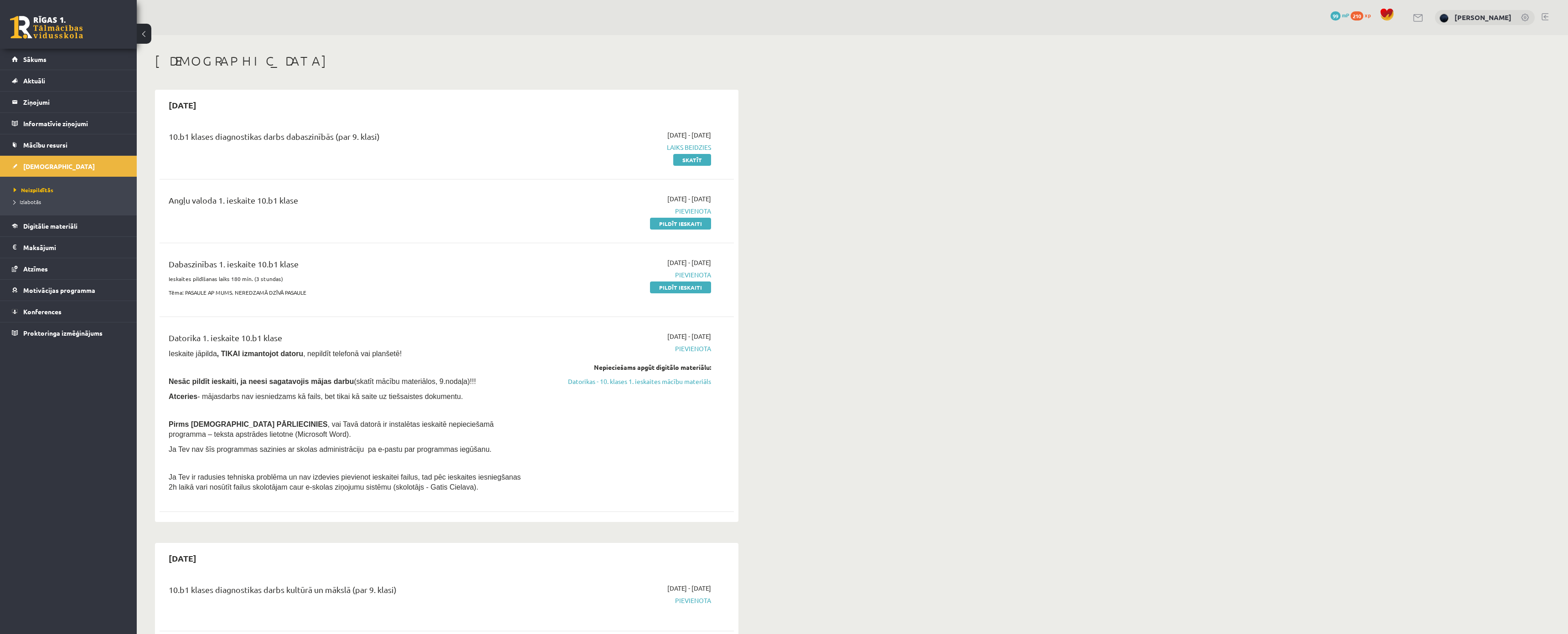
click at [325, 131] on div "10.b1 klases diagnostikas darbs dabaszinībās (par 9. klasi)" at bounding box center [347, 139] width 357 height 17
click at [674, 148] on span "Laiks beidzies" at bounding box center [625, 147] width 172 height 10
click at [647, 381] on link "Datorikas - 10. klases 1. ieskaites mācību materiāls" at bounding box center [625, 381] width 172 height 10
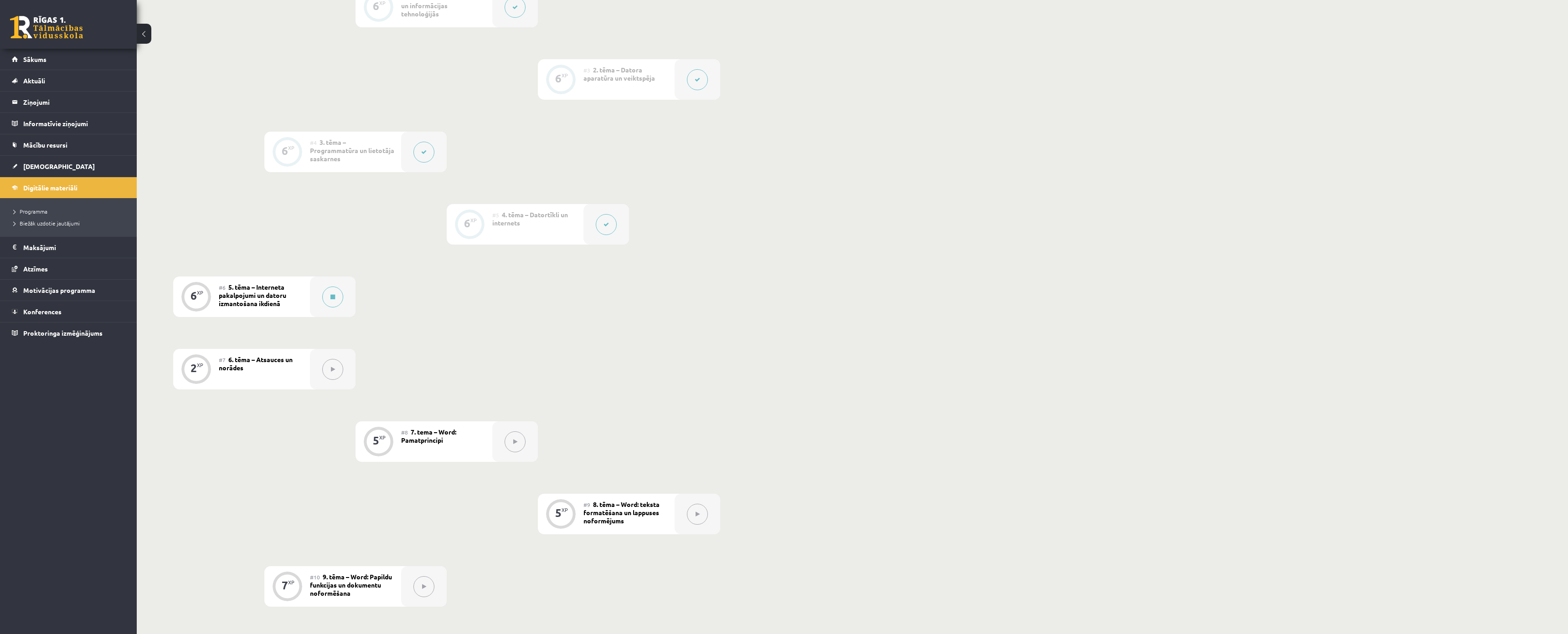
scroll to position [546, 0]
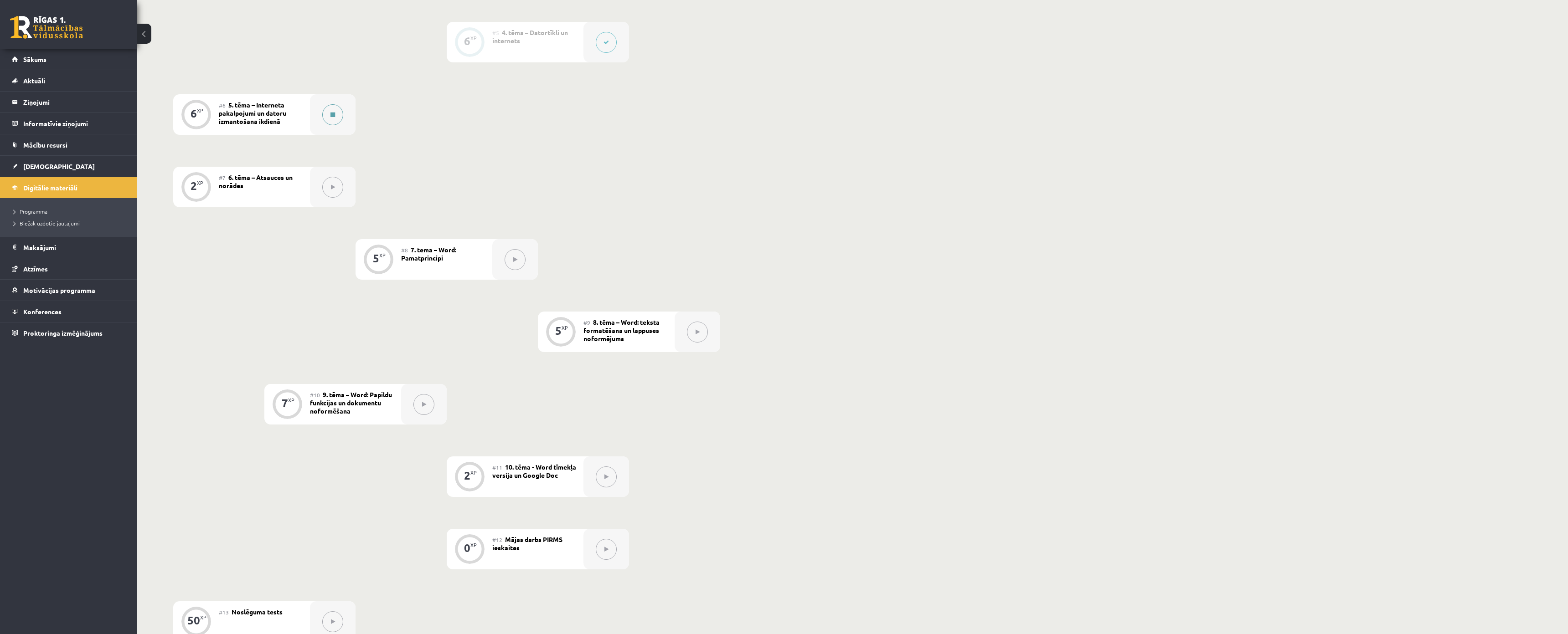
click at [335, 114] on button at bounding box center [333, 115] width 21 height 21
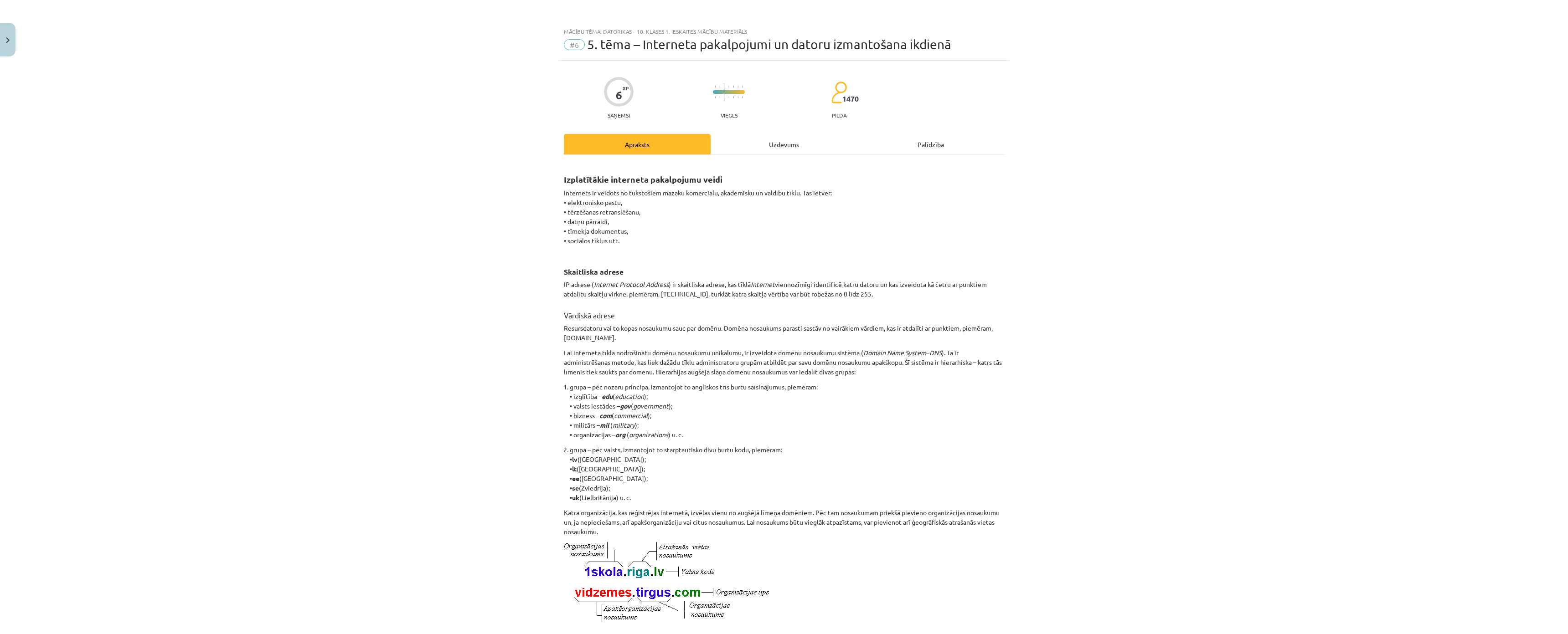
click at [818, 138] on div "Uzdevums" at bounding box center [784, 144] width 147 height 20
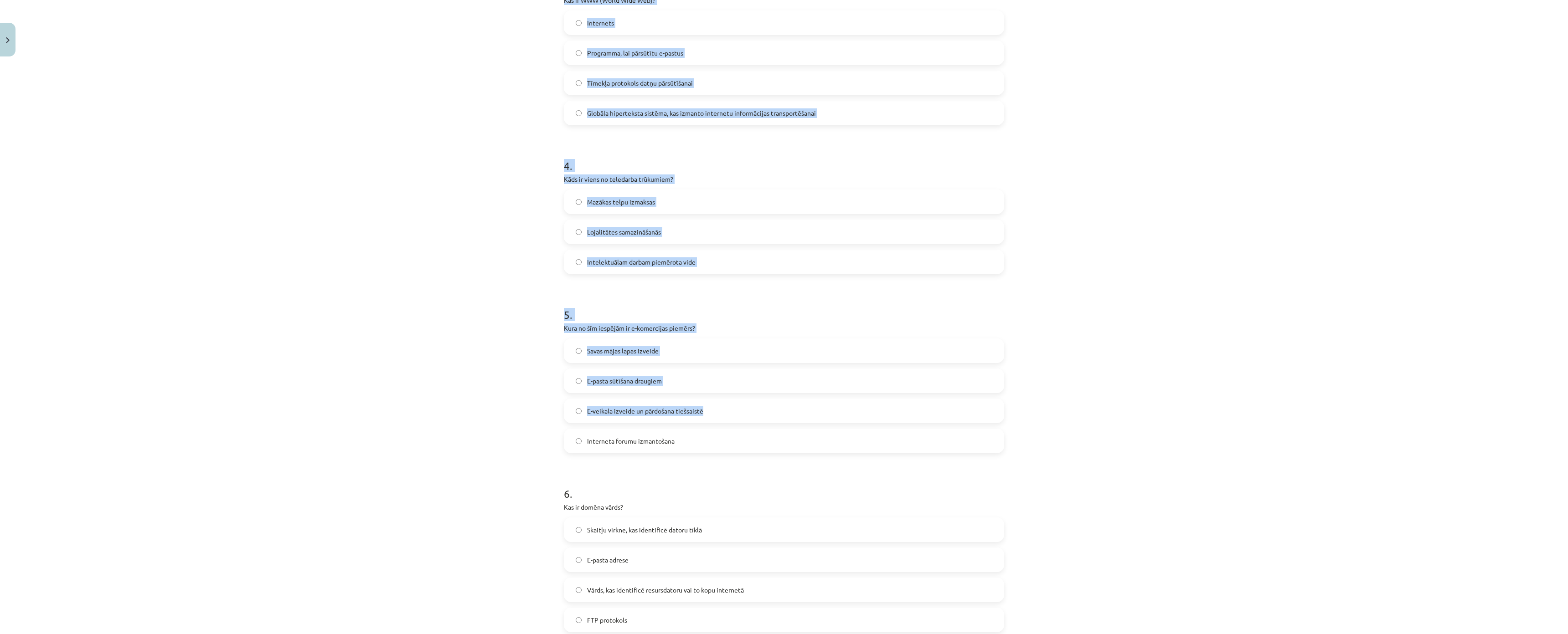
scroll to position [704, 0]
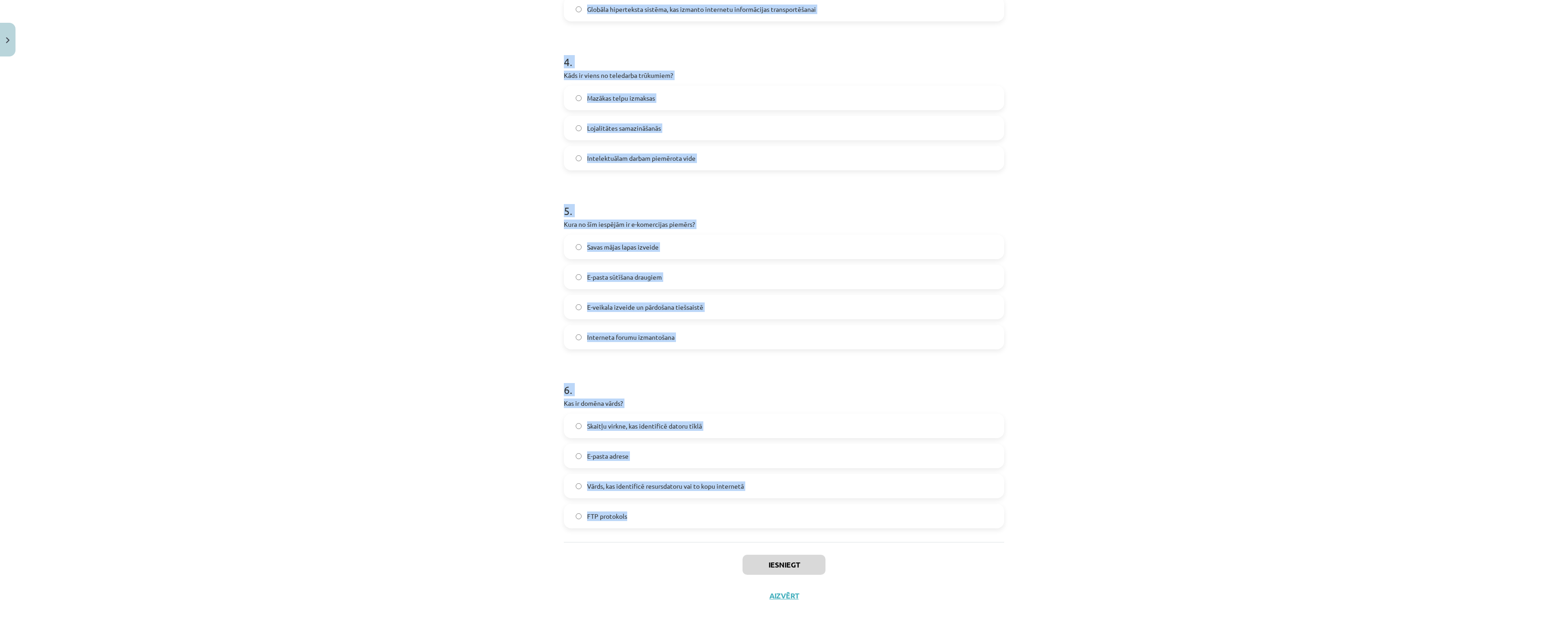
drag, startPoint x: 555, startPoint y: 192, endPoint x: 736, endPoint y: 469, distance: 330.9
click at [736, 469] on div "6 XP Saņemsi Viegls 1470 pilda Apraksts Uzdevums Palīdzība 1 . Kas ir augšupiel…" at bounding box center [784, 12] width 451 height 1200
copy form "Kas ir augšupielāde (upload)? Tūlītēja ziņojumapmaiņa starp diviem interneta li…"
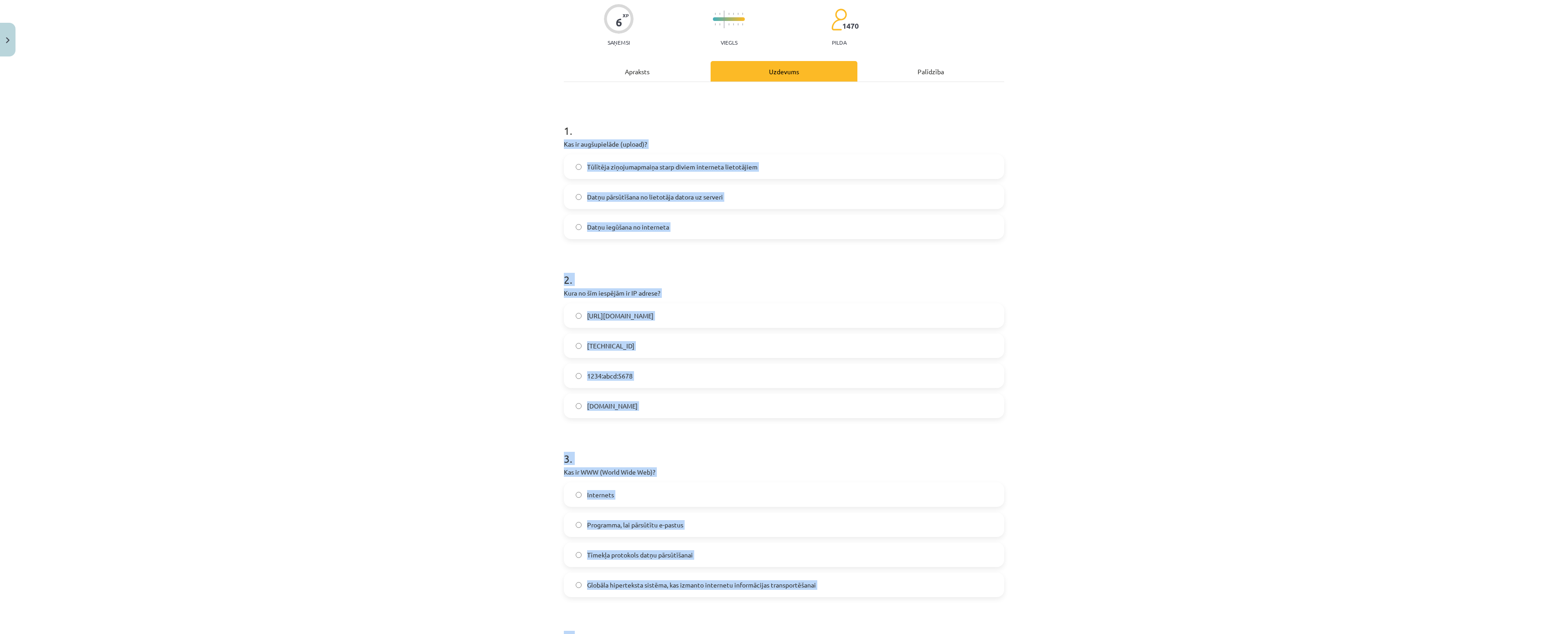
scroll to position [0, 0]
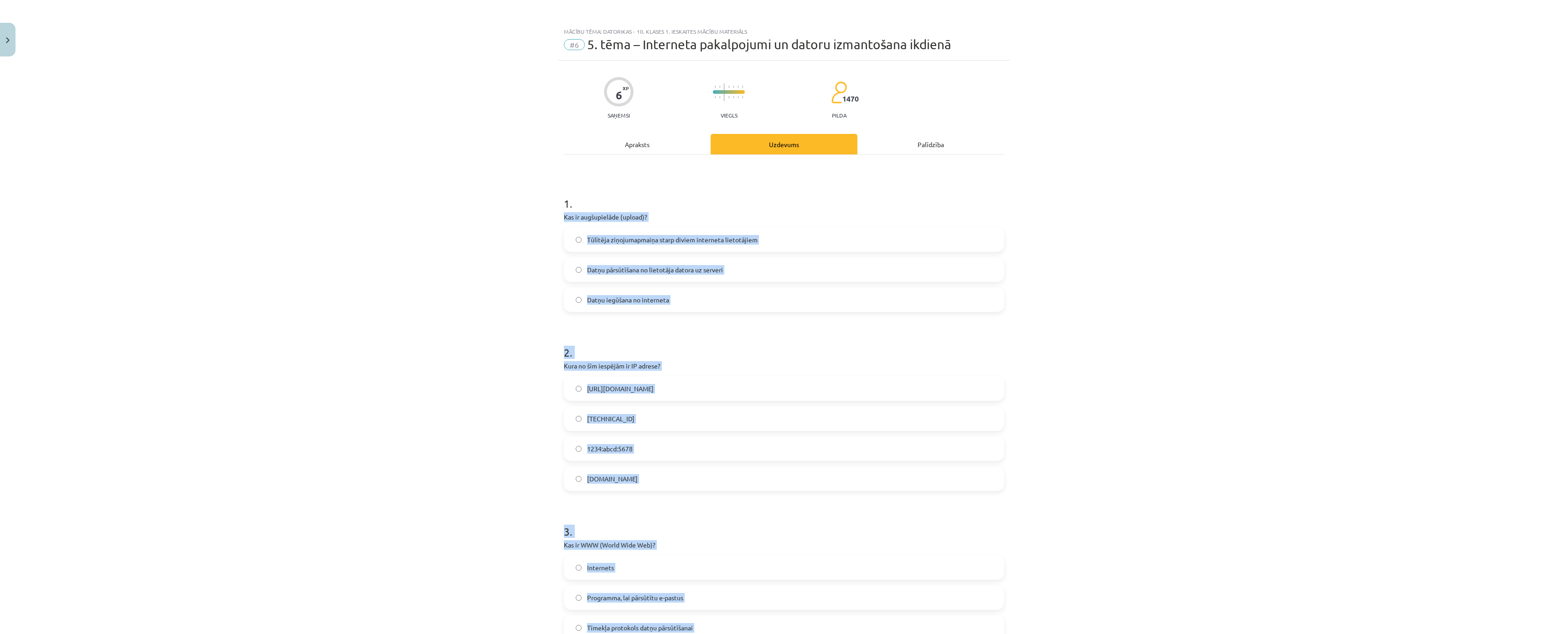
click at [587, 294] on label "Datņu iegūšana no interneta" at bounding box center [784, 300] width 439 height 23
click at [470, 280] on div "Mācību tēma: Datorikas - 10. klases 1. ieskaites mācību materiāls #6 5. tēma – …" at bounding box center [784, 317] width 1568 height 634
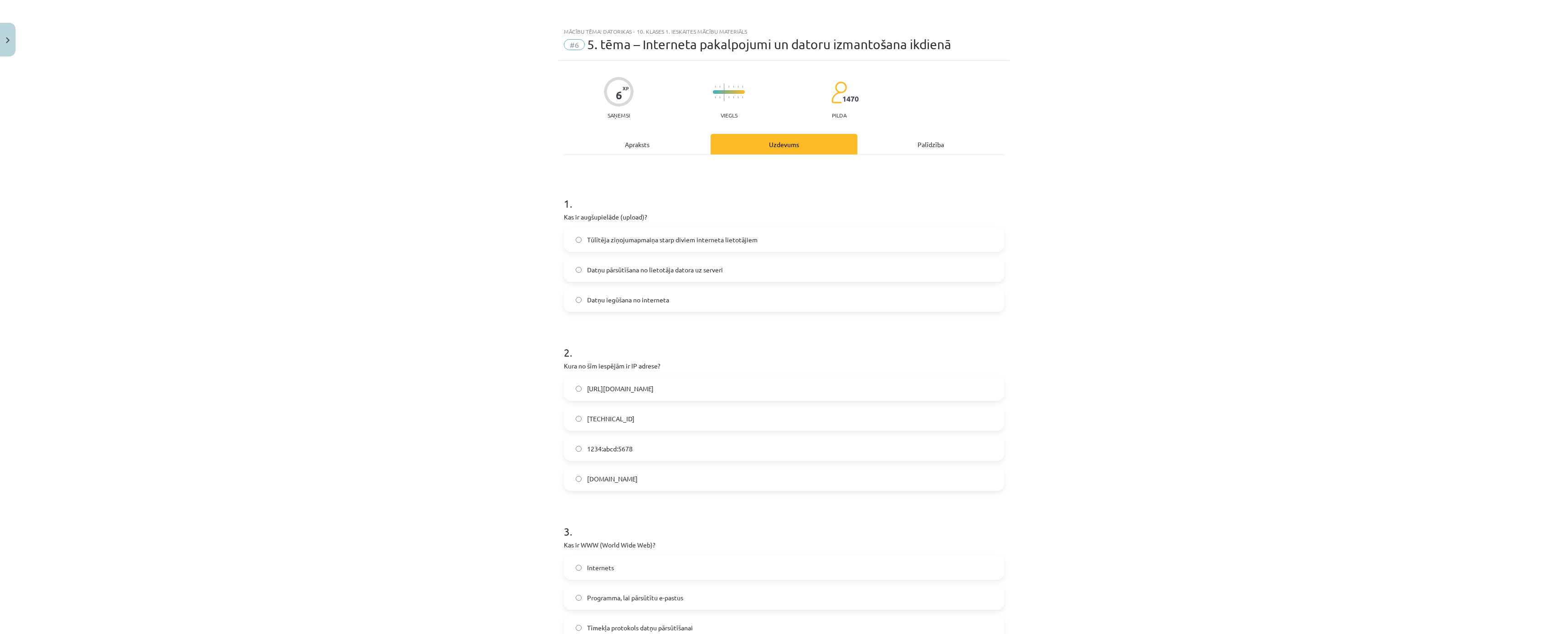
click at [630, 273] on span "Datņu pārsūtīšana no lietotāja datora uz serveri" at bounding box center [655, 270] width 136 height 10
click at [589, 423] on label "[TECHNICAL_ID]" at bounding box center [784, 419] width 439 height 23
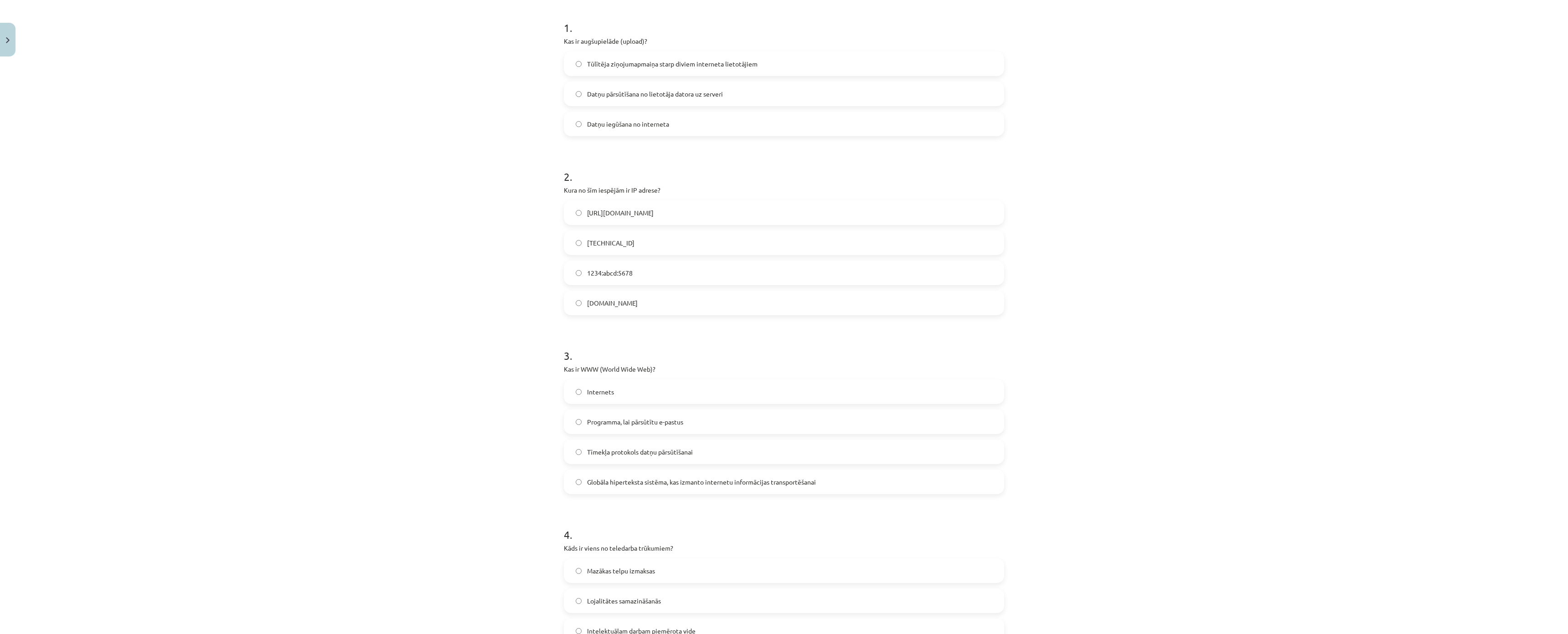
scroll to position [273, 0]
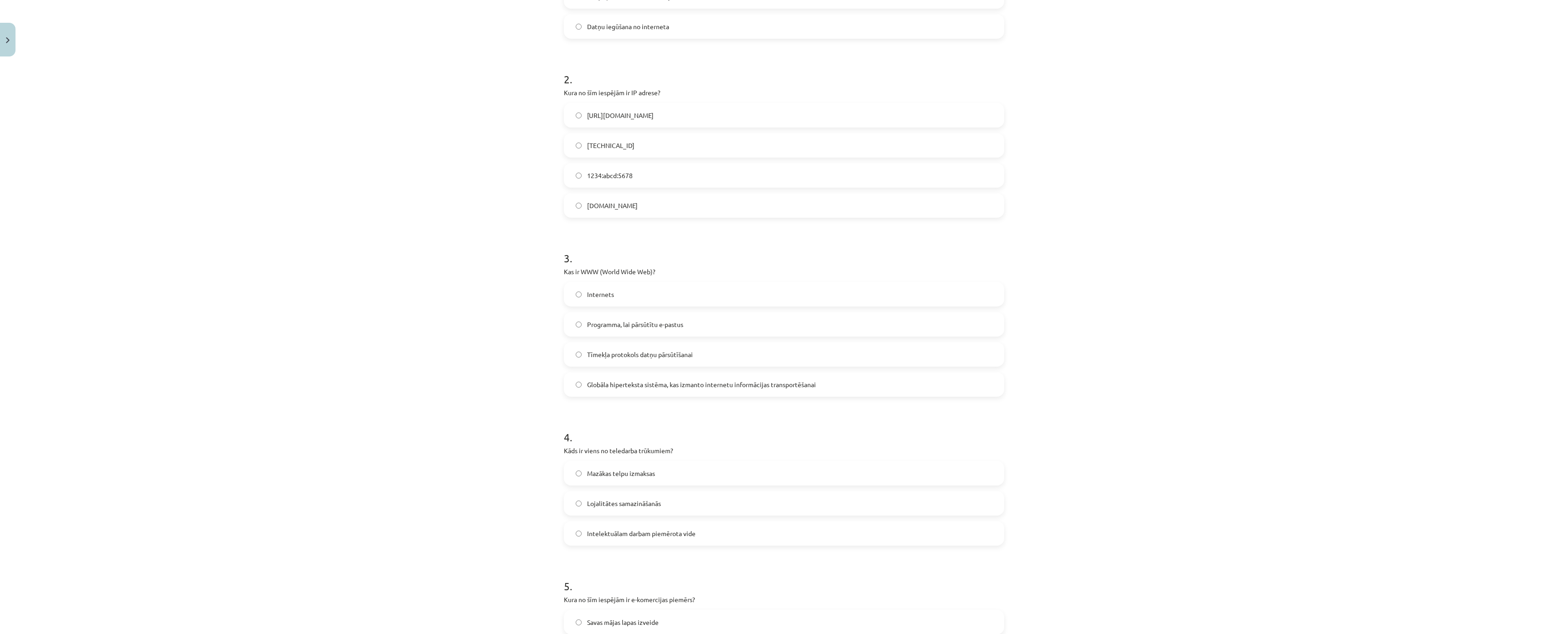
click at [610, 373] on label "Globāla hiperteksta sistēma, kas izmanto internetu informācijas transportēšanai" at bounding box center [784, 384] width 439 height 23
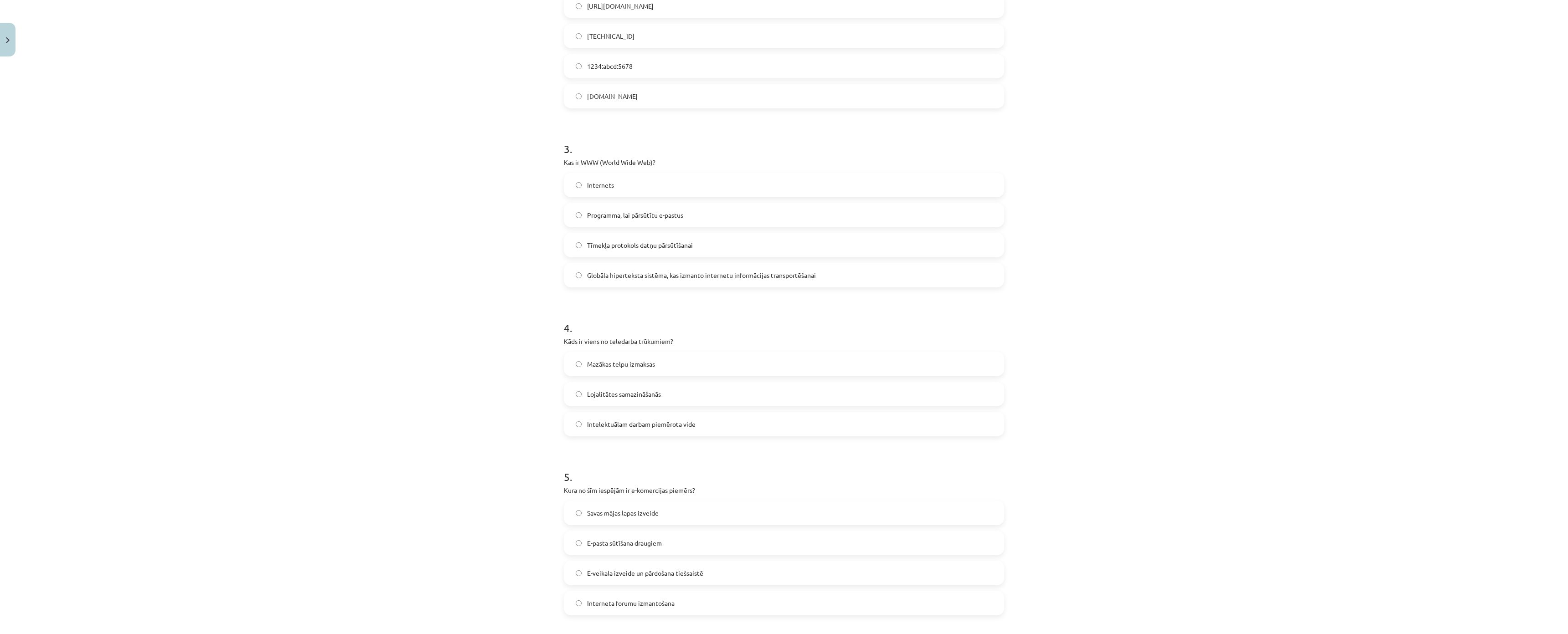
scroll to position [501, 0]
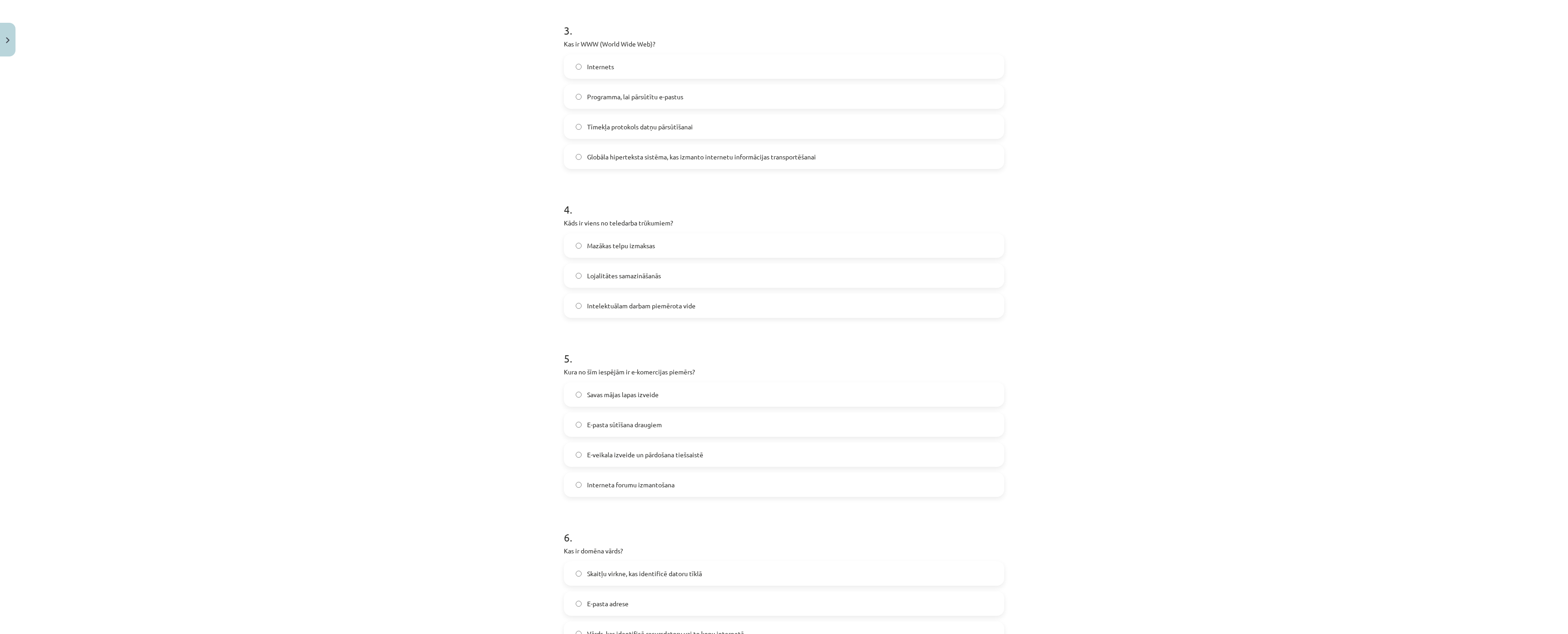
click at [596, 276] on span "Lojalitātes samazināšanās" at bounding box center [624, 276] width 74 height 10
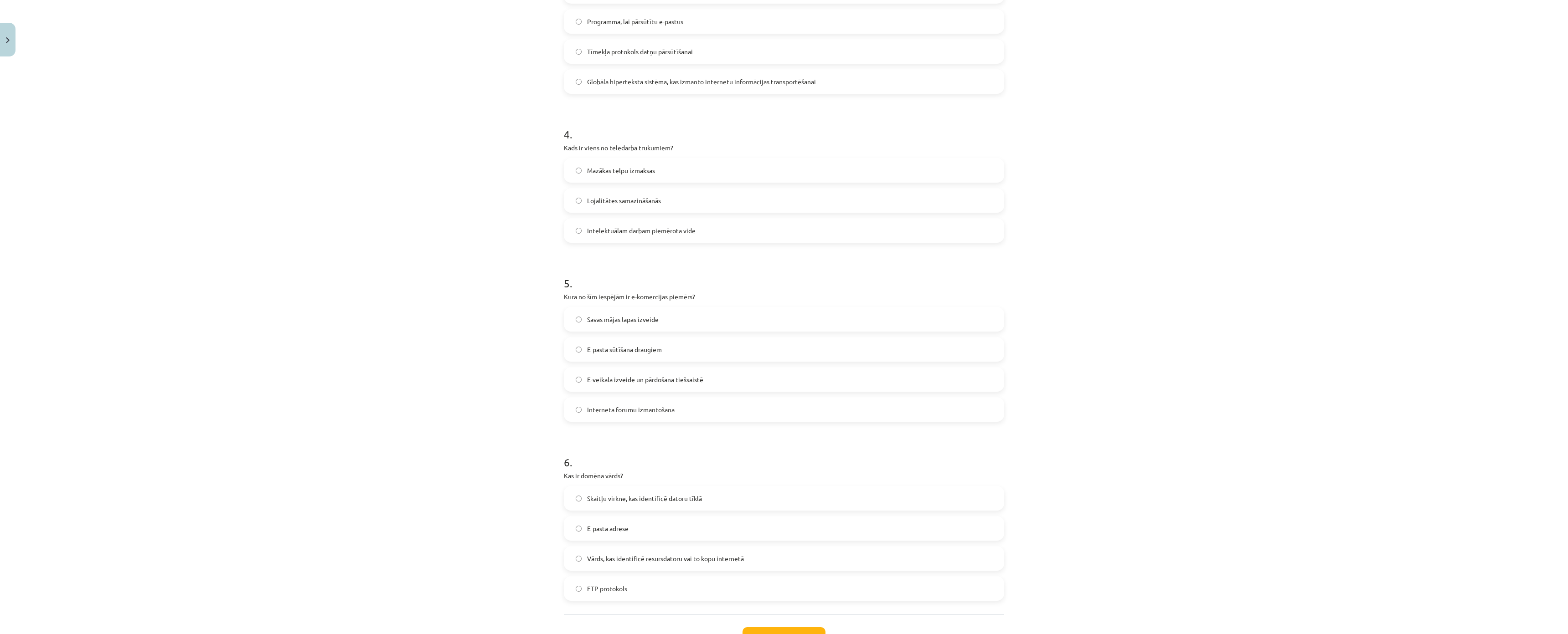
scroll to position [704, 0]
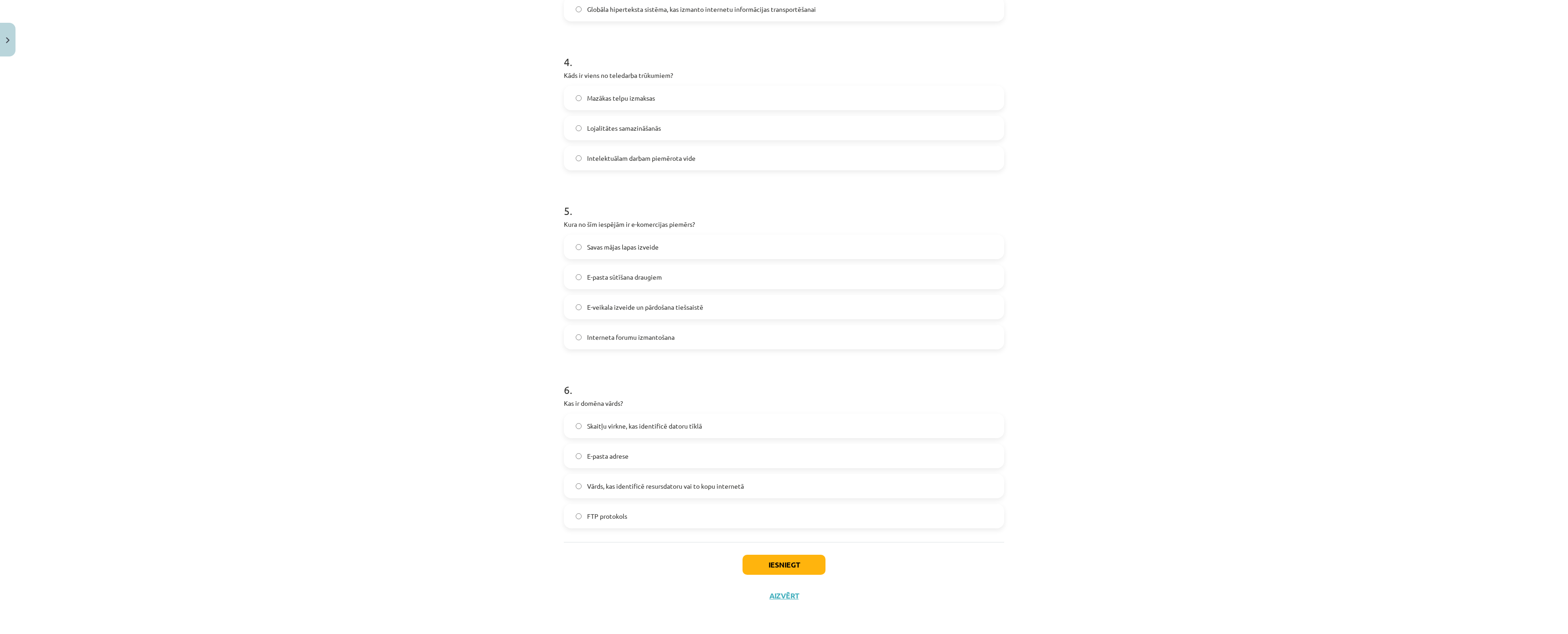
click at [591, 302] on span "E-veikala izveide un pārdošana tiešsaistē" at bounding box center [645, 307] width 116 height 10
click at [599, 481] on span "Vārds, kas identificē resursdatoru vai to kopu internetā" at bounding box center [665, 486] width 157 height 10
click at [773, 555] on button "Iesniegt" at bounding box center [784, 565] width 83 height 20
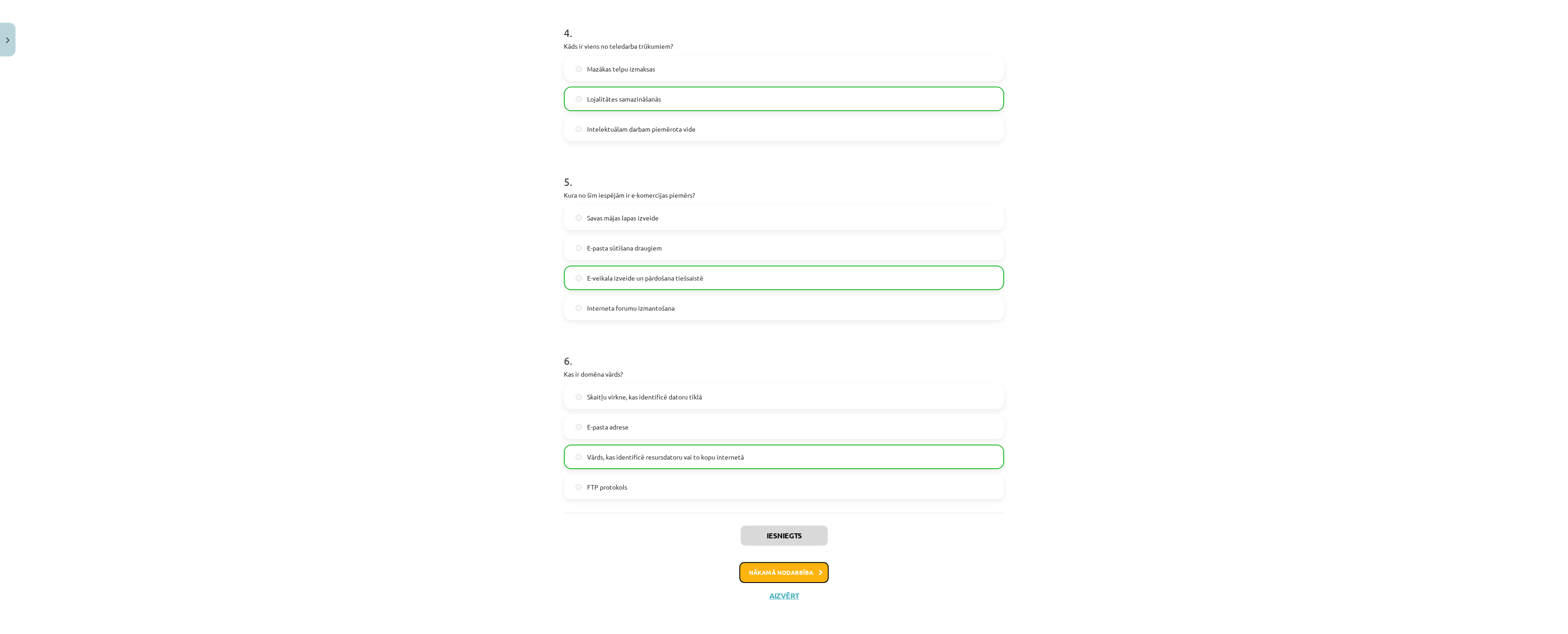
click at [764, 562] on button "Nākamā nodarbība" at bounding box center [784, 573] width 90 height 21
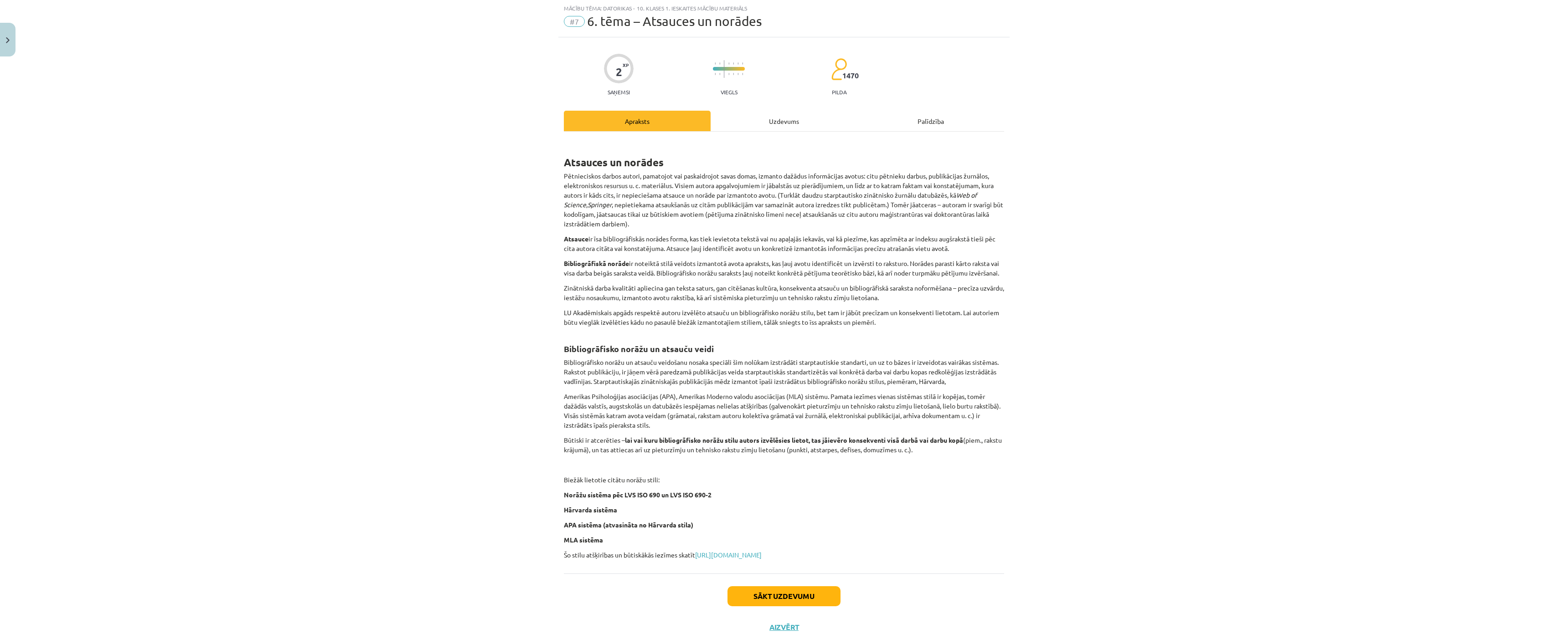
scroll to position [23, 0]
click at [775, 124] on div "Uzdevums" at bounding box center [784, 121] width 147 height 20
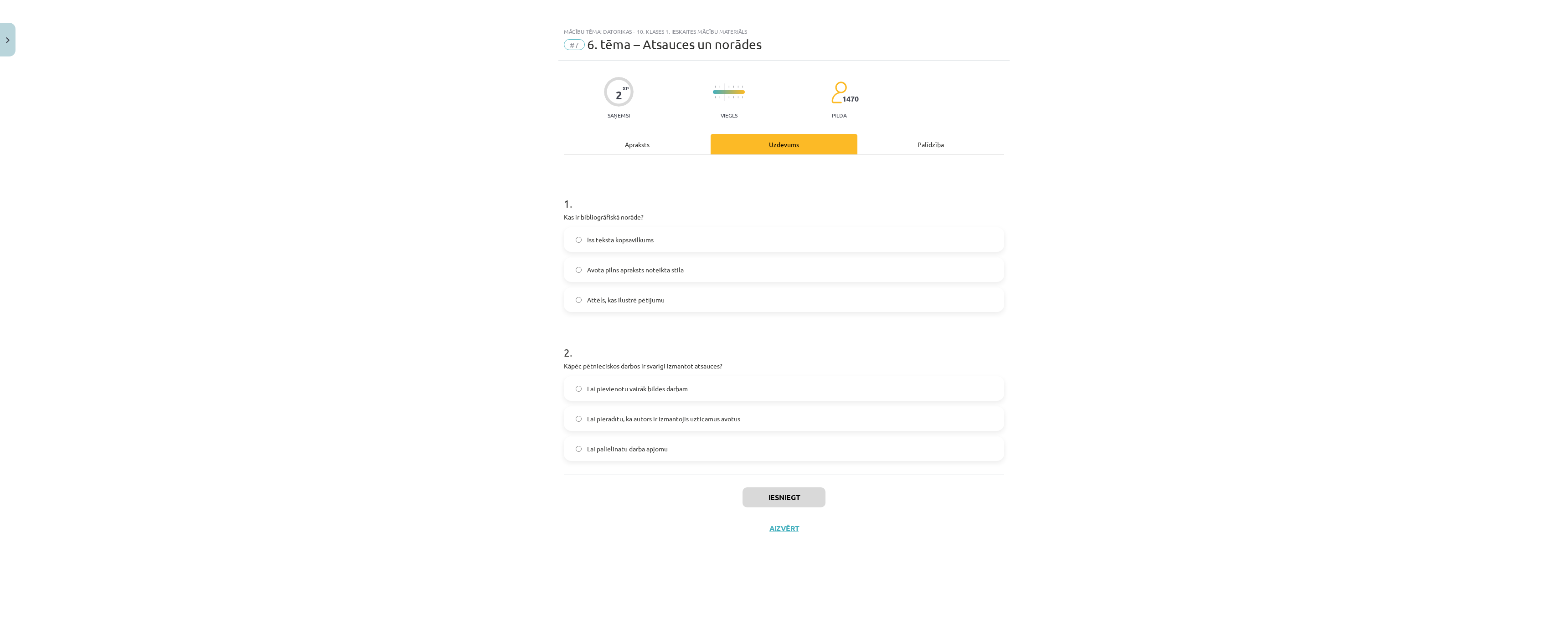
scroll to position [0, 0]
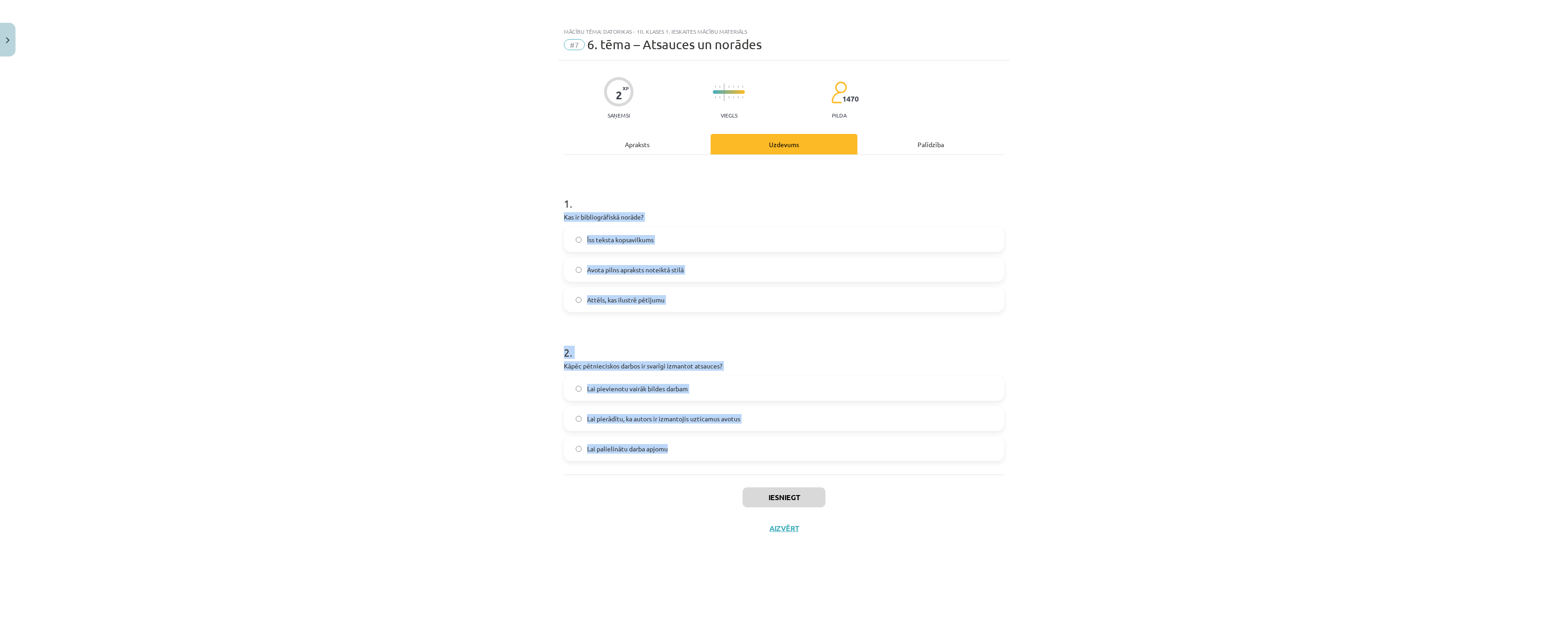
drag, startPoint x: 550, startPoint y: 217, endPoint x: 756, endPoint y: 452, distance: 312.5
click at [757, 454] on div "Mācību tēma: Datorikas - 10. klases 1. ieskaites mācību materiāls #7 6. tēma – …" at bounding box center [784, 317] width 1568 height 634
copy form "Kas ir bibliogrāfiskā norāde? Īss teksta kopsavilkums Avota pilns apraksts note…"
click at [538, 282] on div "Mācību tēma: Datorikas - 10. klases 1. ieskaites mācību materiāls #7 6. tēma – …" at bounding box center [784, 317] width 1568 height 634
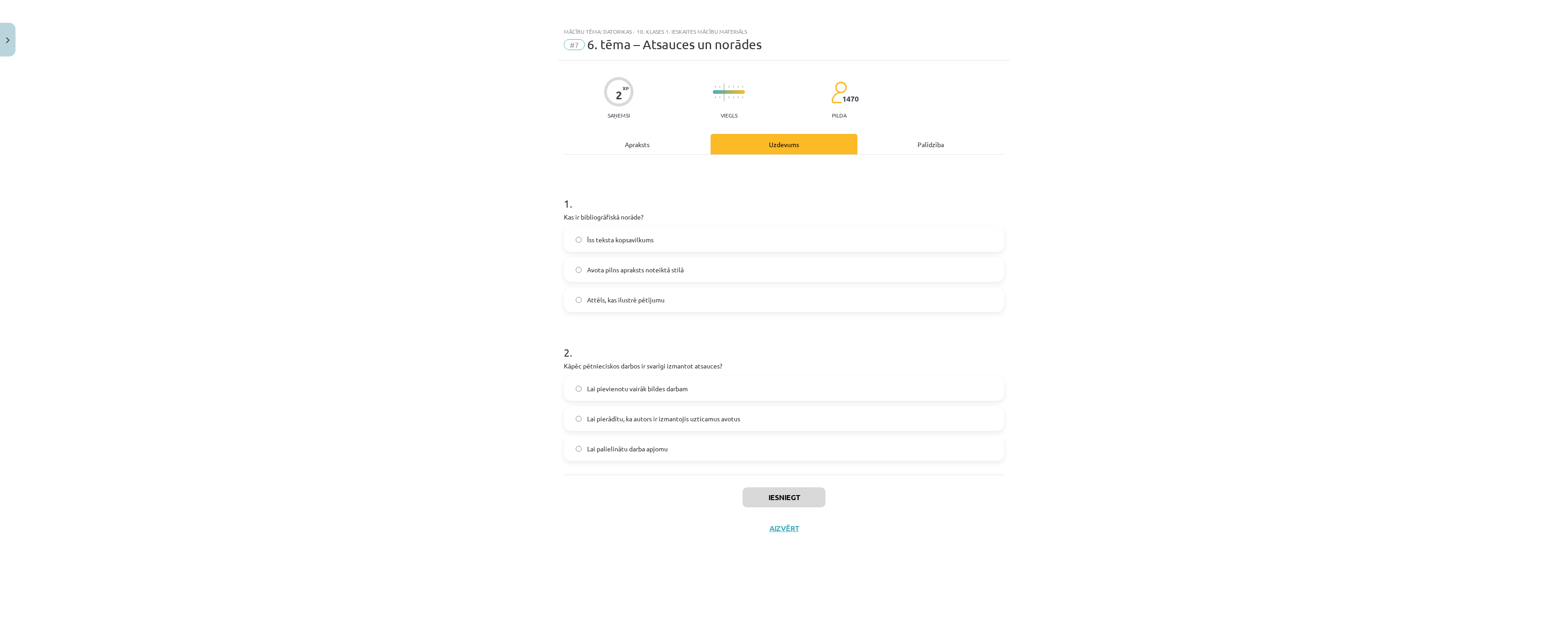
click at [639, 267] on span "Avota pilns apraksts noteiktā stilā" at bounding box center [635, 270] width 97 height 10
click at [640, 418] on span "Lai pierādītu, ka autors ir izmantojis uzticamus avotus" at bounding box center [663, 419] width 153 height 10
click at [781, 505] on button "Iesniegt" at bounding box center [784, 497] width 83 height 20
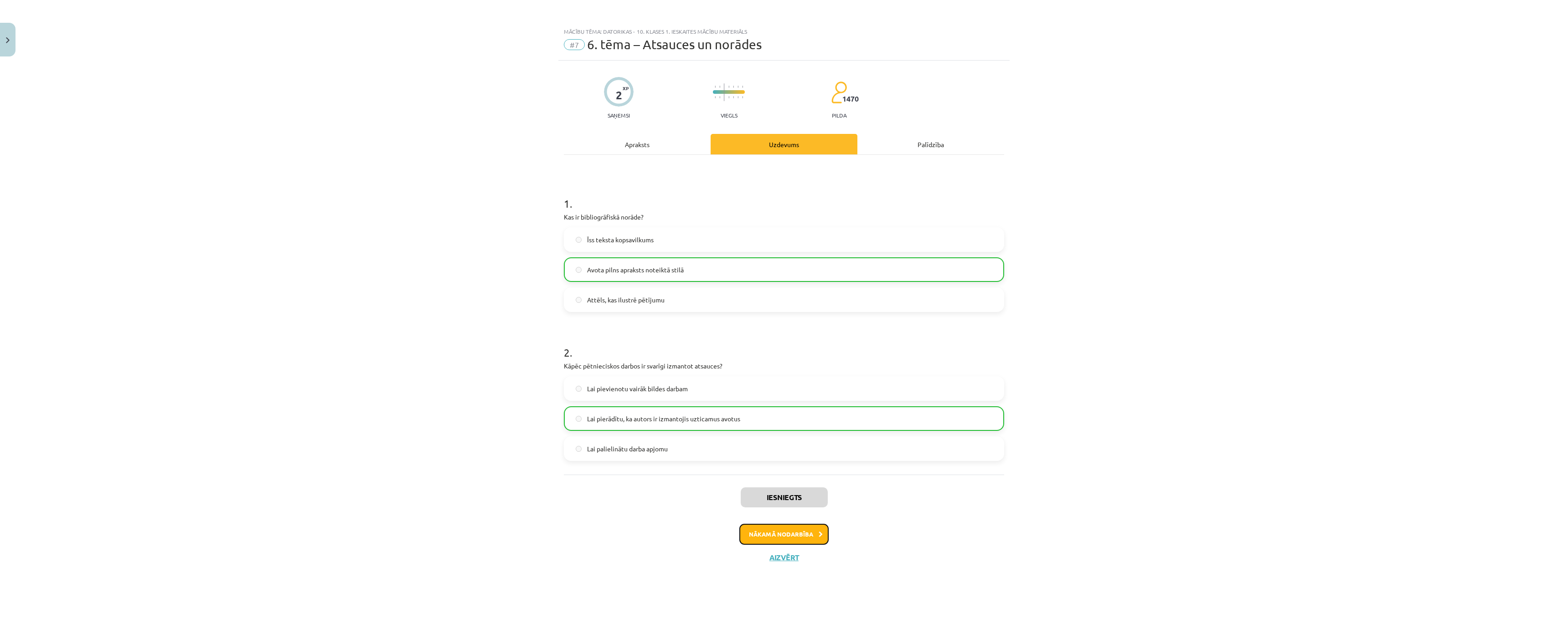
click at [780, 529] on button "Nākamā nodarbība" at bounding box center [784, 535] width 90 height 21
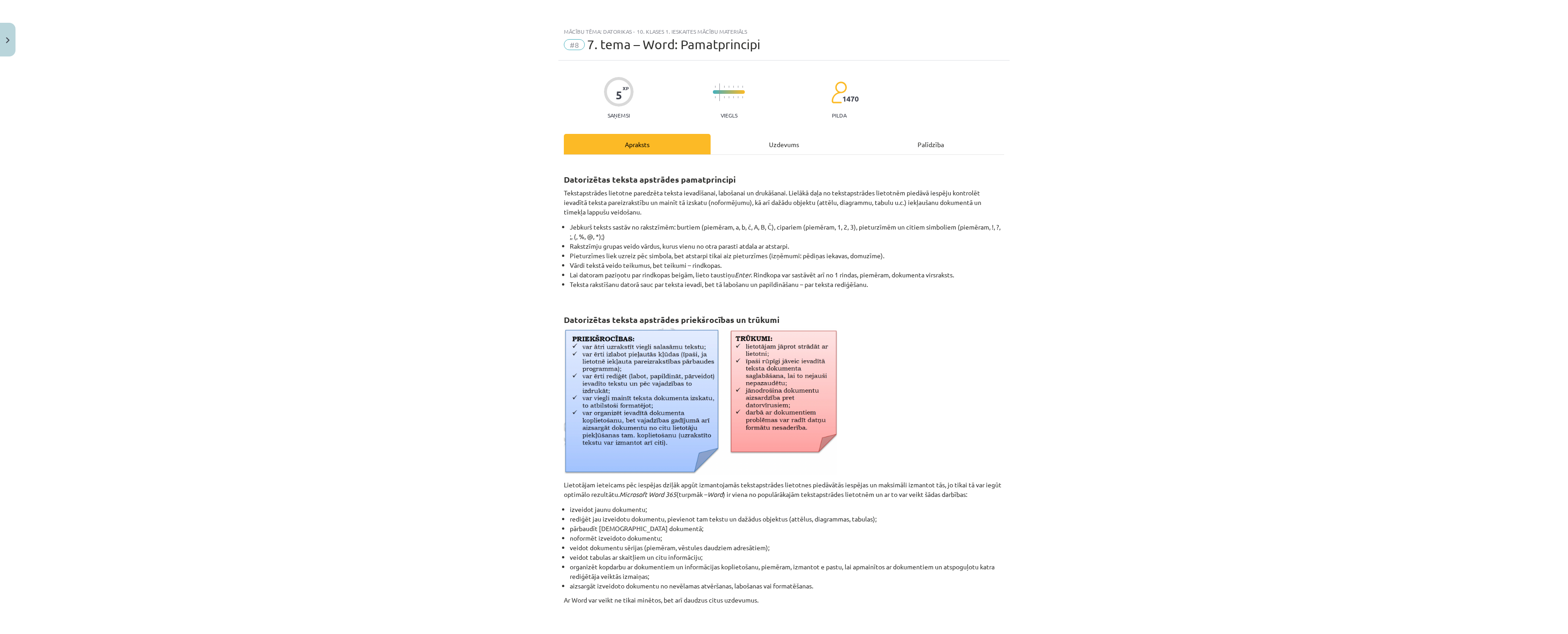
scroll to position [17, 0]
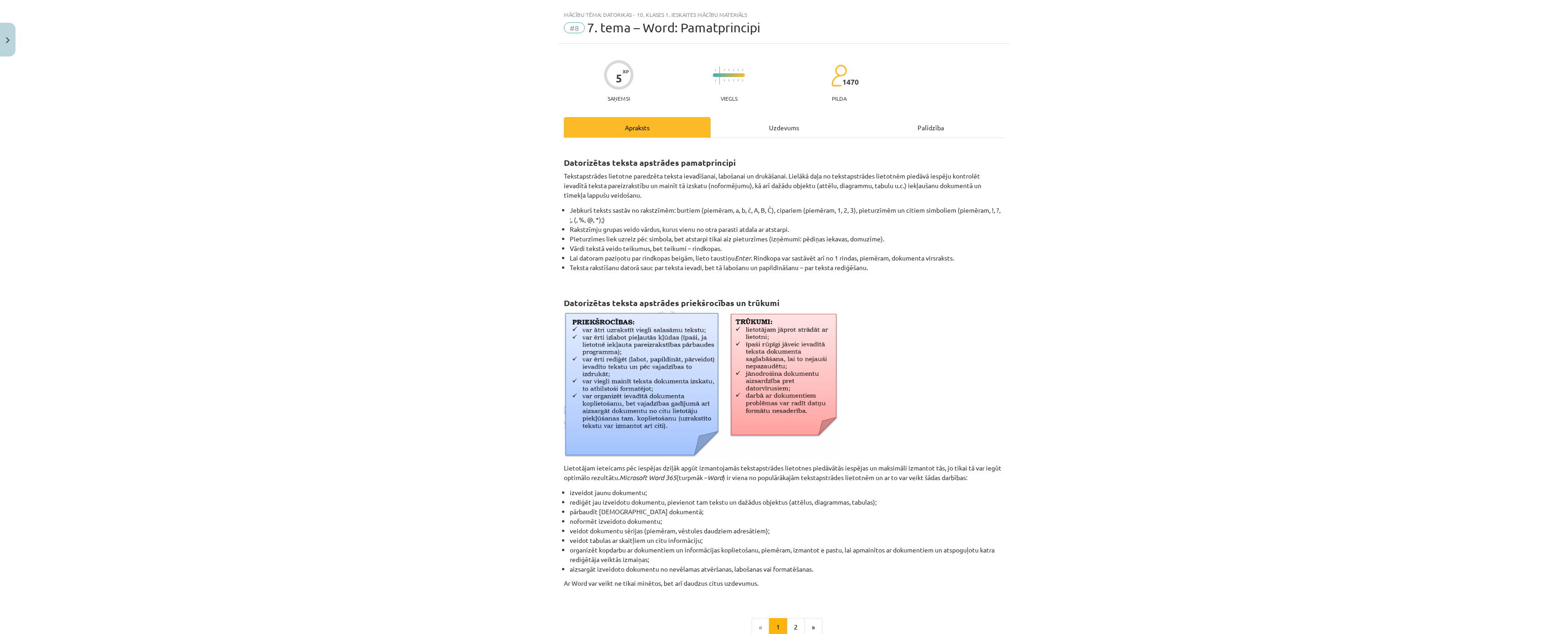
click at [741, 122] on div "Uzdevums" at bounding box center [784, 127] width 147 height 20
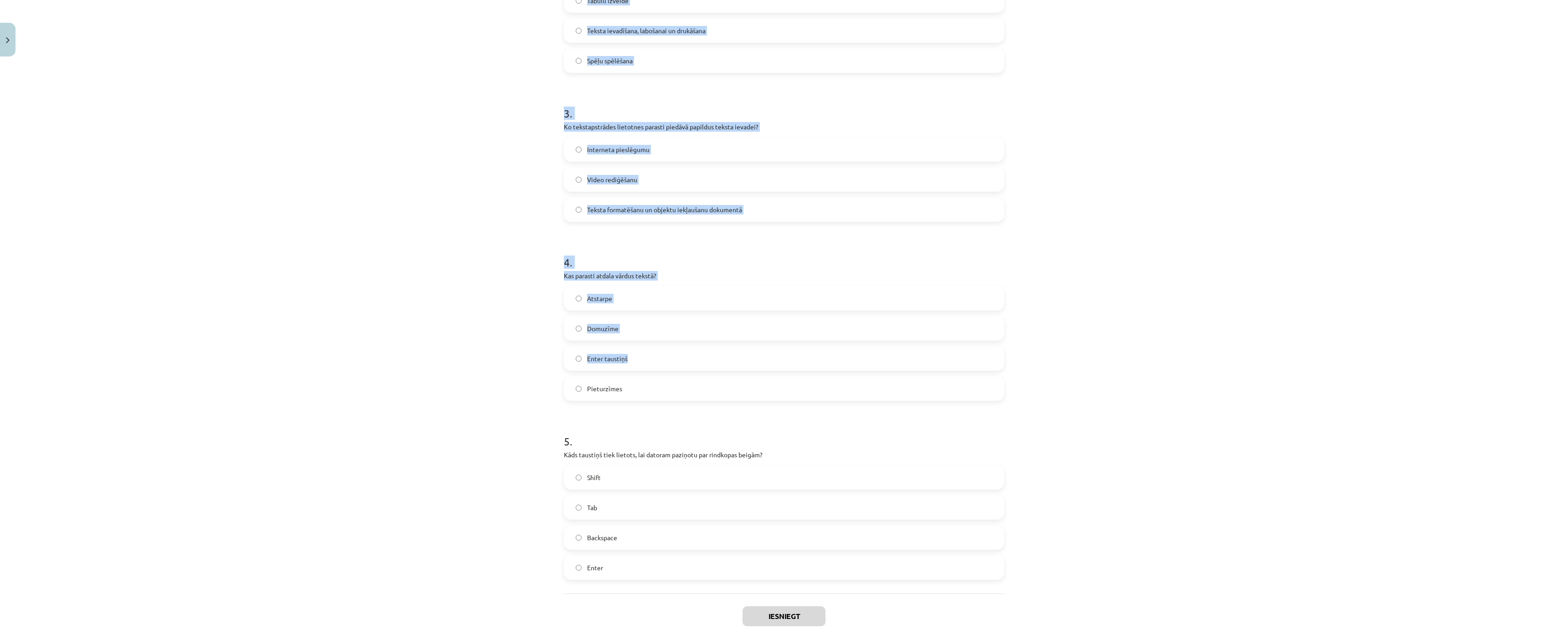
scroll to position [555, 0]
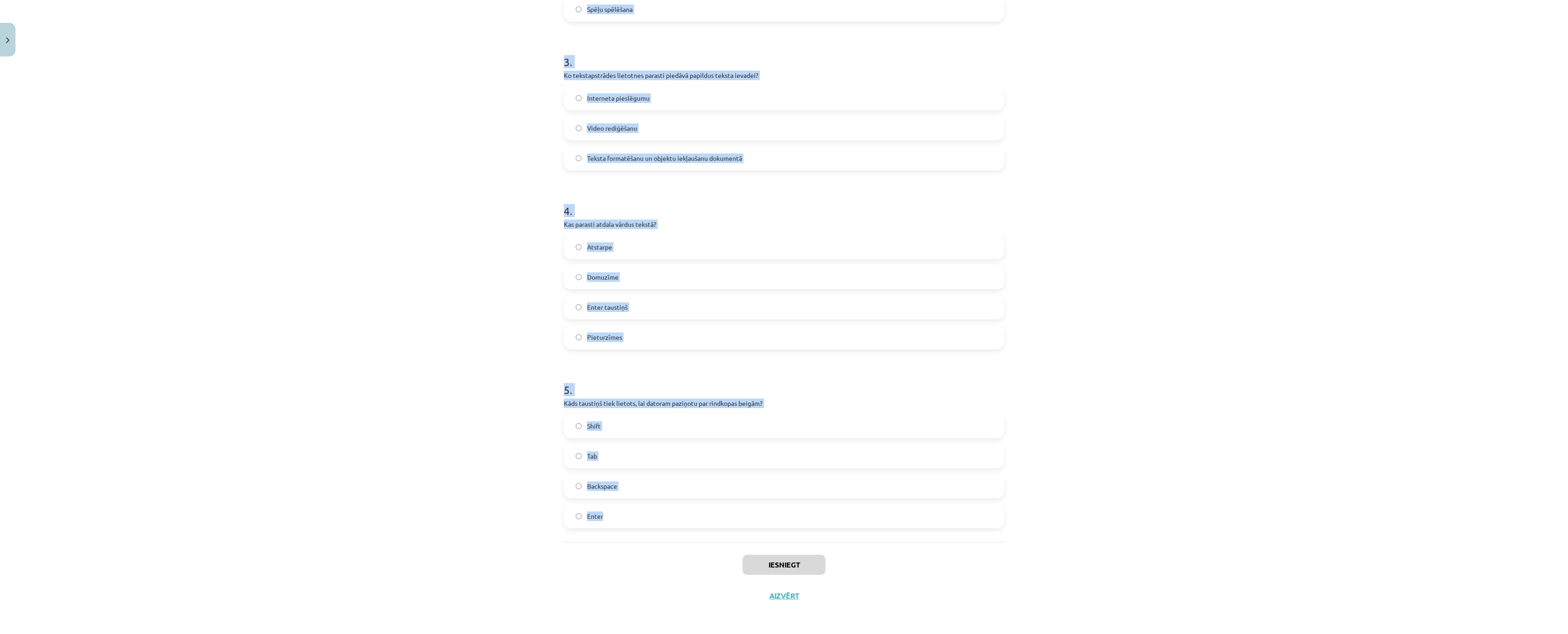
drag, startPoint x: 542, startPoint y: 194, endPoint x: 667, endPoint y: 465, distance: 298.4
click at [667, 465] on div "Mācību tēma: Datorikas - 10. klases 1. ieskaites mācību materiāls #8 7. tema – …" at bounding box center [784, 317] width 1568 height 634
drag, startPoint x: 643, startPoint y: 342, endPoint x: 617, endPoint y: 346, distance: 26.3
copy form "Kas veido tekstu? Attēli un diagrammas Krāsas un formas Tikai burti Rakstzīmes,…"
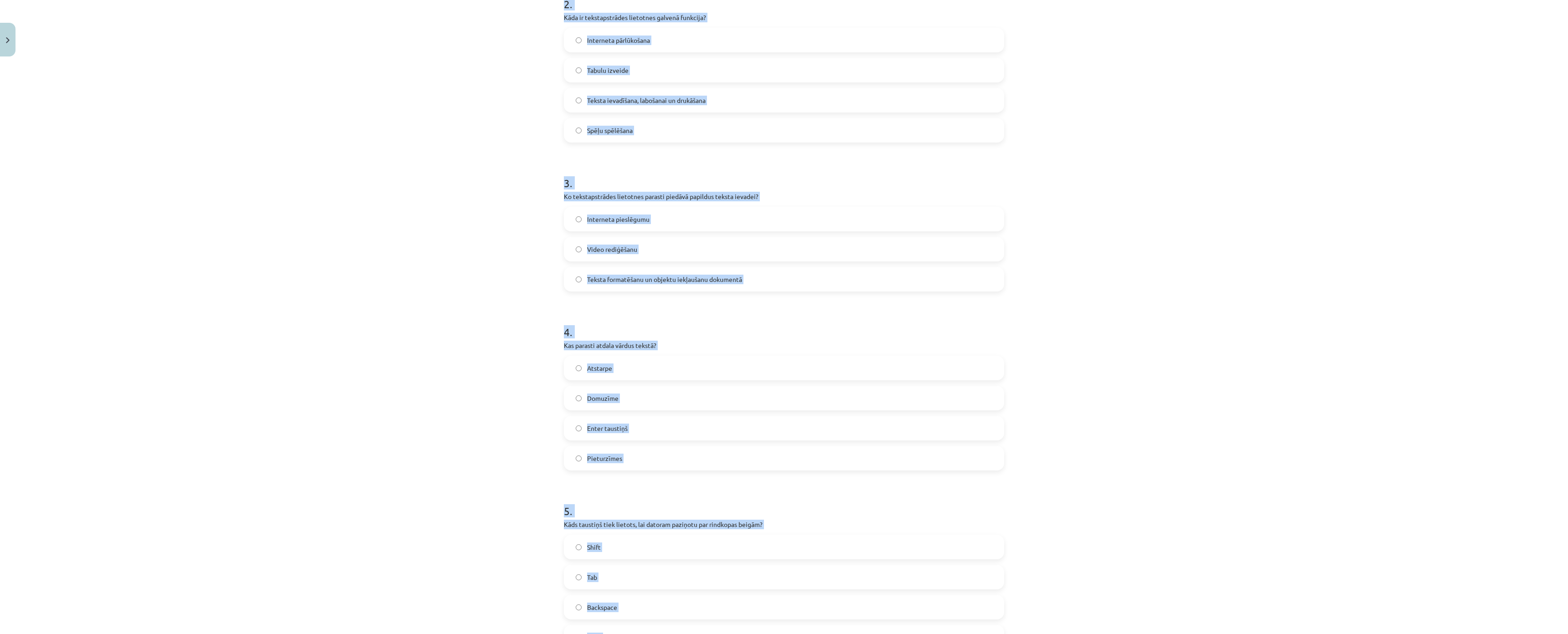
scroll to position [0, 0]
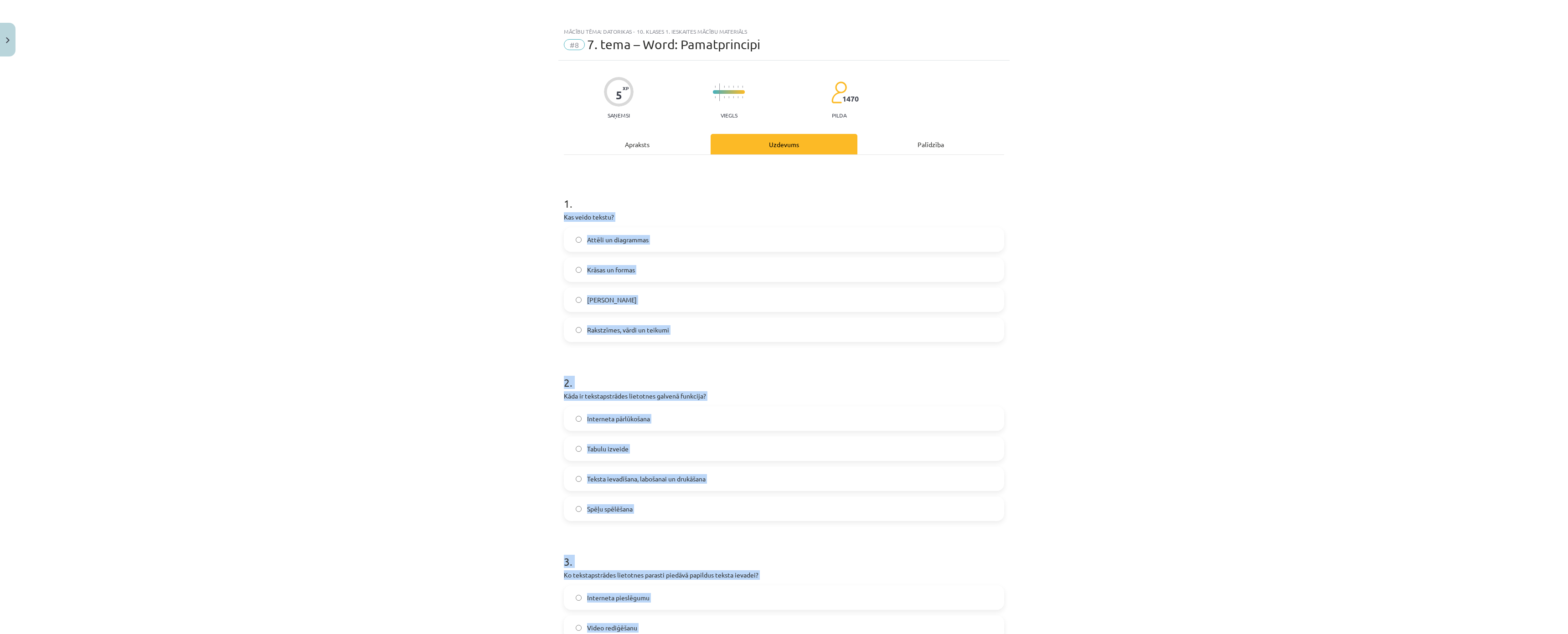
click at [421, 169] on div "Mācību tēma: Datorikas - 10. klases 1. ieskaites mācību materiāls #8 7. tema – …" at bounding box center [784, 317] width 1568 height 634
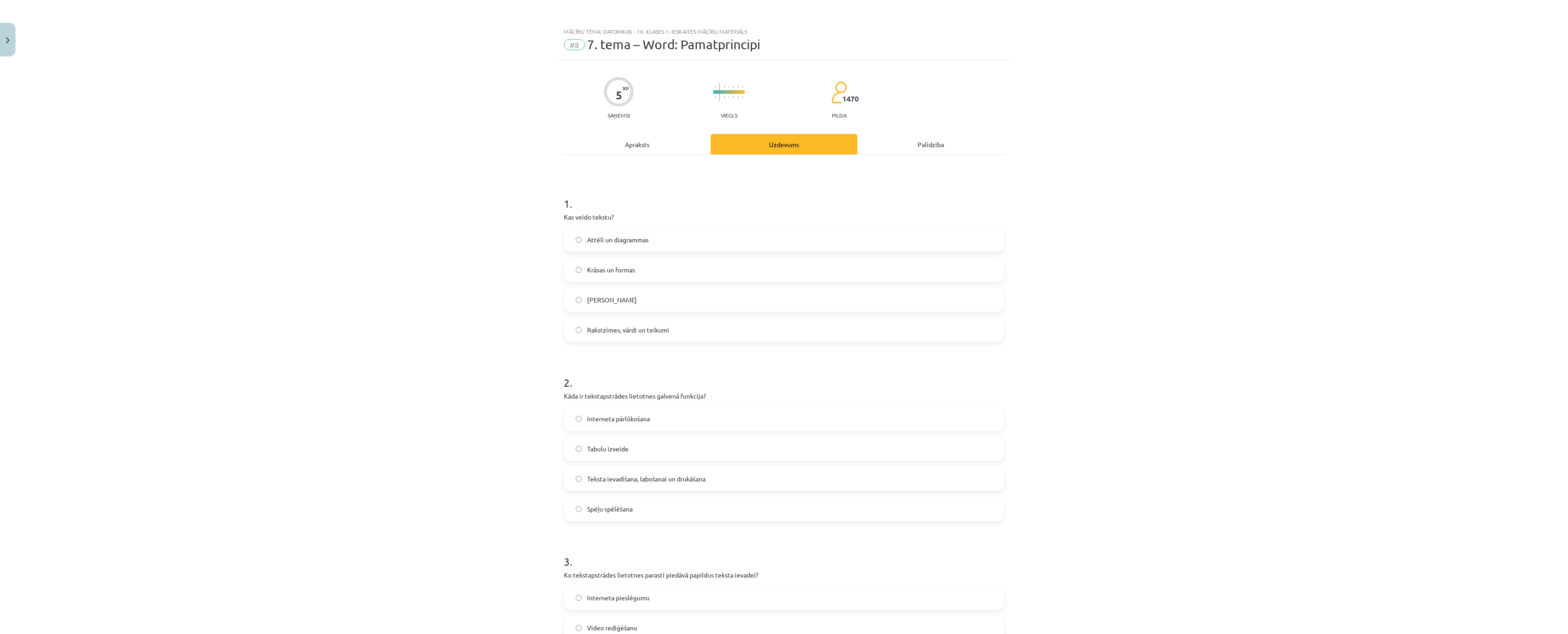
click at [479, 95] on div "Mācību tēma: Datorikas - 10. klases 1. ieskaites mācību materiāls #8 7. tema – …" at bounding box center [784, 317] width 1568 height 634
click at [615, 332] on span "Rakstzīmes, vārdi un teikumi" at bounding box center [628, 330] width 82 height 10
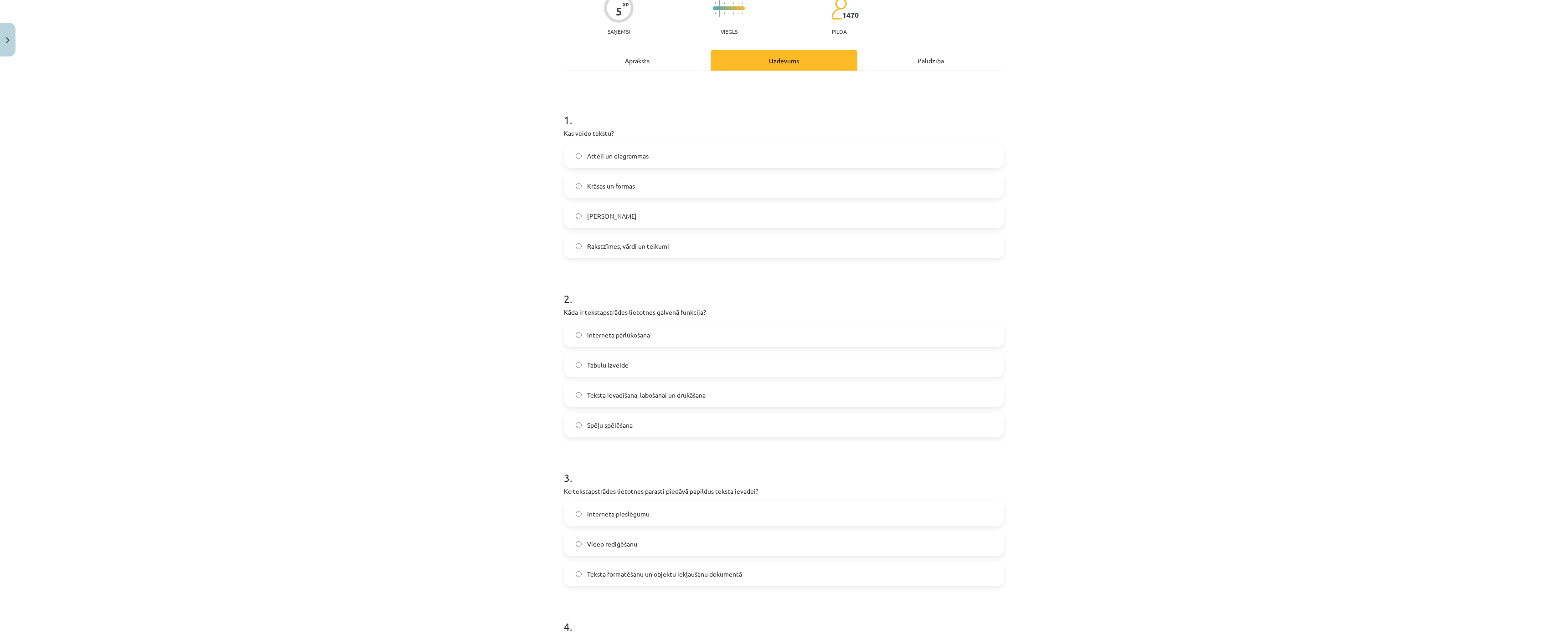
scroll to position [228, 0]
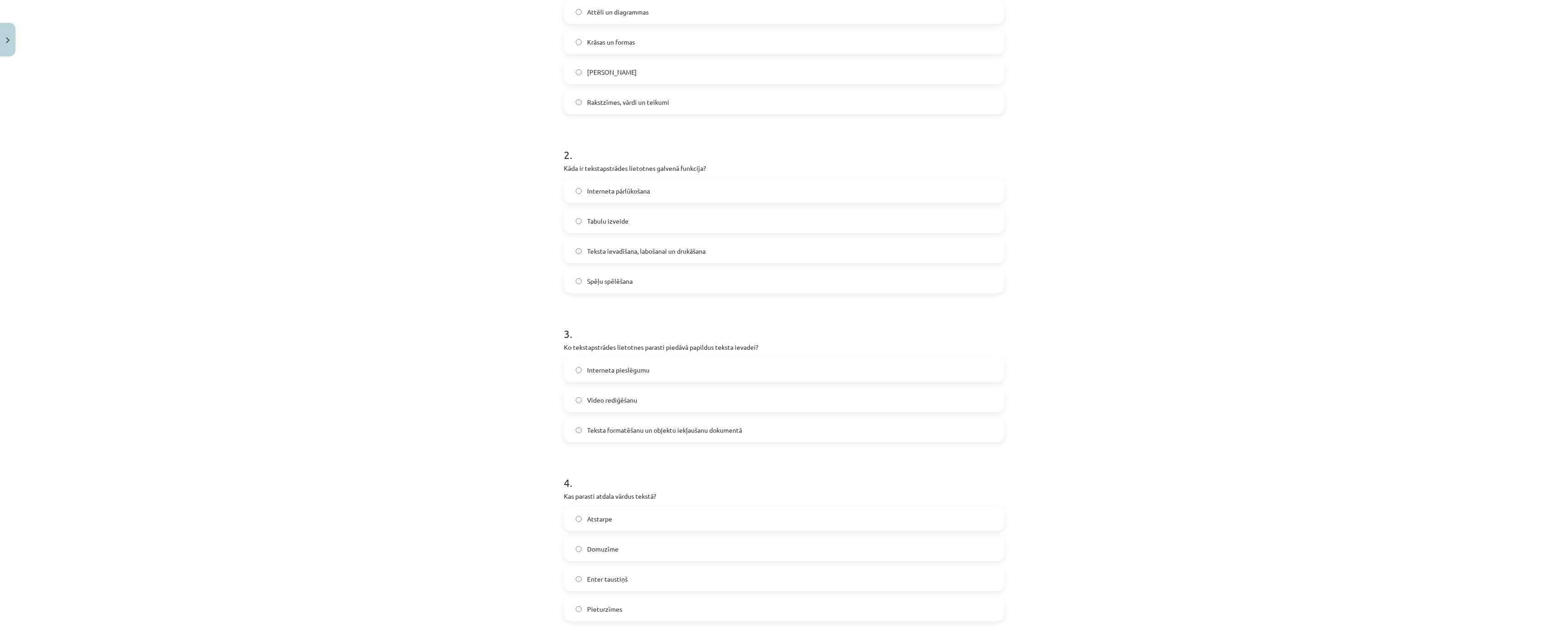
click at [590, 255] on span "Teksta ievadīšana, labošanai un drukāšana" at bounding box center [646, 251] width 119 height 10
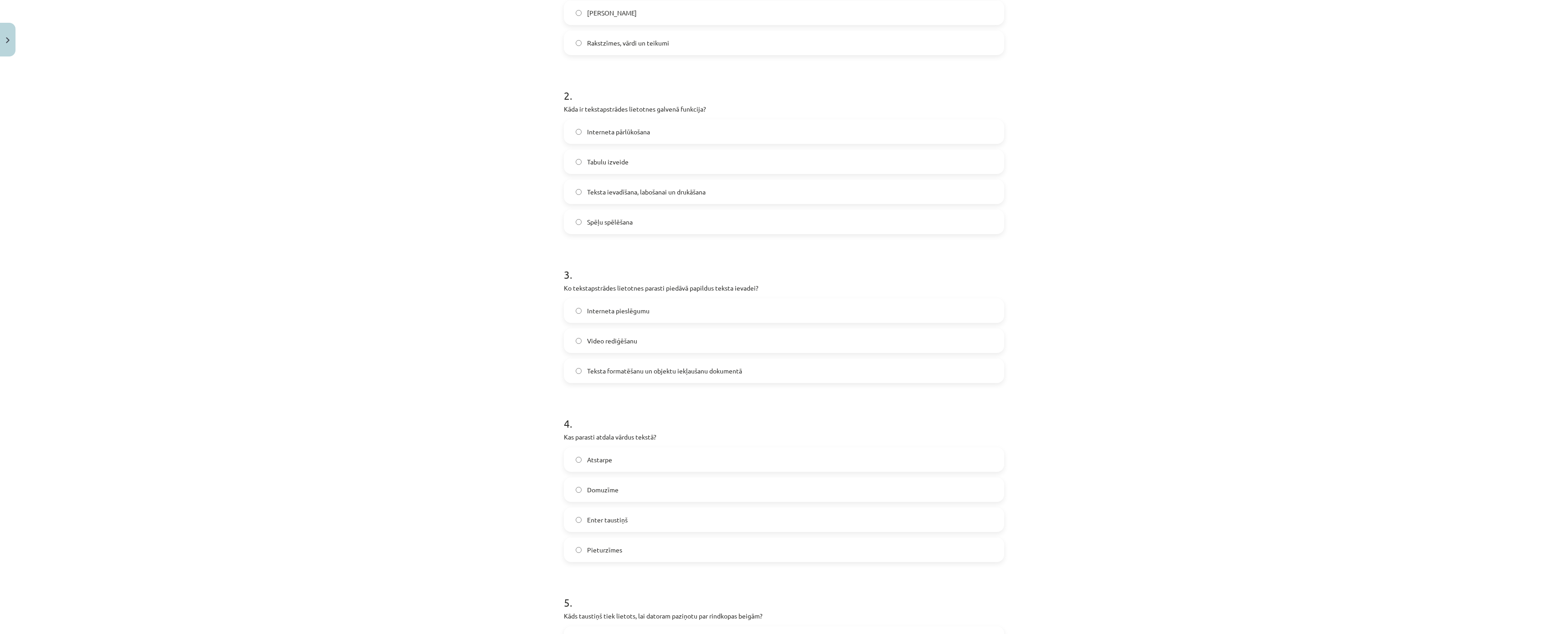
scroll to position [365, 0]
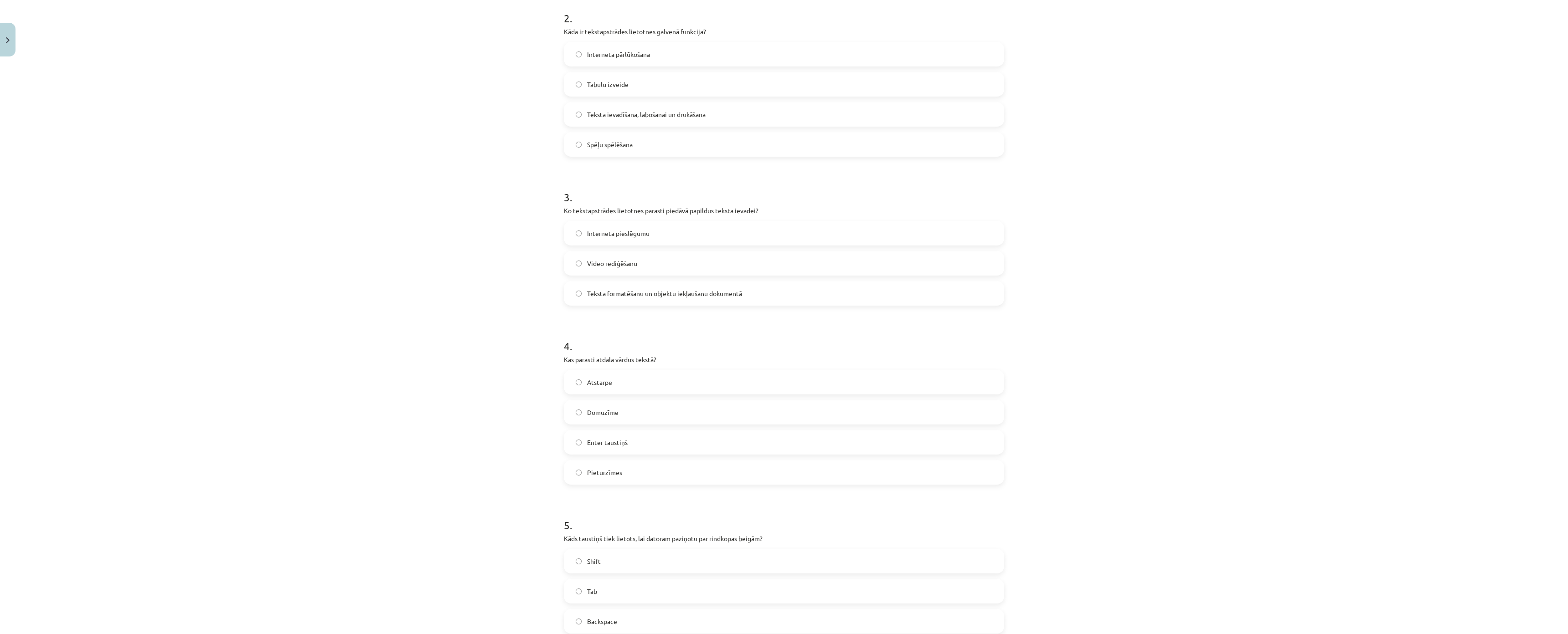
click at [638, 298] on label "Teksta formatēšanu un objektu iekļaušanu dokumentā" at bounding box center [784, 293] width 439 height 23
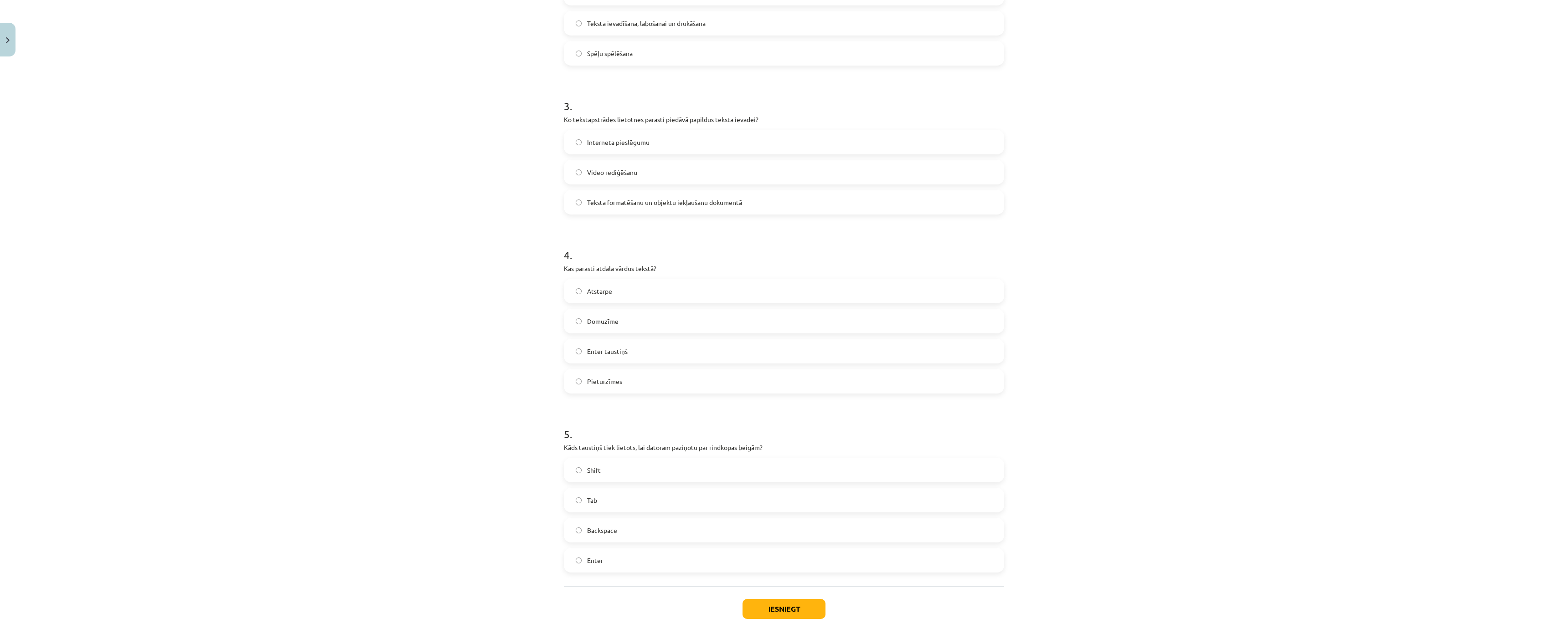
scroll to position [546, 0]
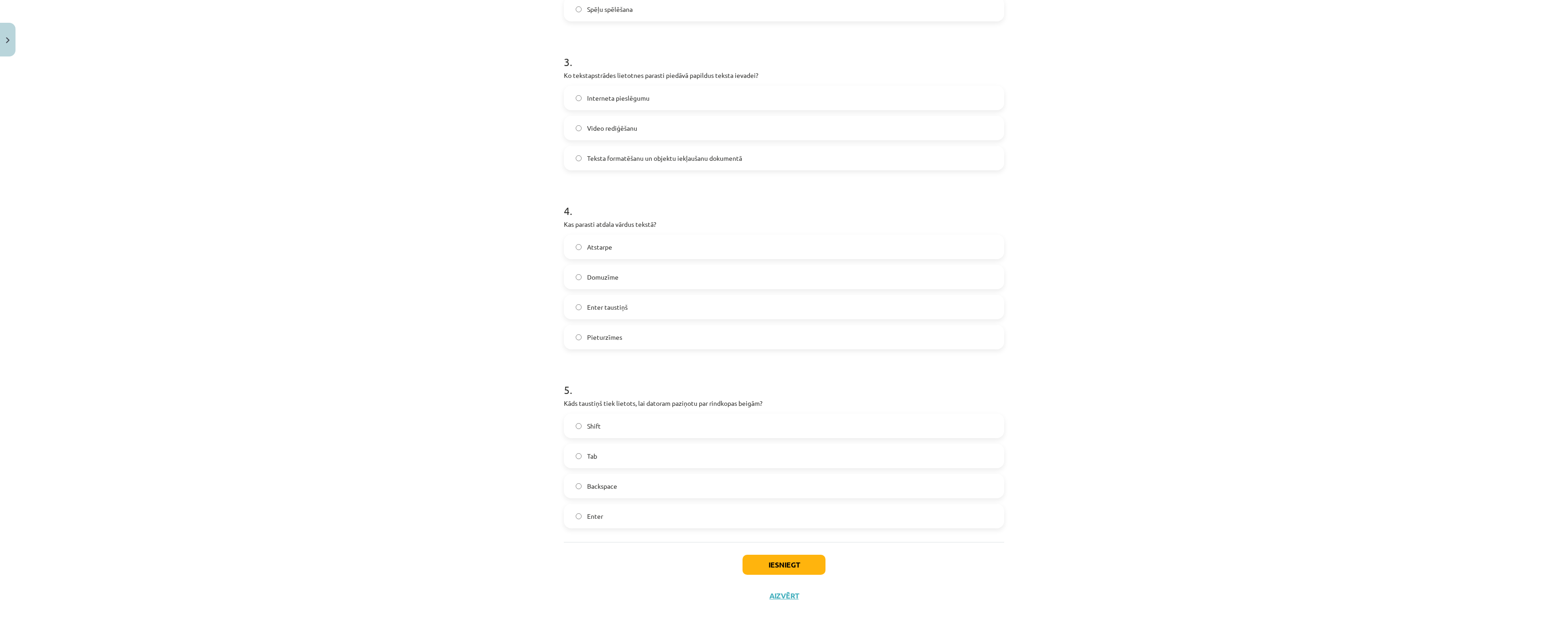
click at [595, 242] on span "Atstarpe" at bounding box center [600, 247] width 25 height 10
click at [607, 505] on label "Enter" at bounding box center [784, 516] width 439 height 23
click at [779, 555] on button "Iesniegt" at bounding box center [784, 565] width 83 height 20
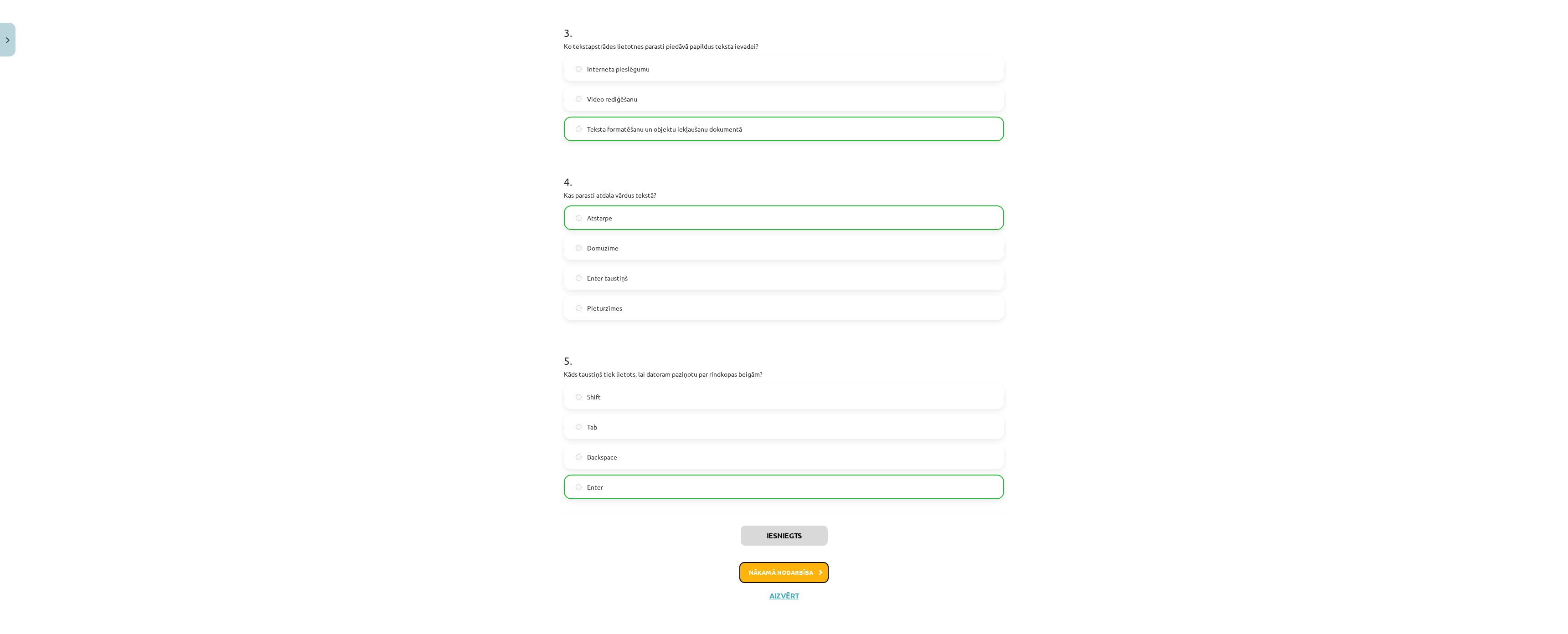
click at [793, 562] on button "Nākamā nodarbība" at bounding box center [784, 573] width 90 height 21
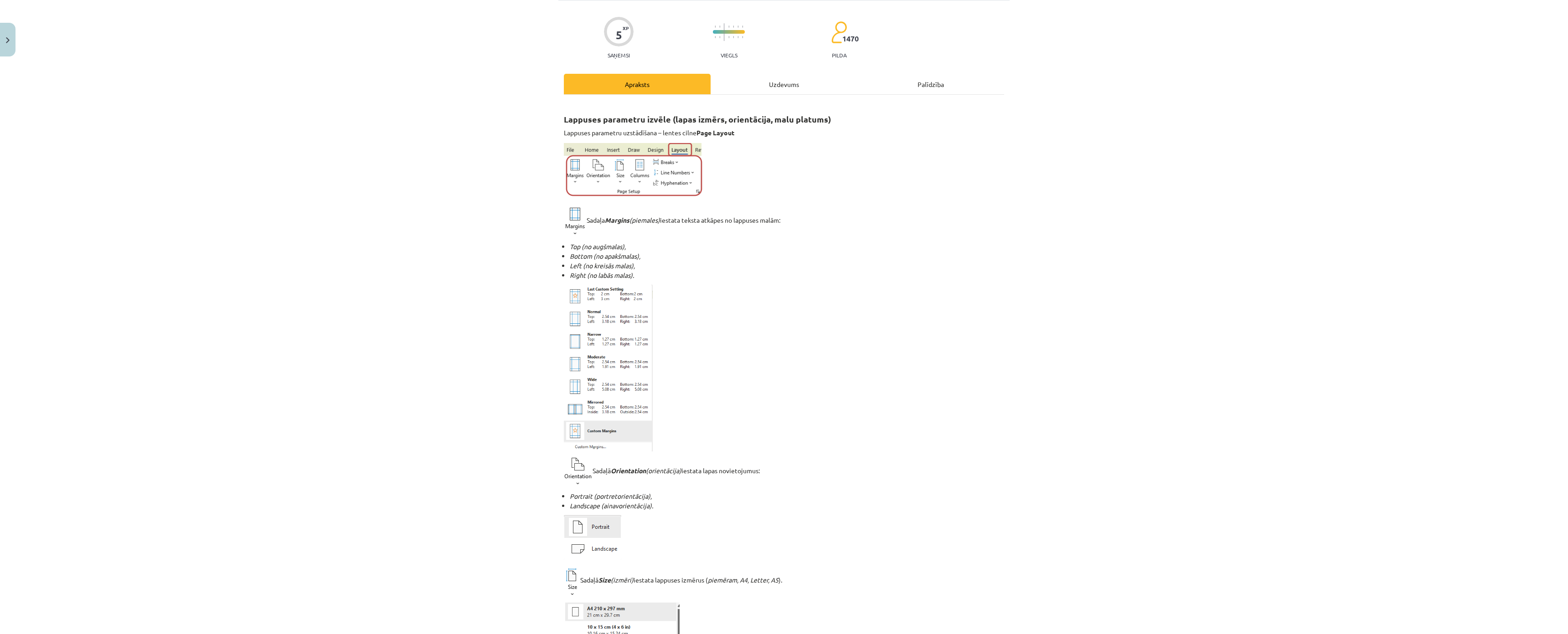
scroll to position [23, 0]
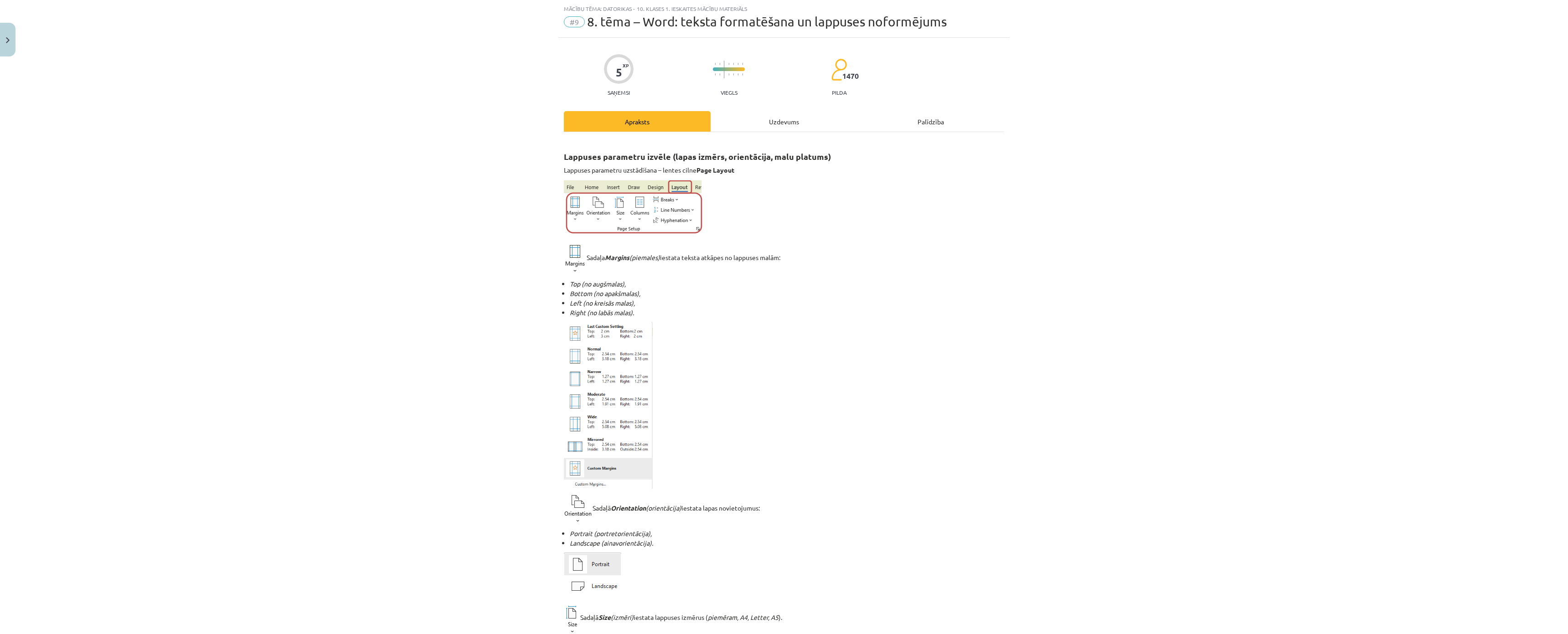
click at [750, 125] on div "Uzdevums" at bounding box center [784, 121] width 147 height 20
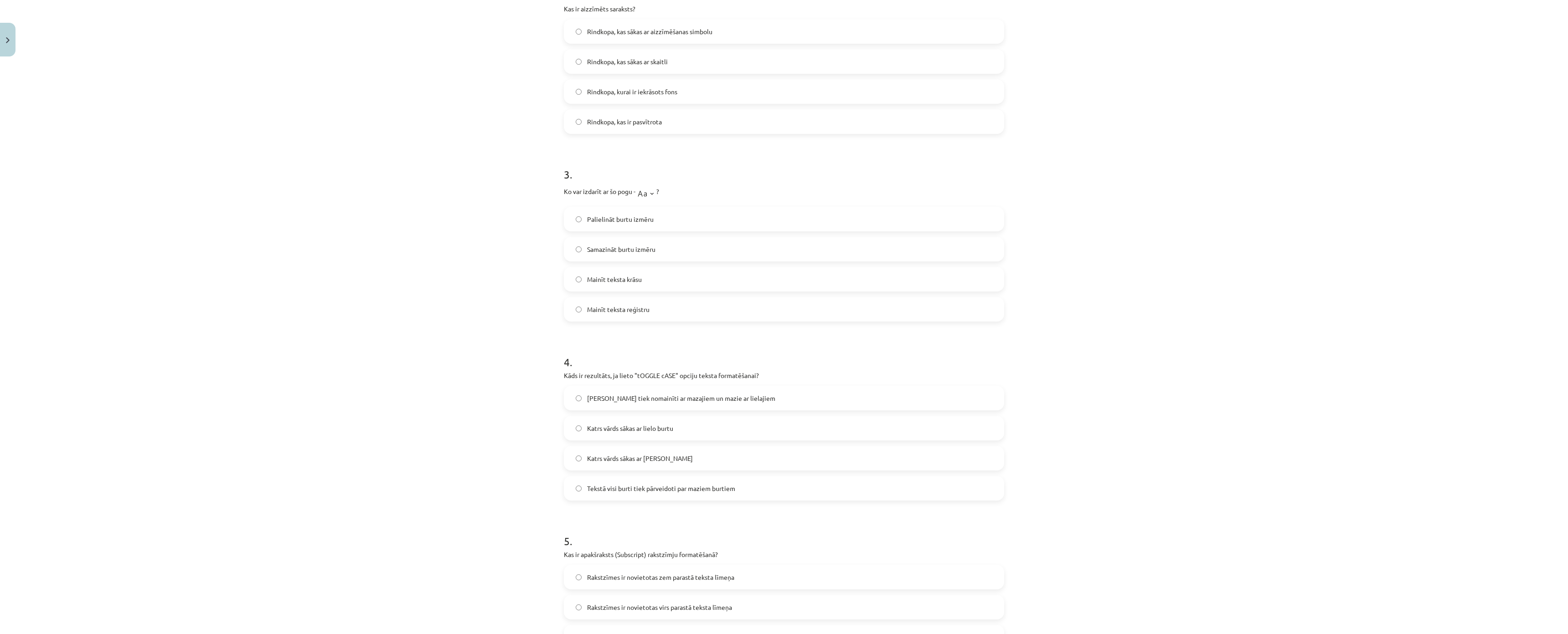
scroll to position [594, 0]
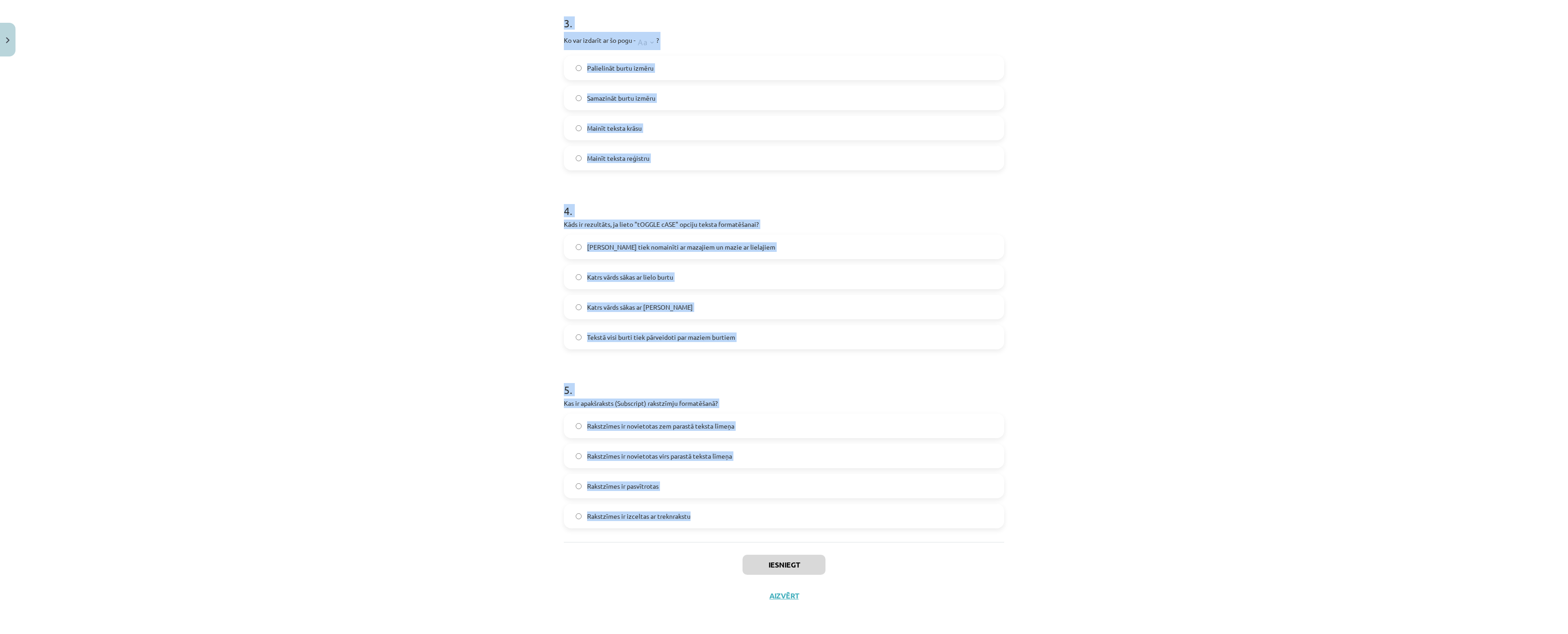
drag, startPoint x: 555, startPoint y: 192, endPoint x: 700, endPoint y: 467, distance: 310.9
click at [700, 467] on div "5 XP Saņemsi Viegls 1470 pilda Apraksts Uzdevums Palīdzība 1 . Kura cilne ir [D…" at bounding box center [784, 66] width 451 height 1089
copy form "Kura cilne ir [DEMOGRAPHIC_DATA], lai mainītu rakstzīmju fontu un lielumu? Home…"
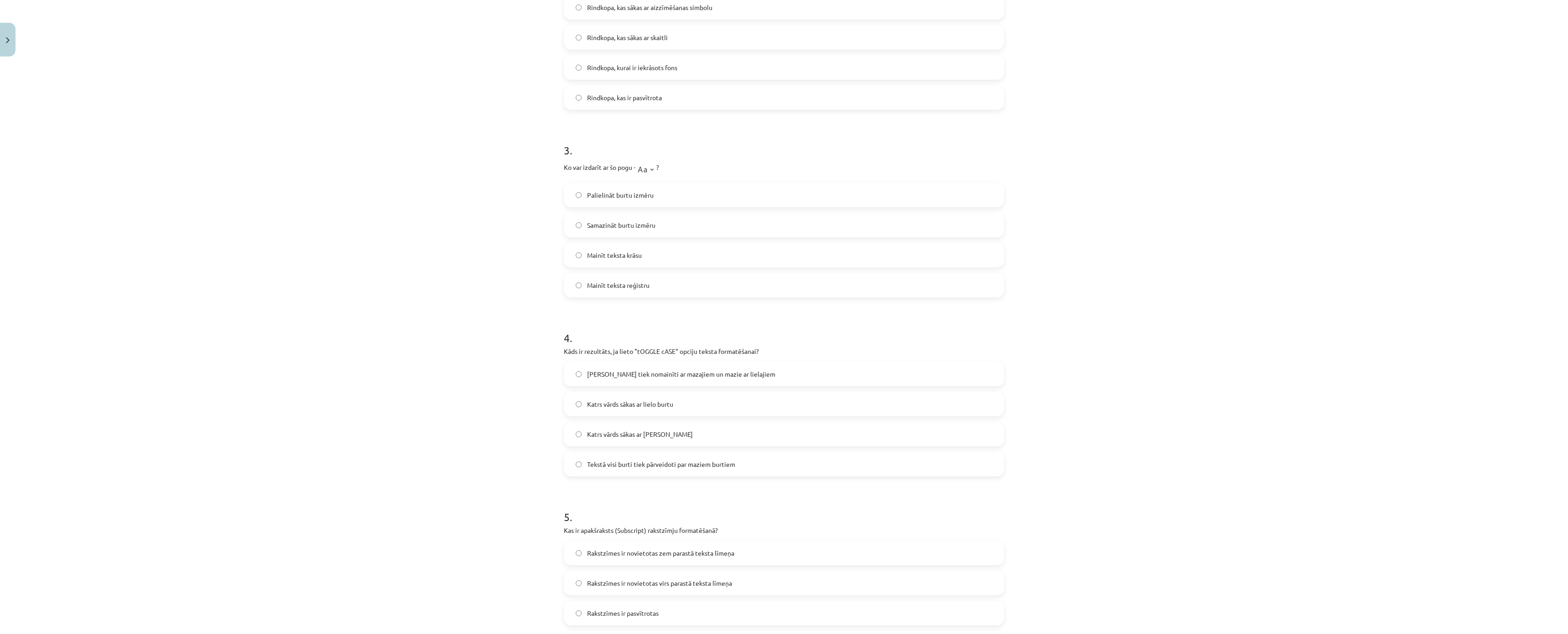
scroll to position [0, 0]
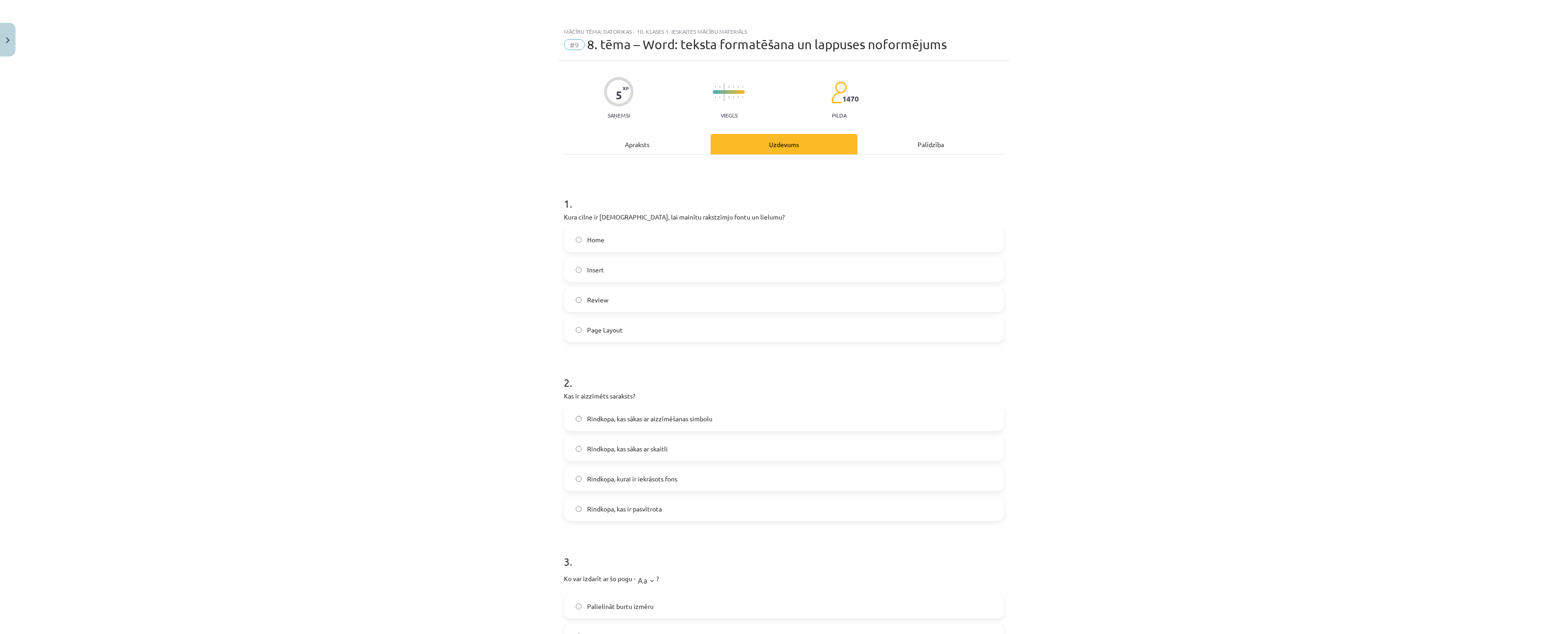
click at [591, 239] on span "Home" at bounding box center [596, 240] width 17 height 10
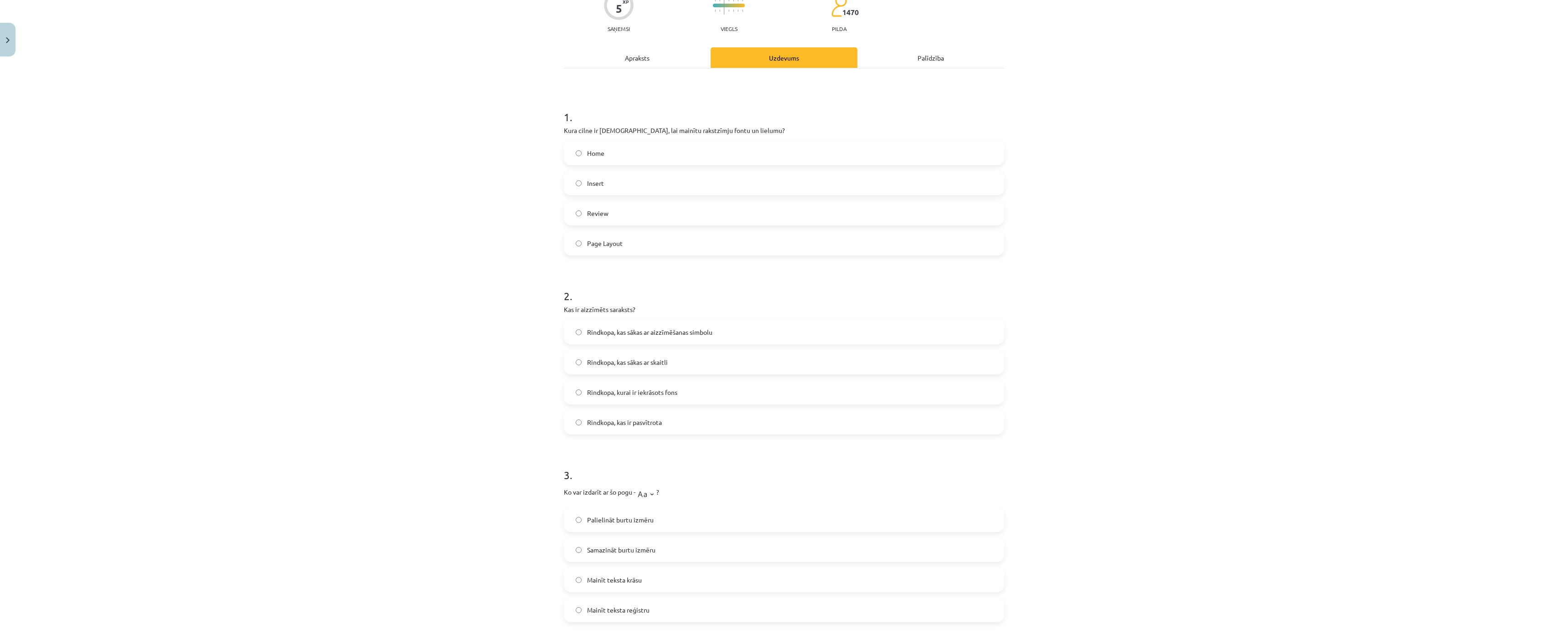
scroll to position [182, 0]
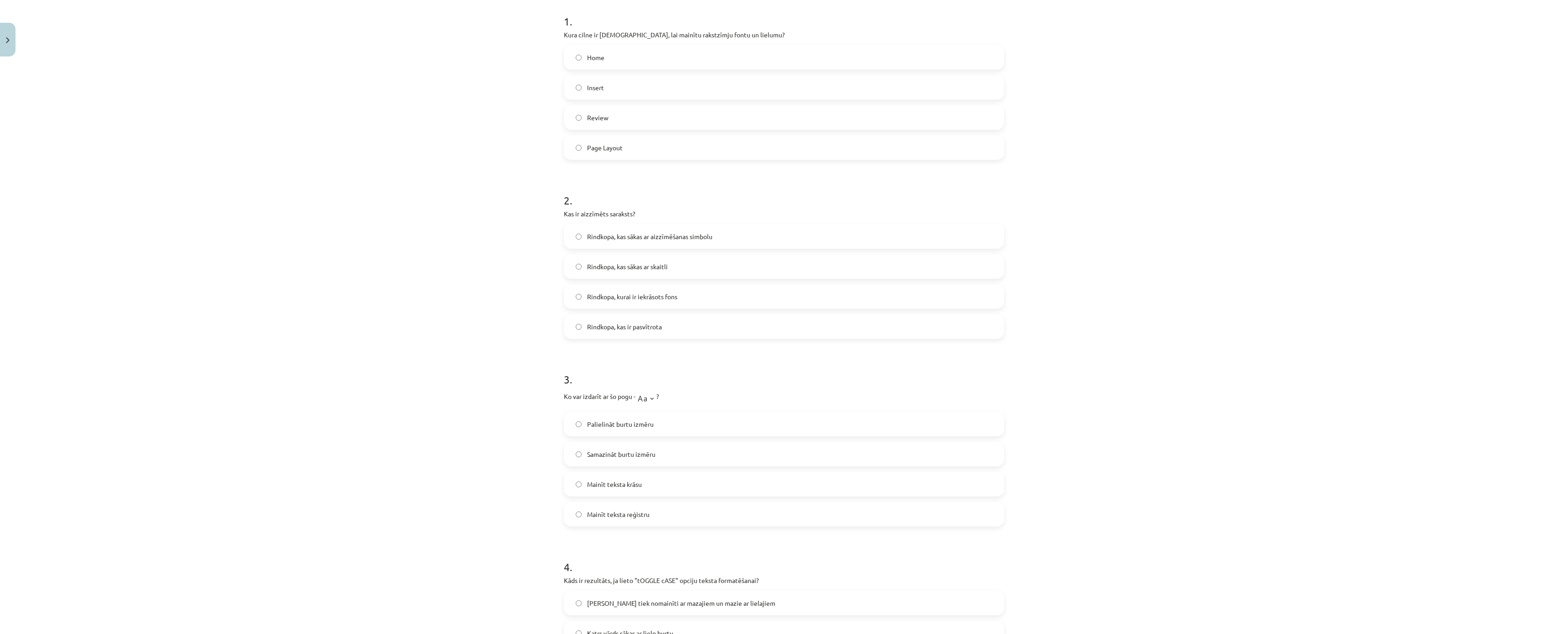
click at [615, 236] on span "Rindkopa, kas sākas ar aizzīmēšanas simbolu" at bounding box center [650, 236] width 125 height 10
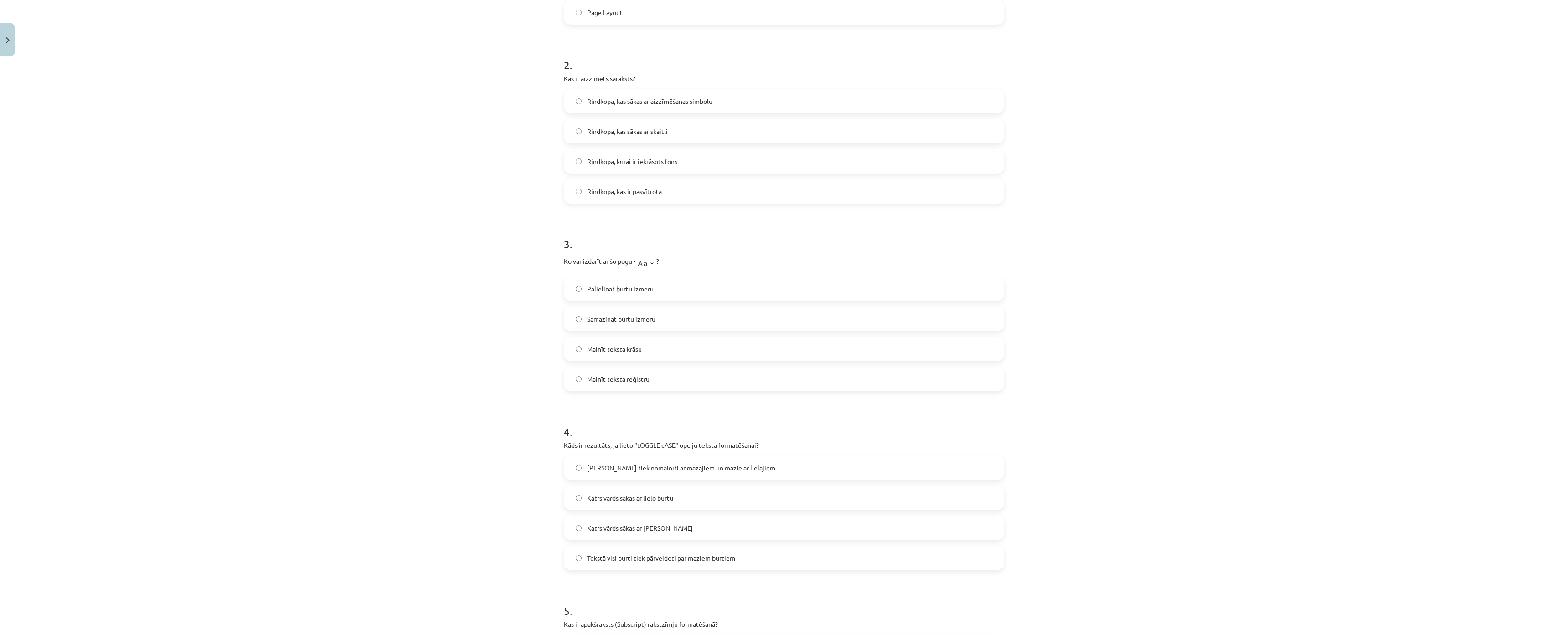
scroll to position [319, 0]
click at [665, 323] on label "Samazināt burtu izmēru" at bounding box center [784, 317] width 439 height 23
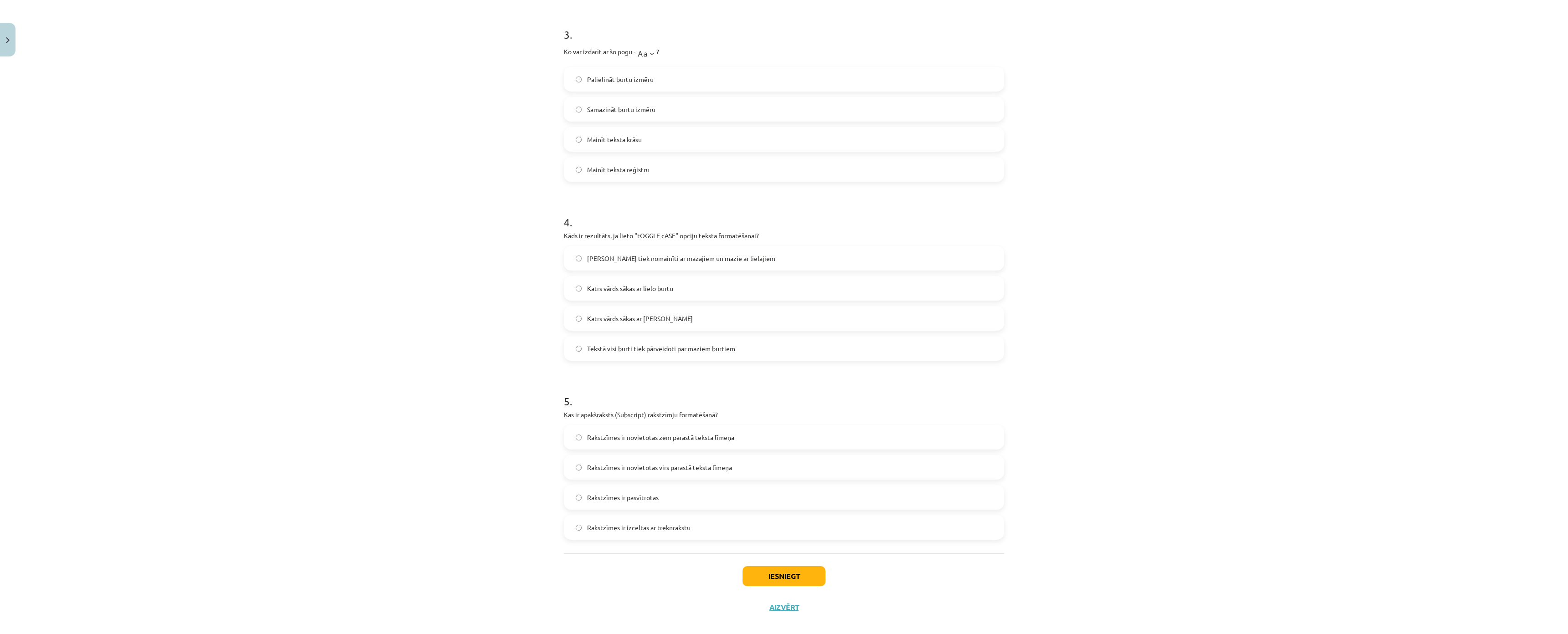
scroll to position [594, 0]
click at [631, 242] on span "[PERSON_NAME] tiek nomainīti ar mazajiem un mazie ar lielajiem" at bounding box center [681, 247] width 188 height 10
click at [668, 421] on span "Rakstzīmes ir novietotas zem parastā teksta līmeņa" at bounding box center [660, 426] width 147 height 10
click at [793, 555] on button "Iesniegt" at bounding box center [784, 565] width 83 height 20
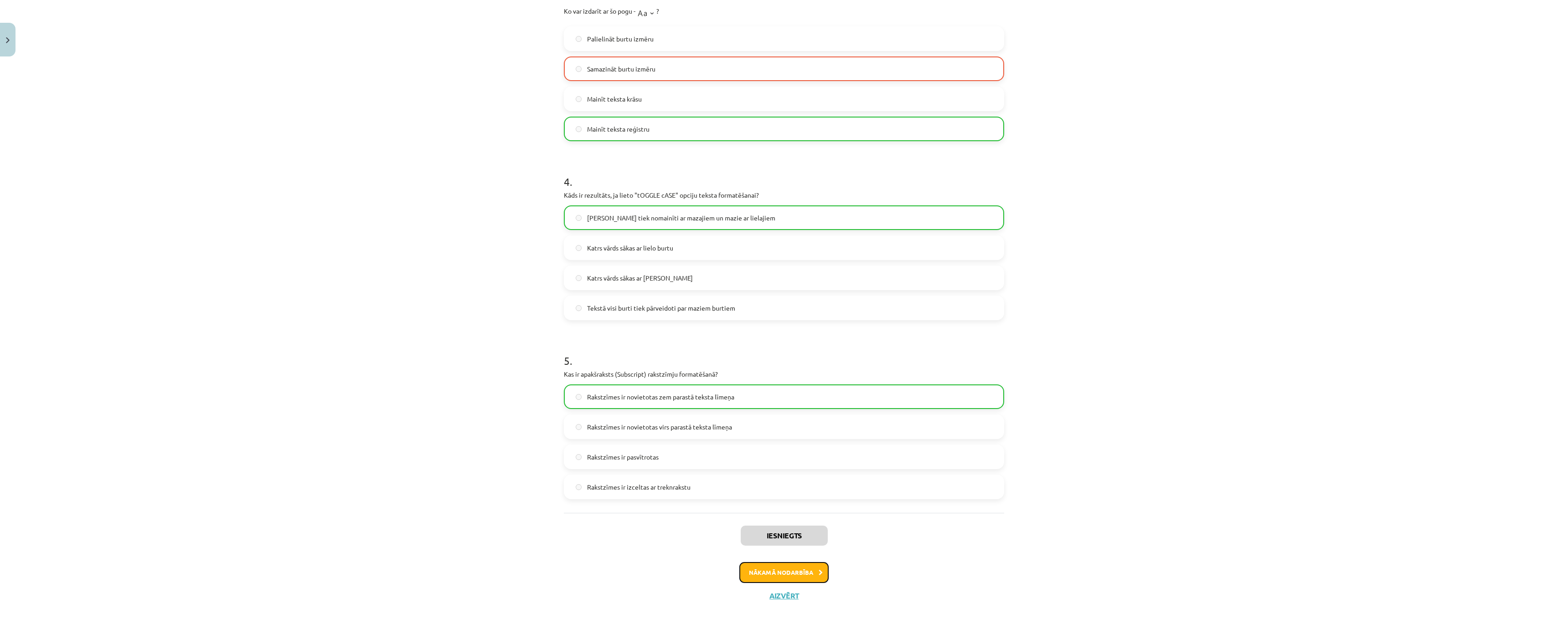
click at [798, 562] on button "Nākamā nodarbība" at bounding box center [784, 573] width 90 height 21
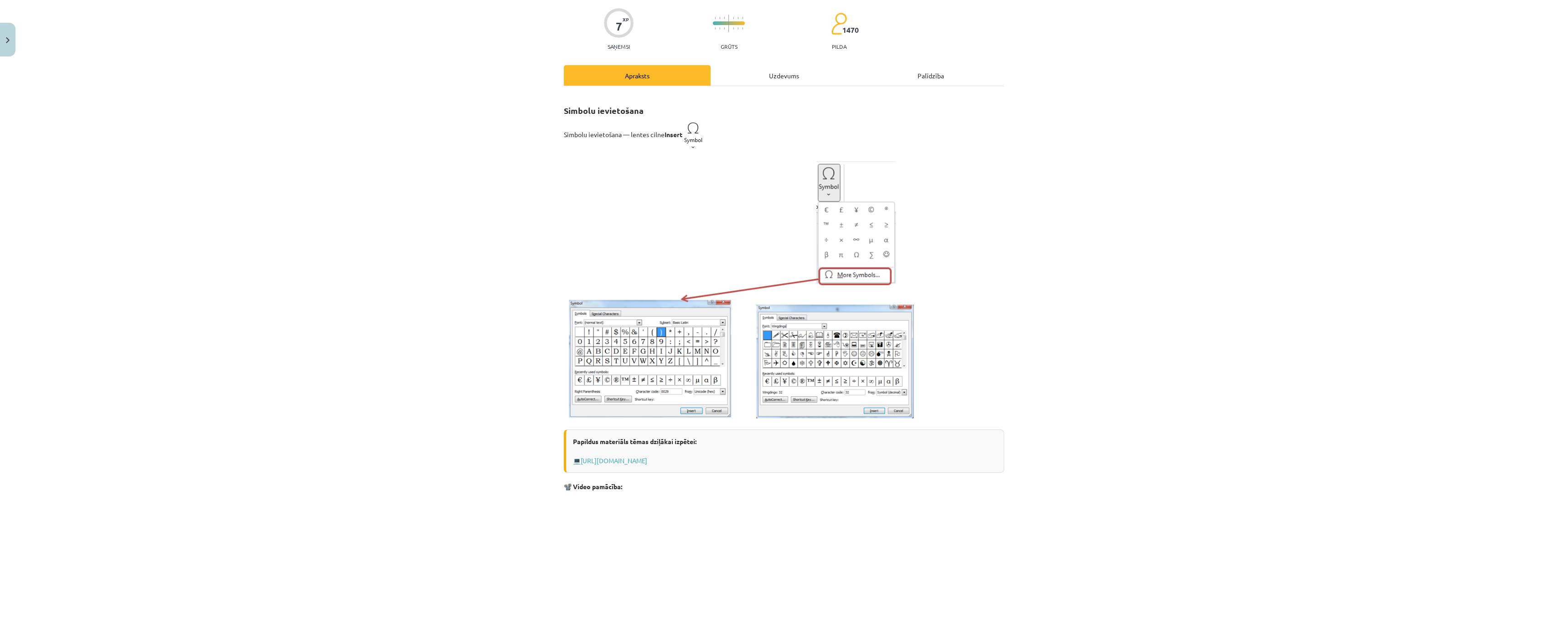
scroll to position [23, 0]
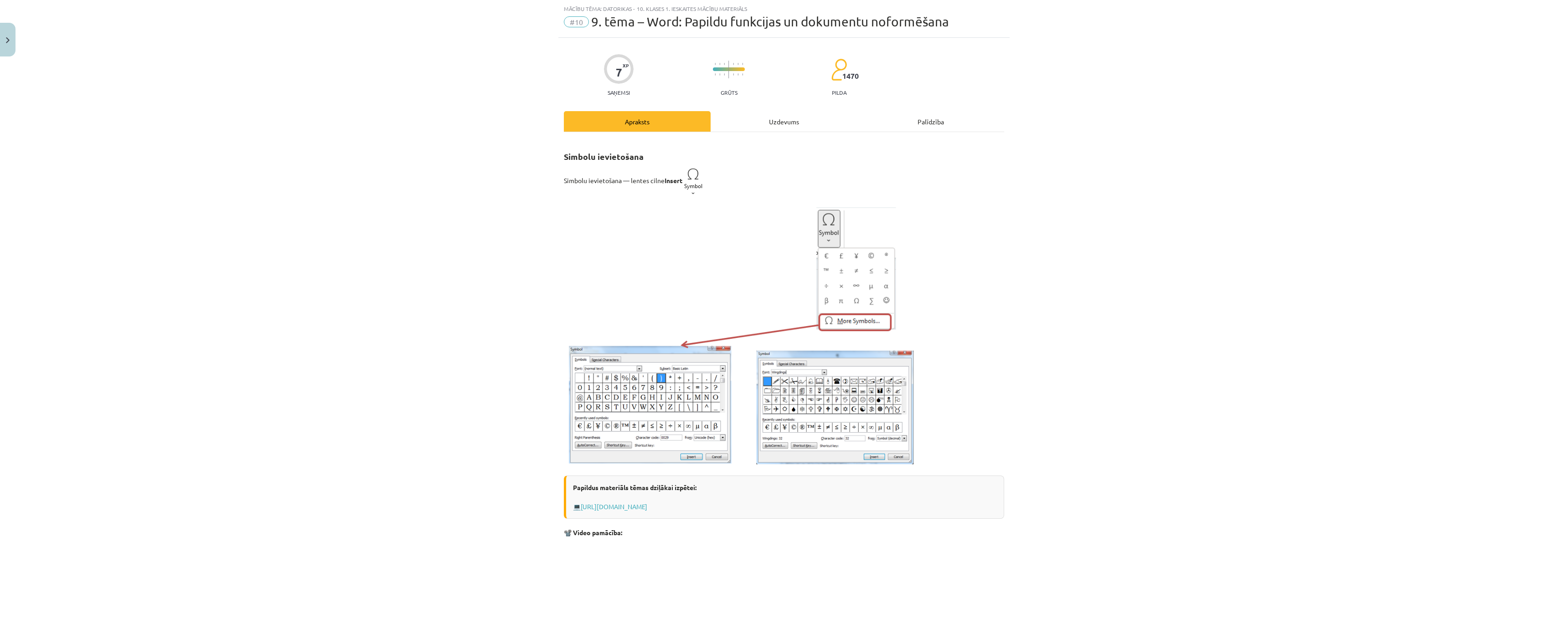
click at [740, 117] on div "Uzdevums" at bounding box center [784, 121] width 147 height 20
